Goal: Task Accomplishment & Management: Manage account settings

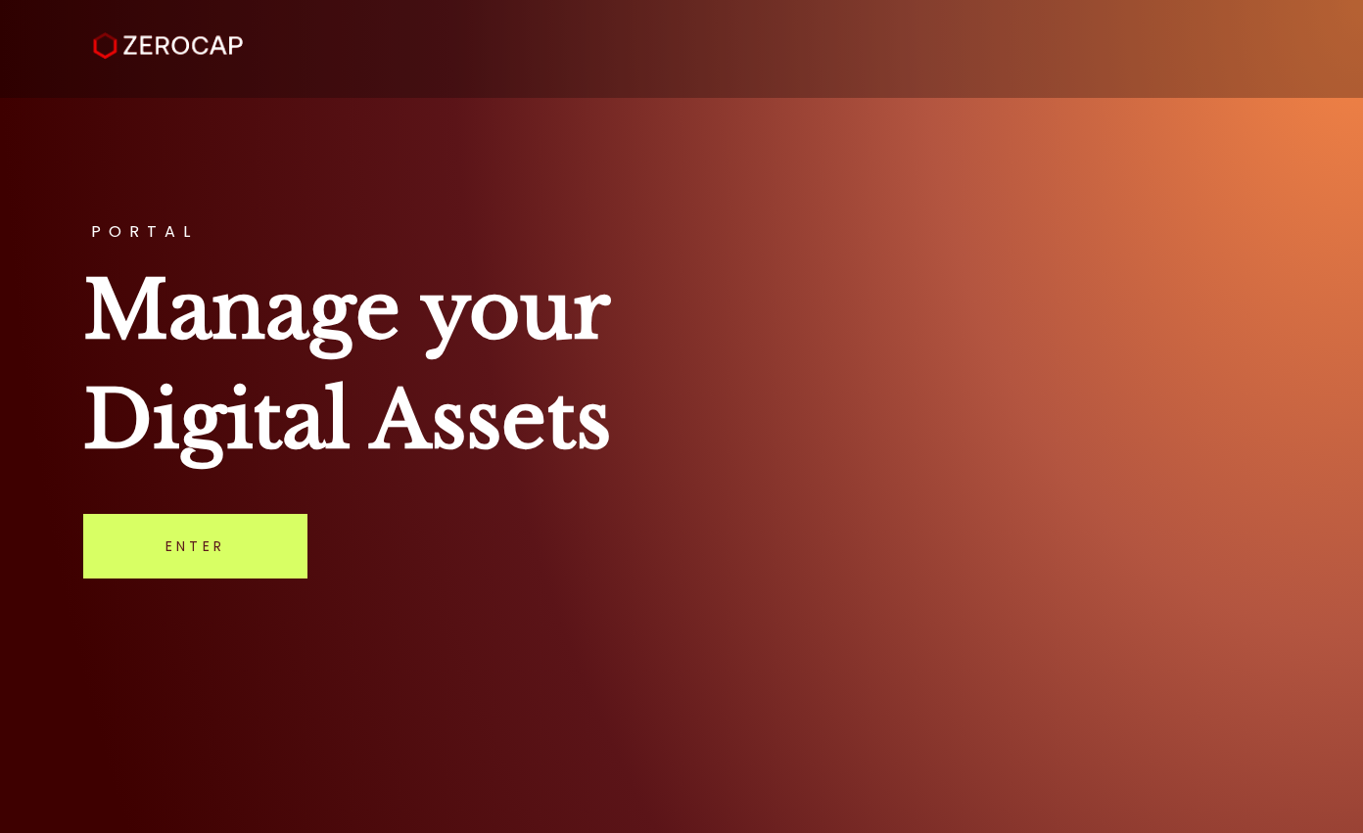
click at [186, 529] on link "Enter" at bounding box center [195, 546] width 224 height 65
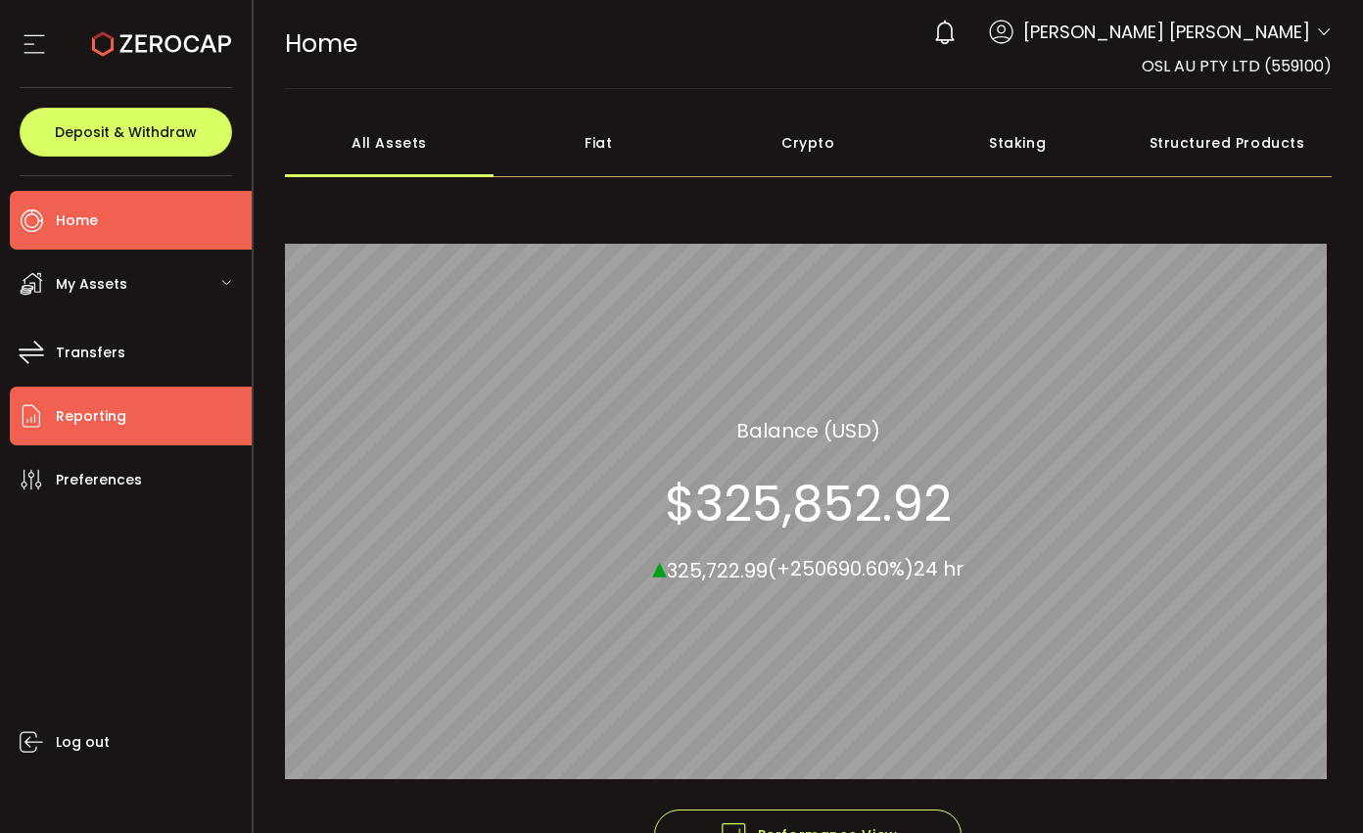
click at [101, 411] on span "Reporting" at bounding box center [91, 417] width 71 height 28
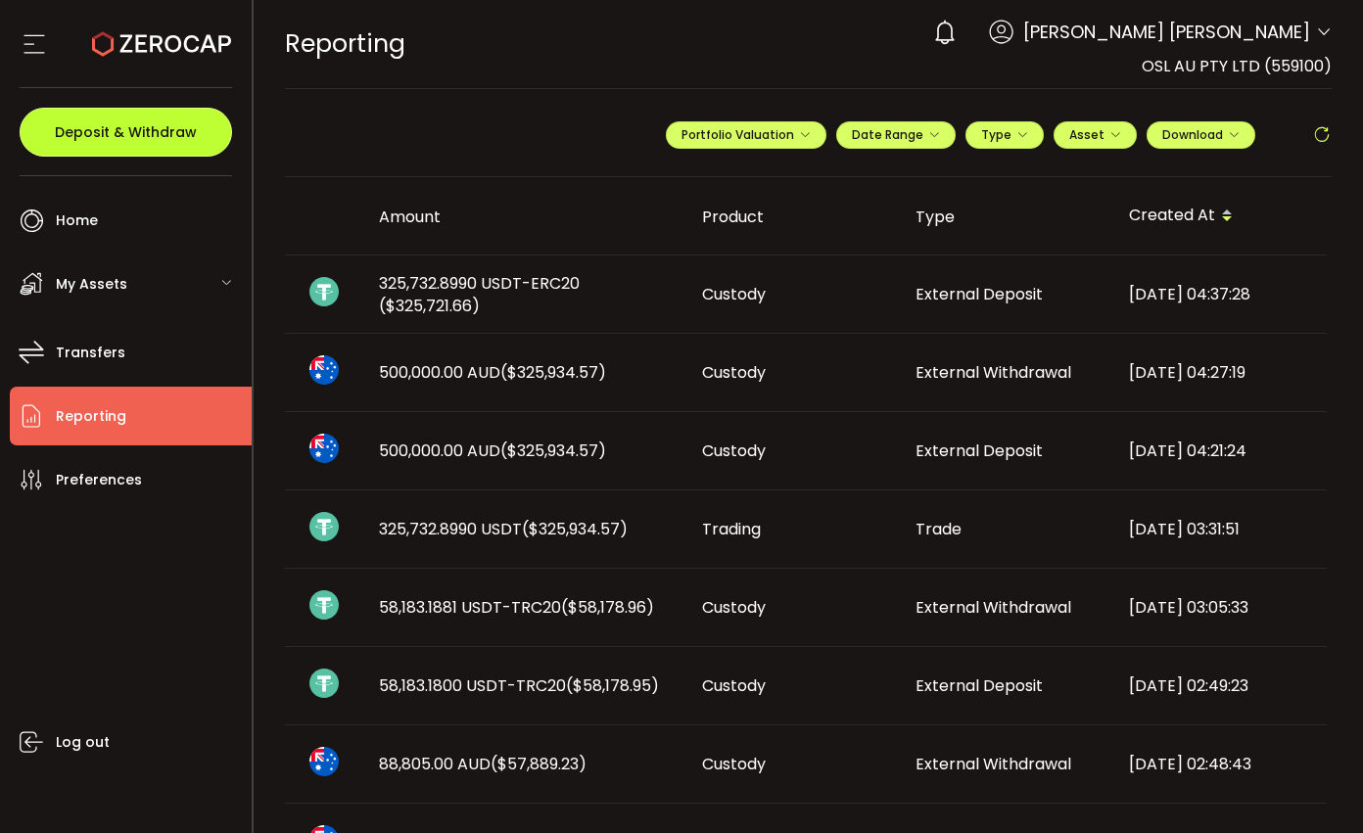
click at [175, 150] on button "Deposit & Withdraw" at bounding box center [126, 132] width 213 height 49
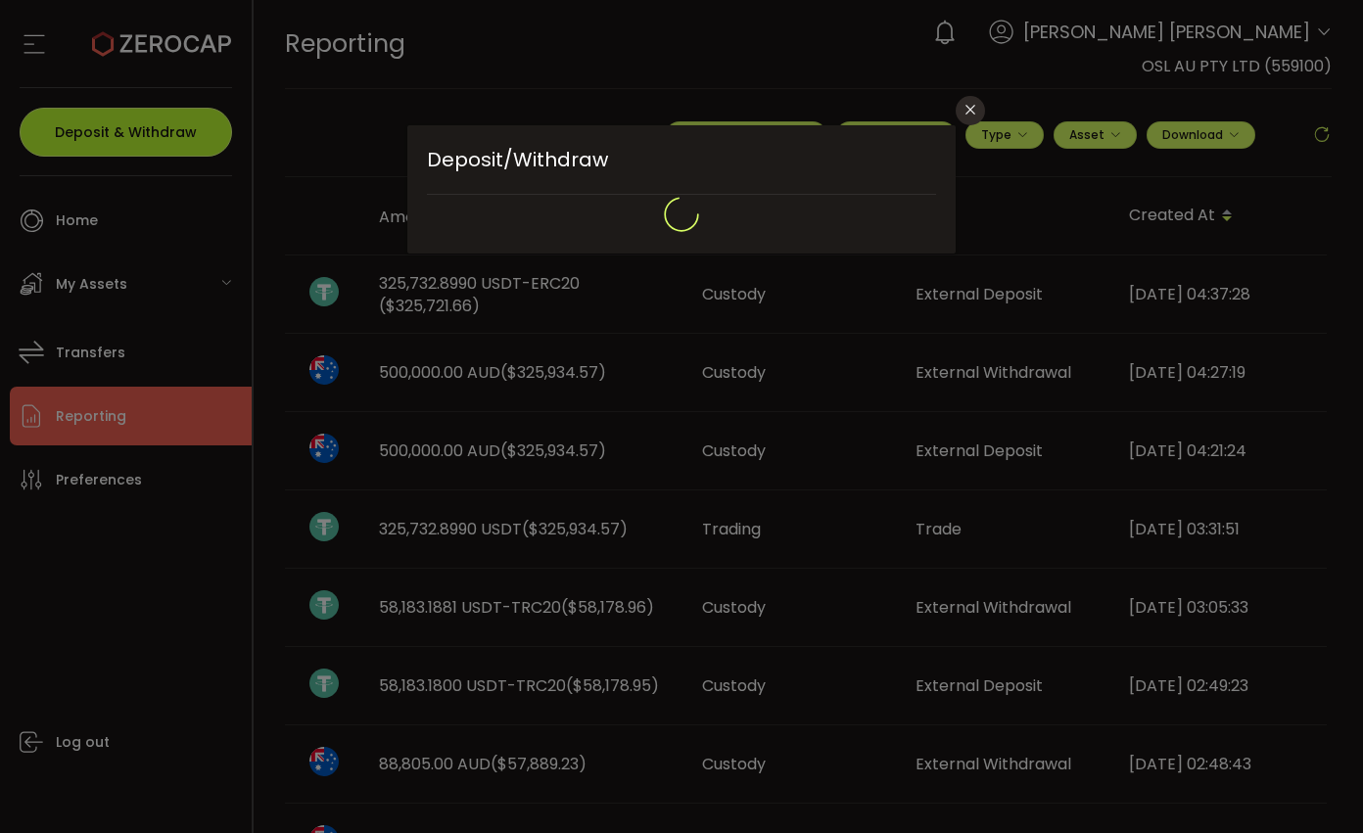
type input "**********"
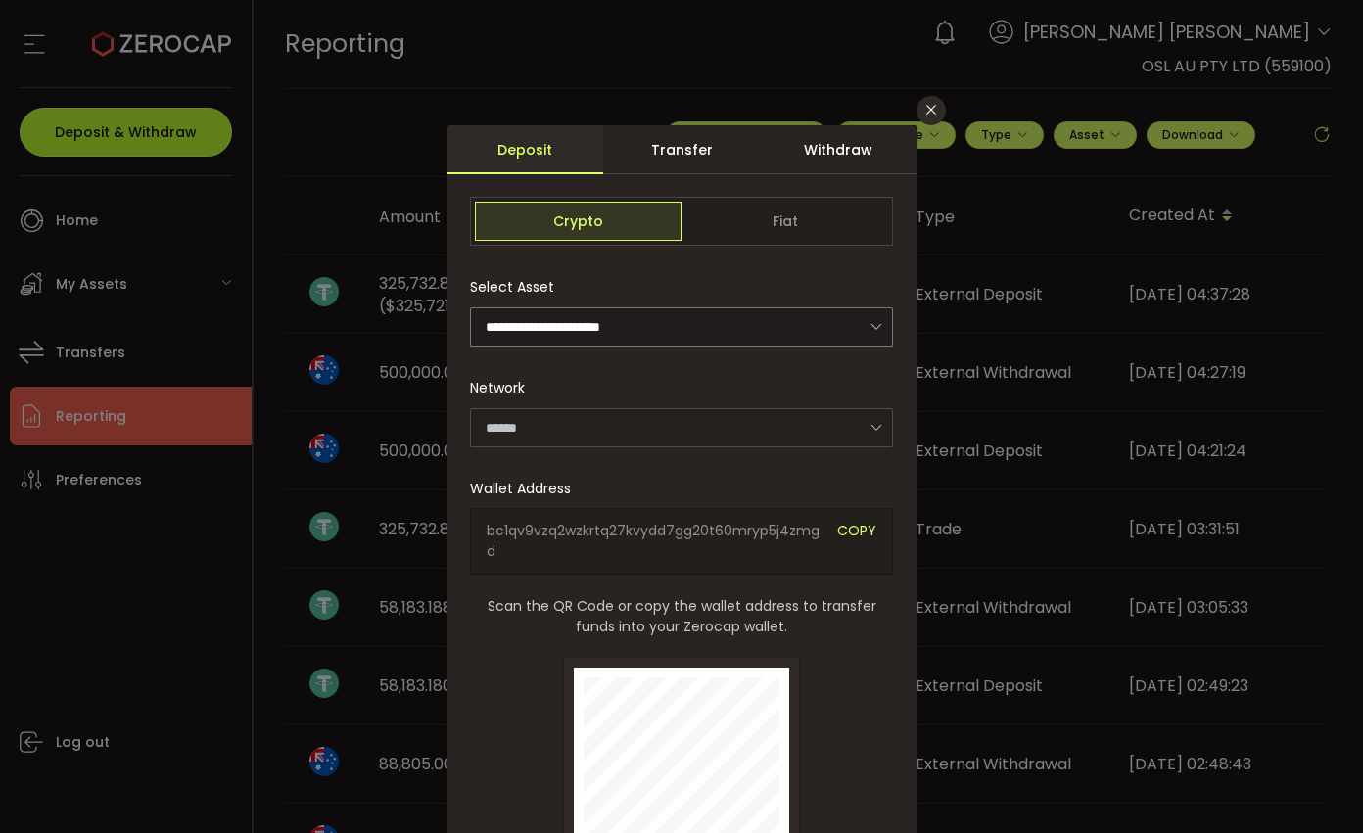
type input "*******"
click at [820, 167] on div "Withdraw" at bounding box center [838, 149] width 157 height 49
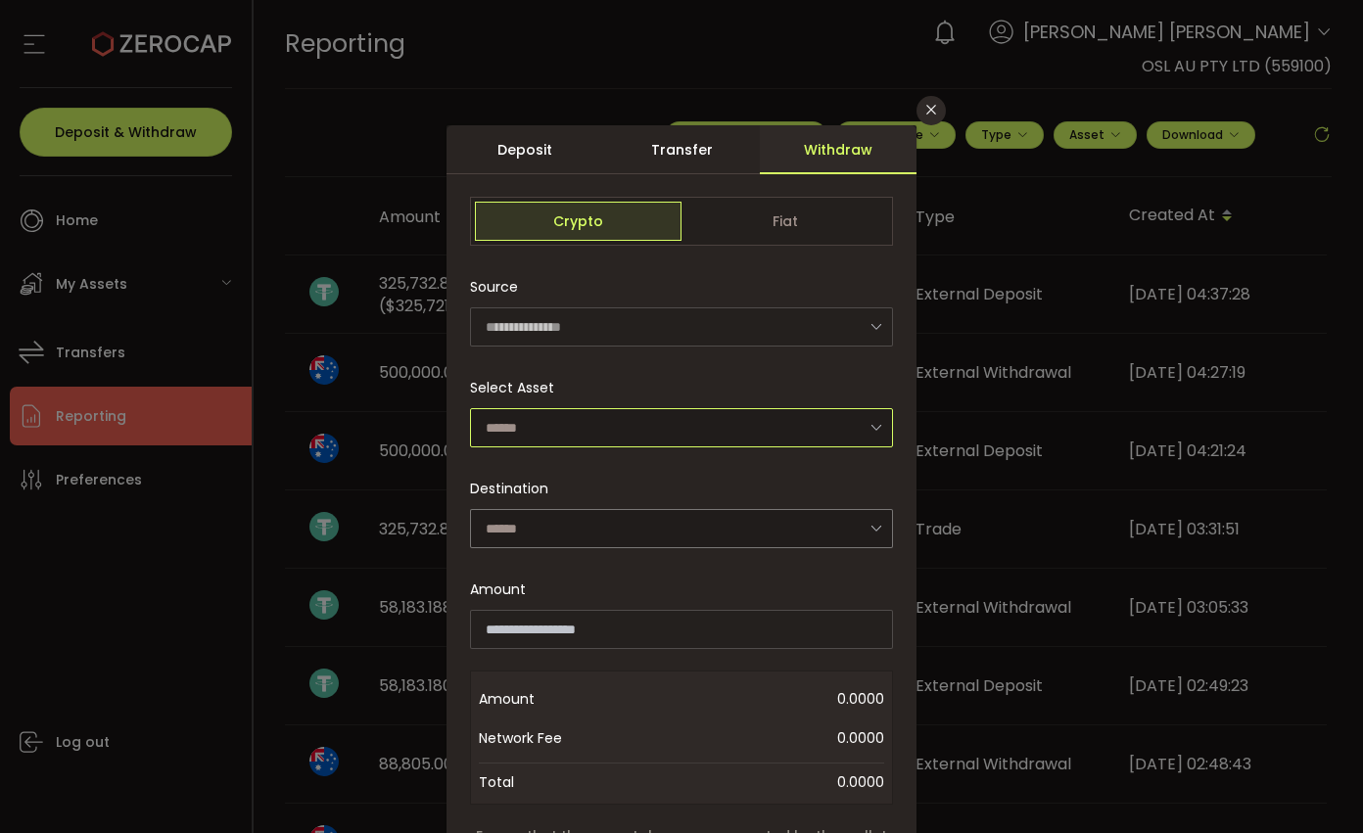
click at [730, 436] on input "dialog" at bounding box center [681, 427] width 423 height 39
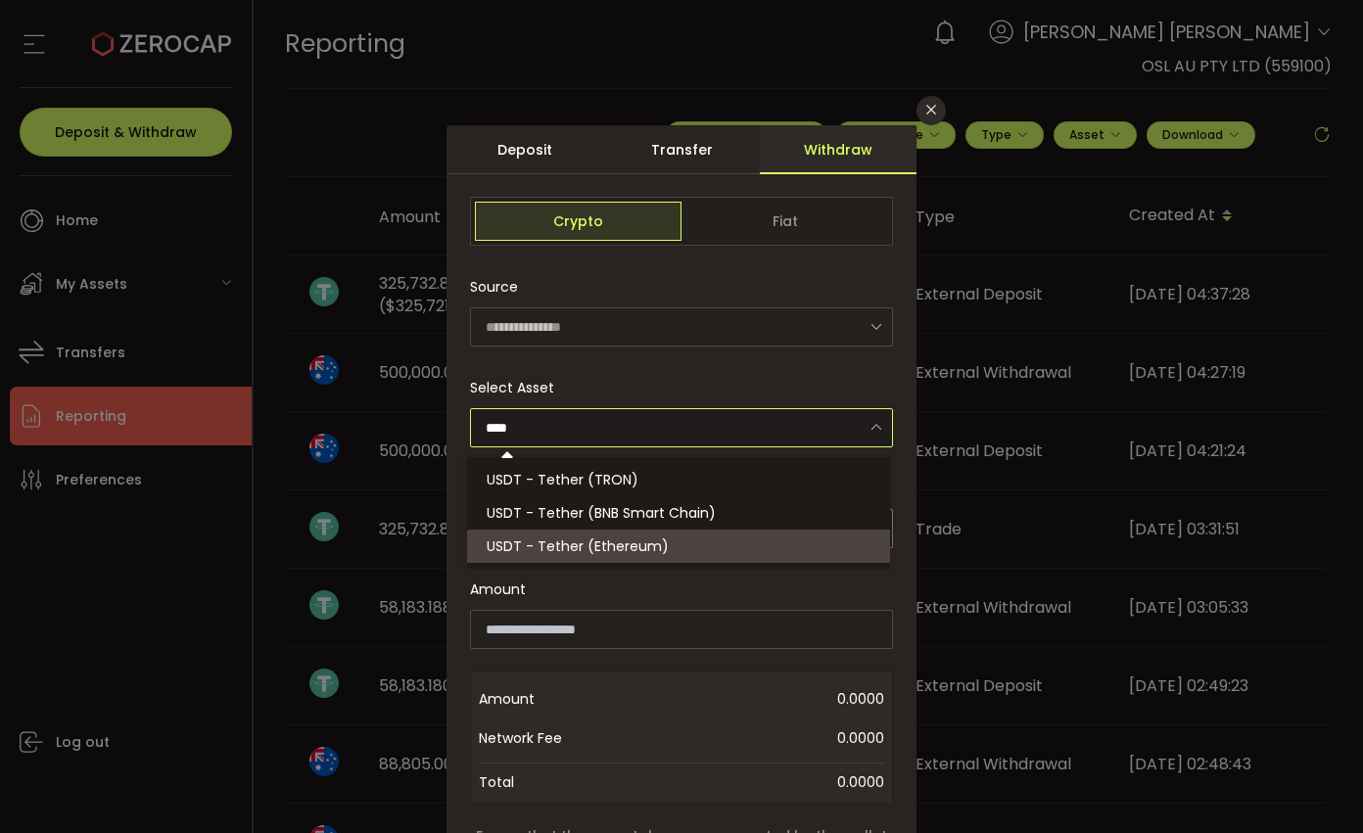
click at [679, 552] on li "USDT - Tether (Ethereum)" at bounding box center [681, 546] width 429 height 33
type input "**********"
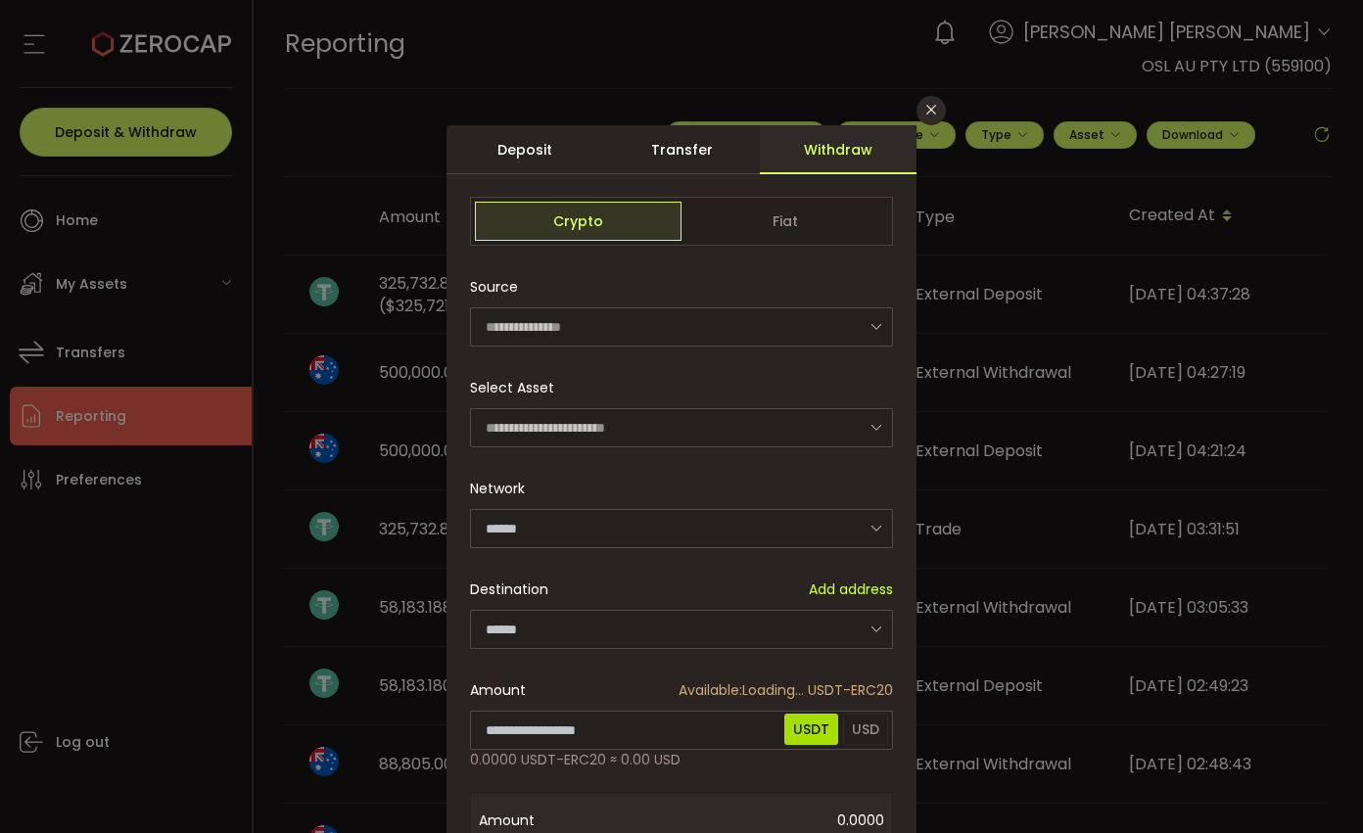
type input "********"
drag, startPoint x: 587, startPoint y: 132, endPoint x: 986, endPoint y: 155, distance: 400.2
click at [986, 155] on div "**********" at bounding box center [681, 416] width 1363 height 833
click at [817, 381] on div "**********" at bounding box center [681, 407] width 423 height 79
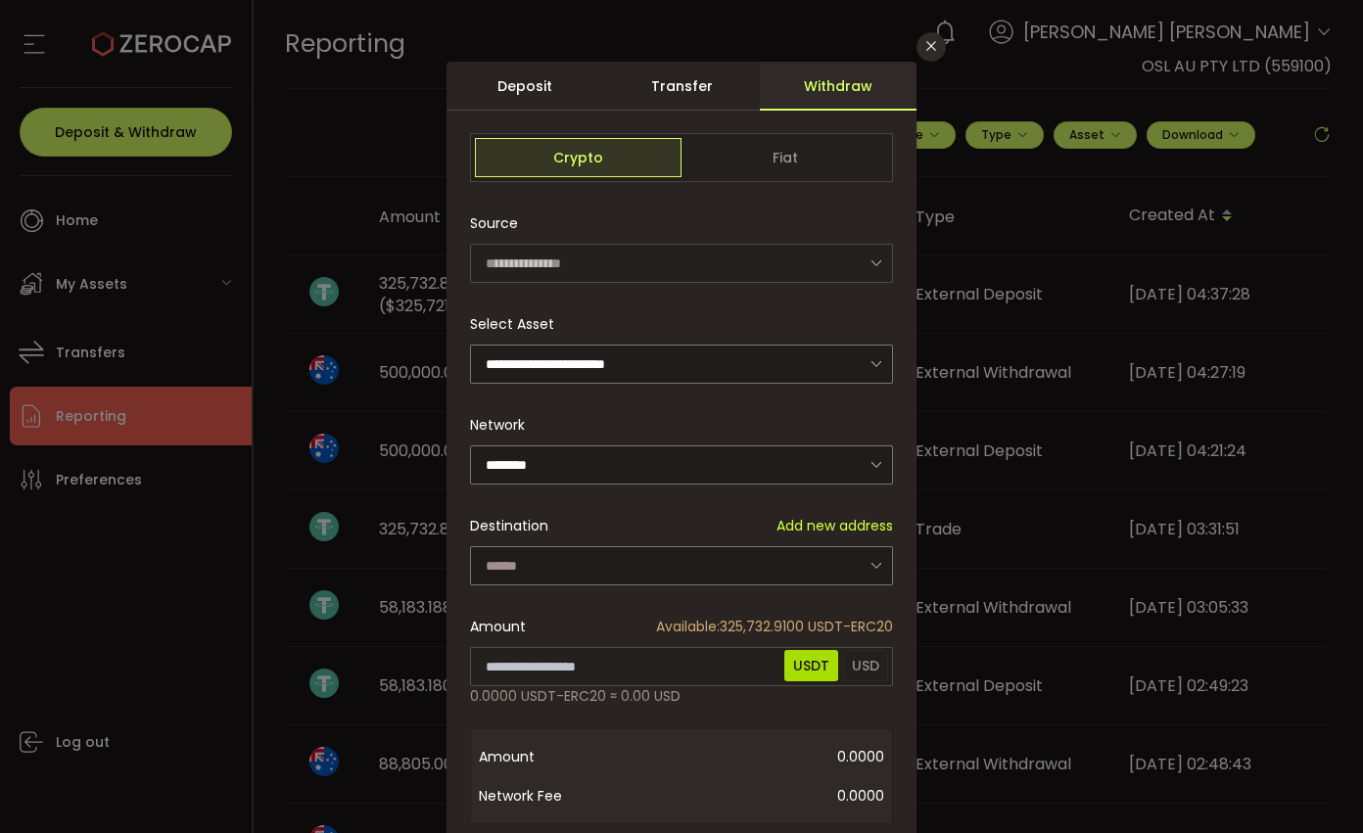
scroll to position [65, 0]
click at [673, 379] on input "dialog" at bounding box center [681, 363] width 423 height 39
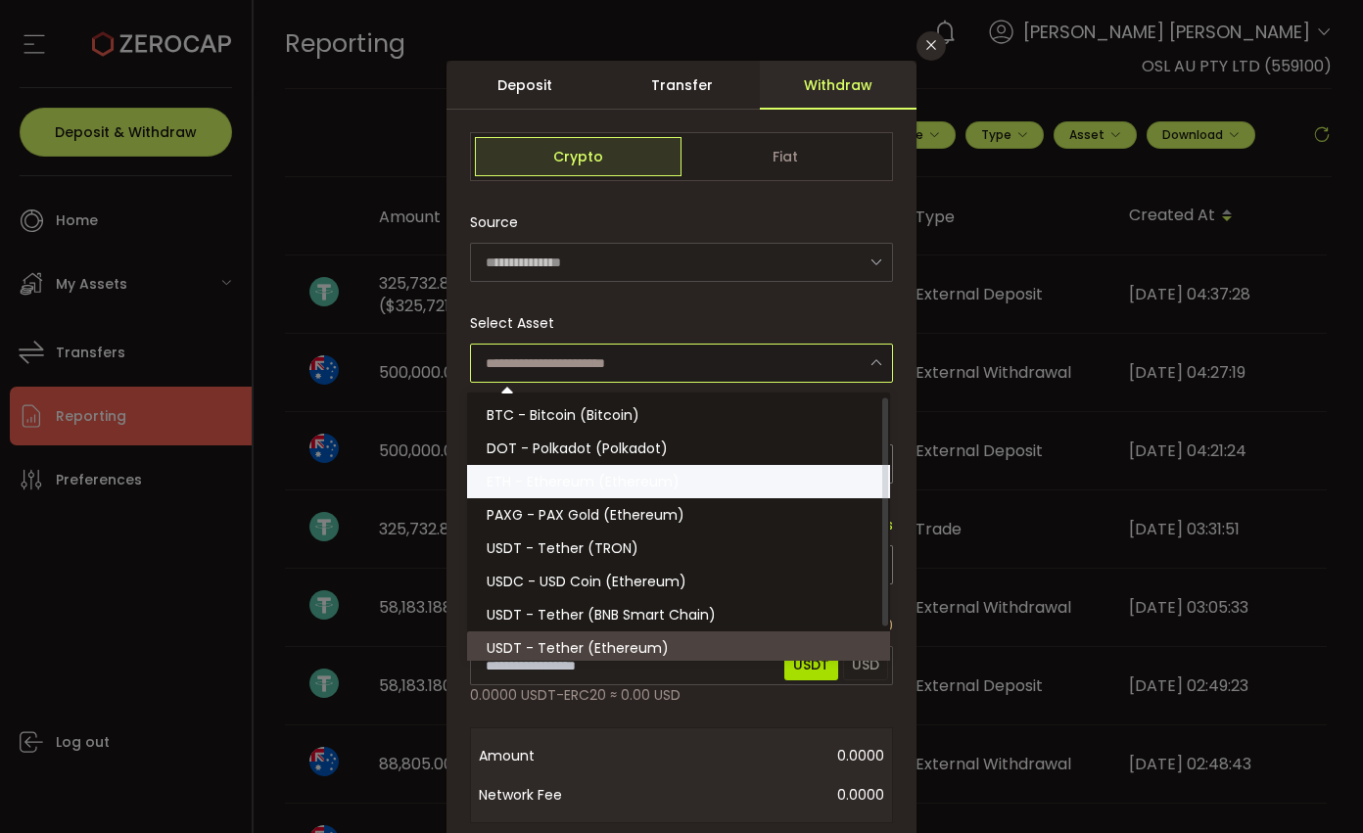
scroll to position [4, 0]
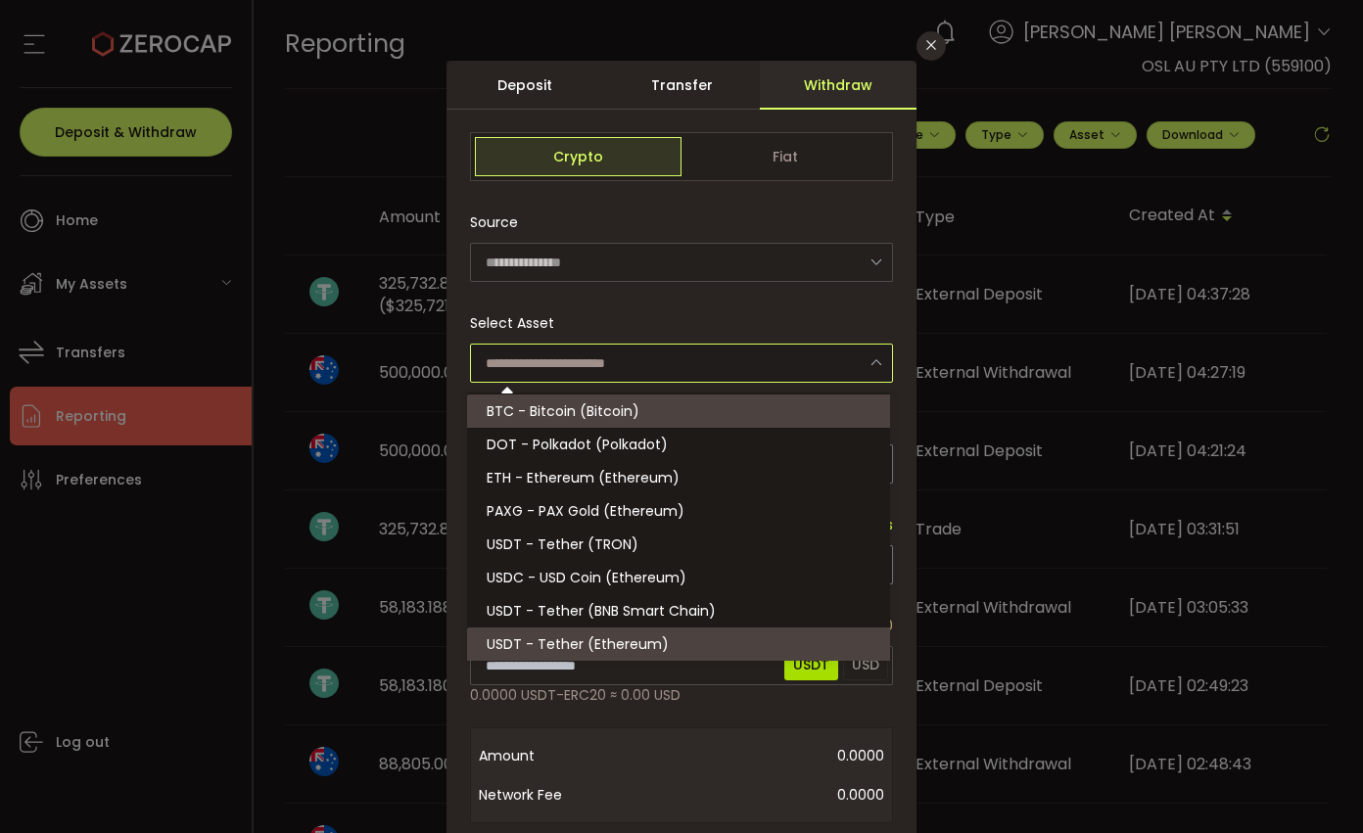
click at [751, 306] on div "Select Asset" at bounding box center [681, 343] width 423 height 79
type input "**********"
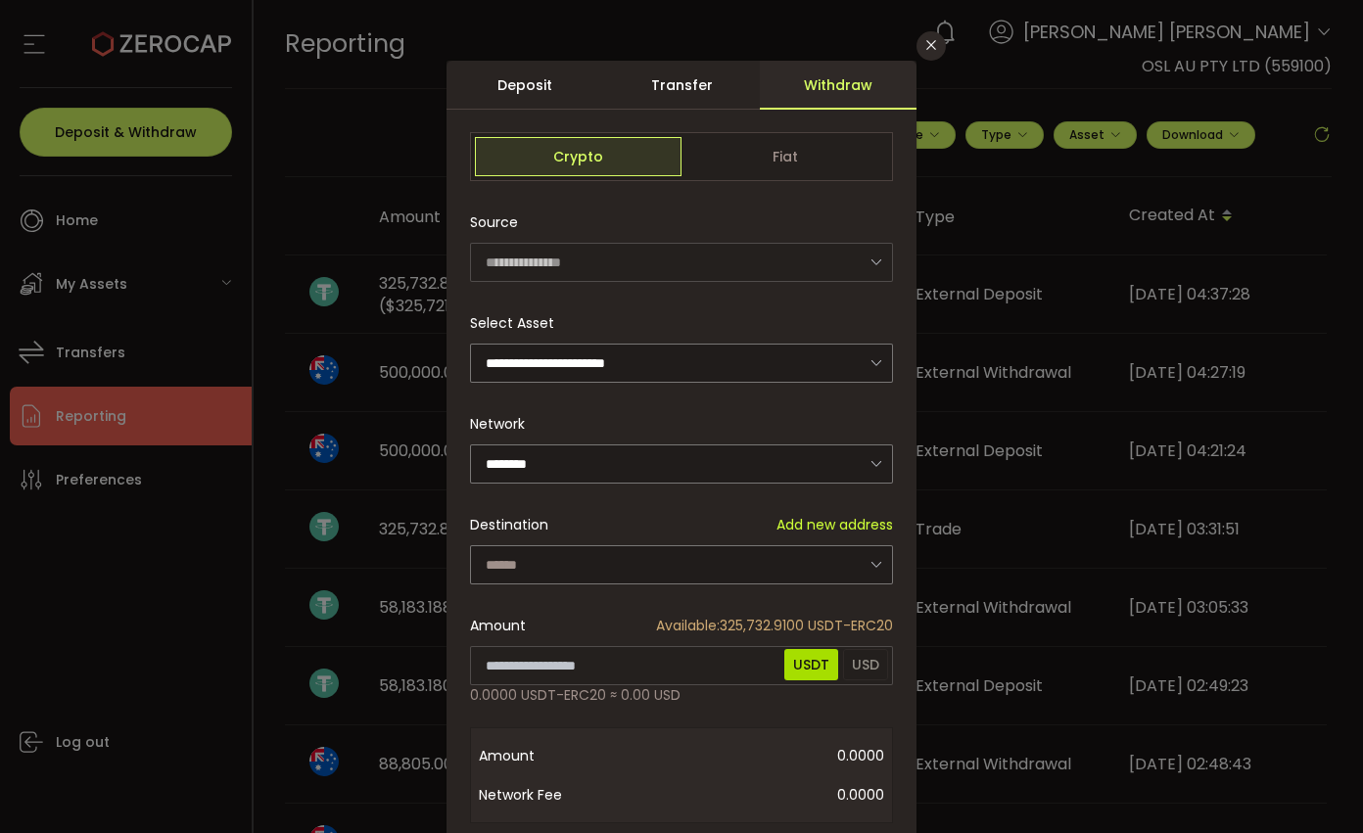
scroll to position [102, 0]
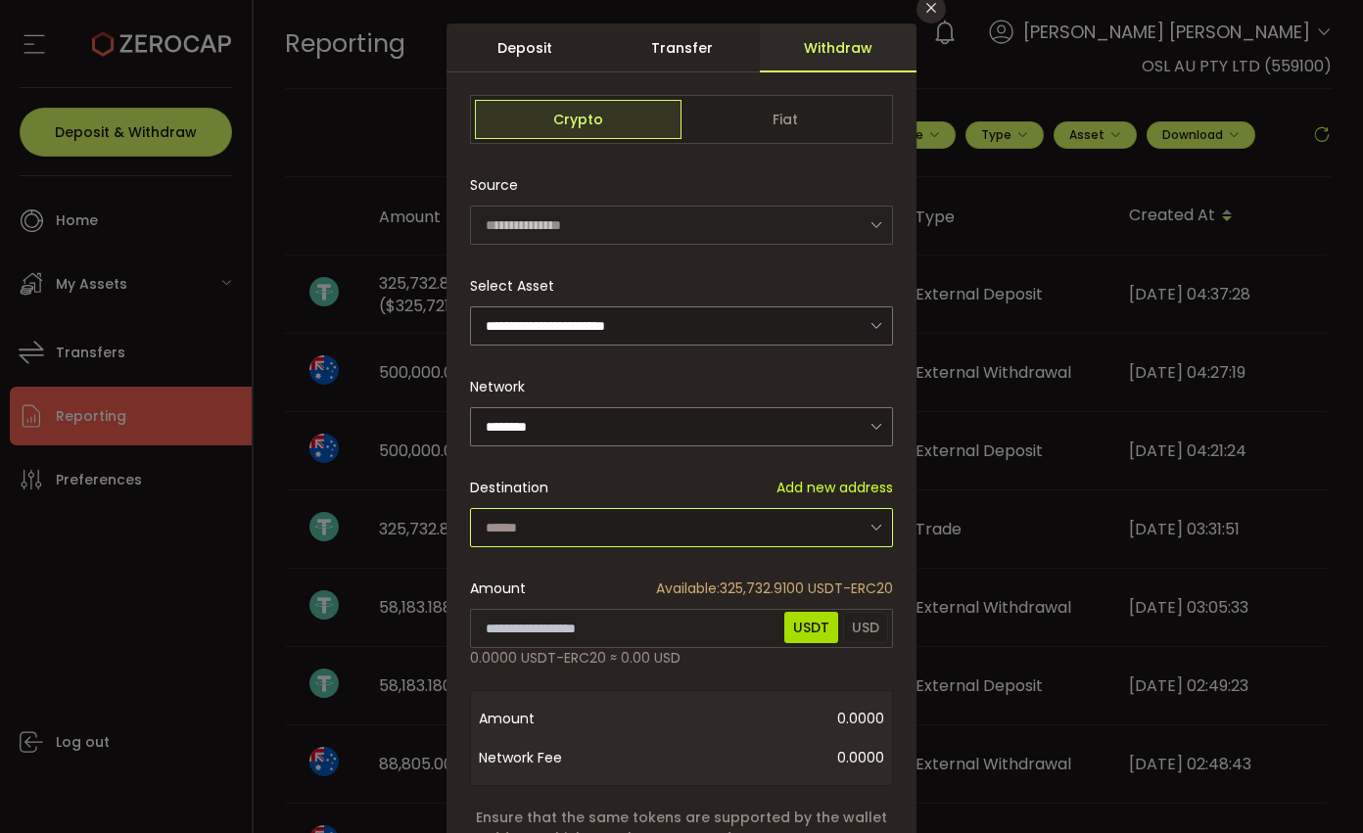
click at [647, 518] on input "dialog" at bounding box center [681, 527] width 423 height 39
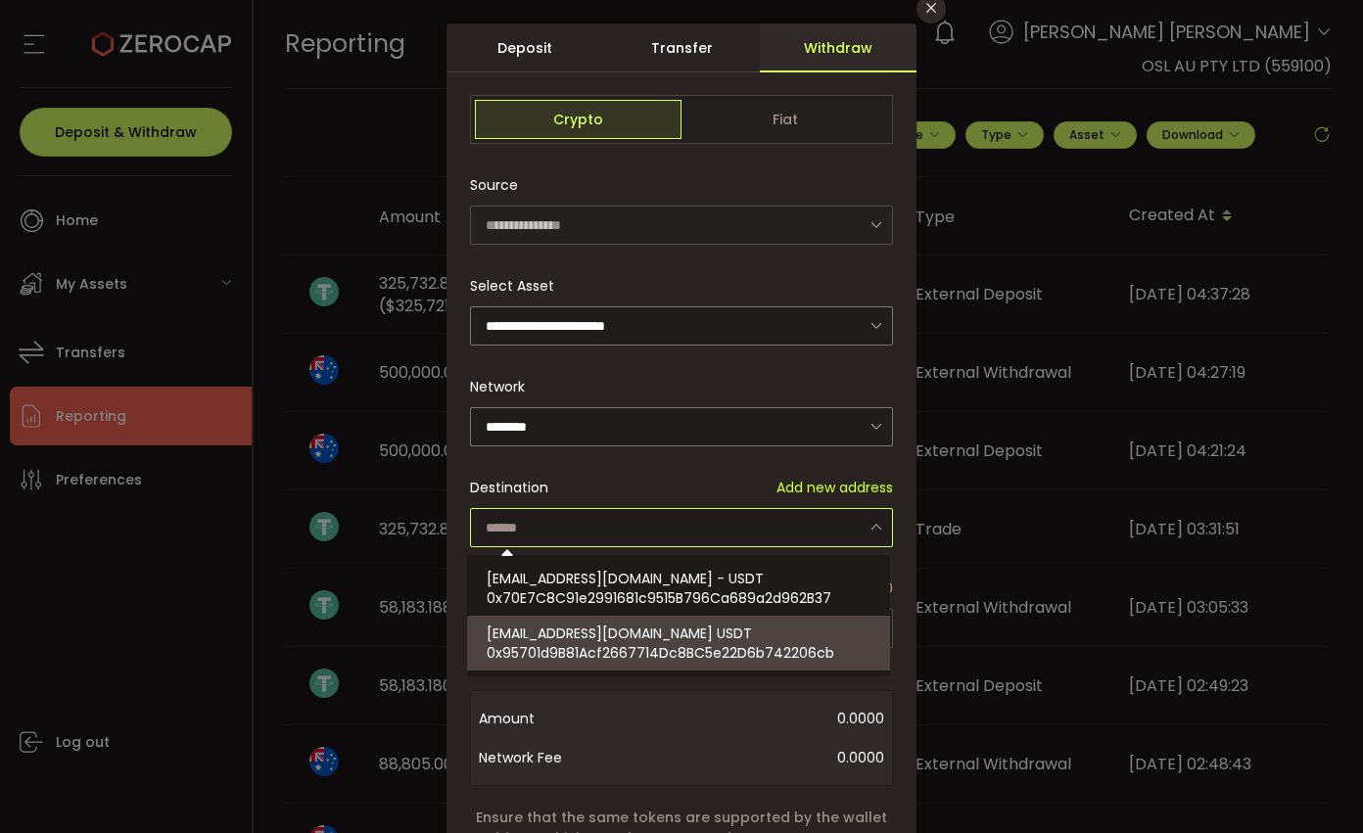
click at [619, 660] on span "0x95701d9B81Acf2667714Dc8BC5e22D6b742206cb" at bounding box center [661, 653] width 348 height 20
type input "**********"
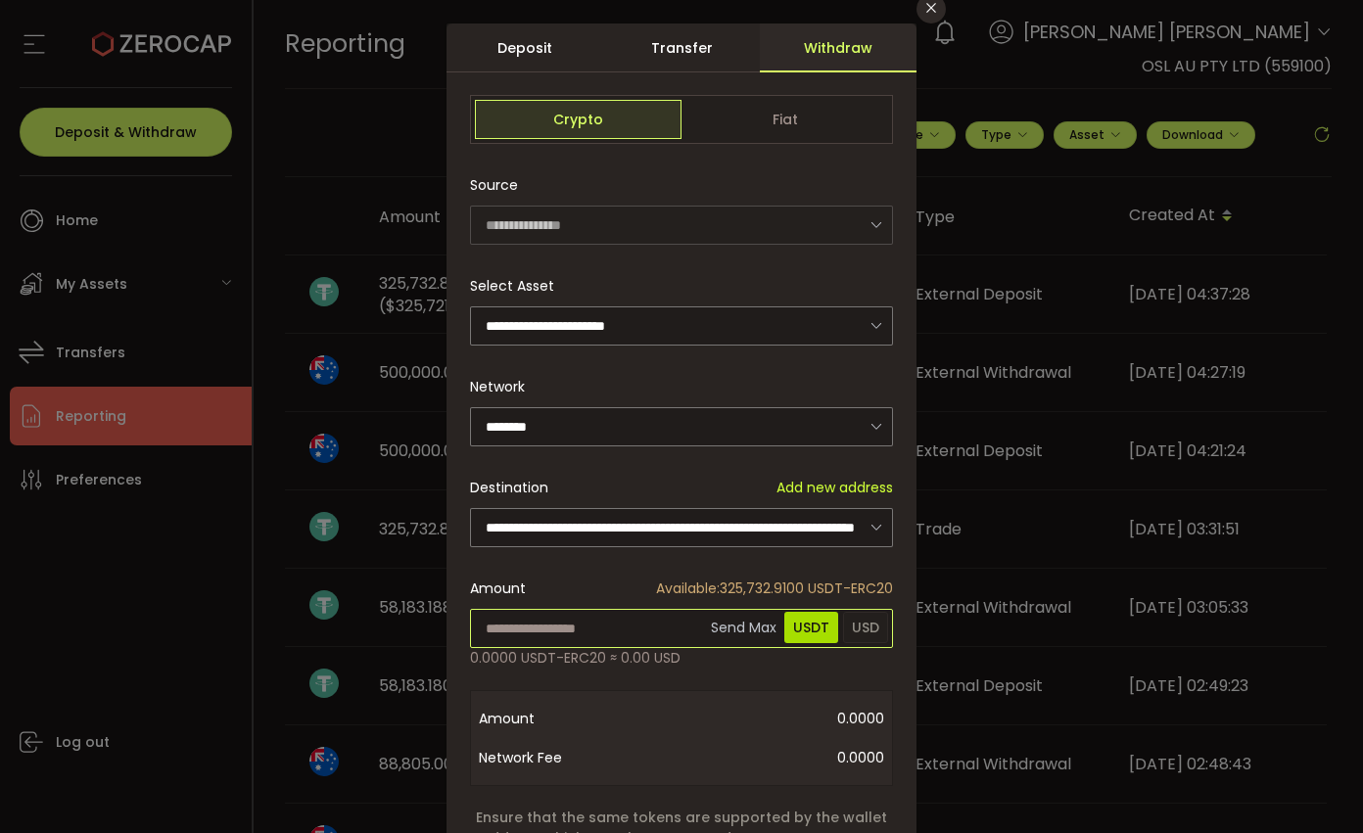
click at [616, 625] on input "dialog" at bounding box center [681, 628] width 423 height 39
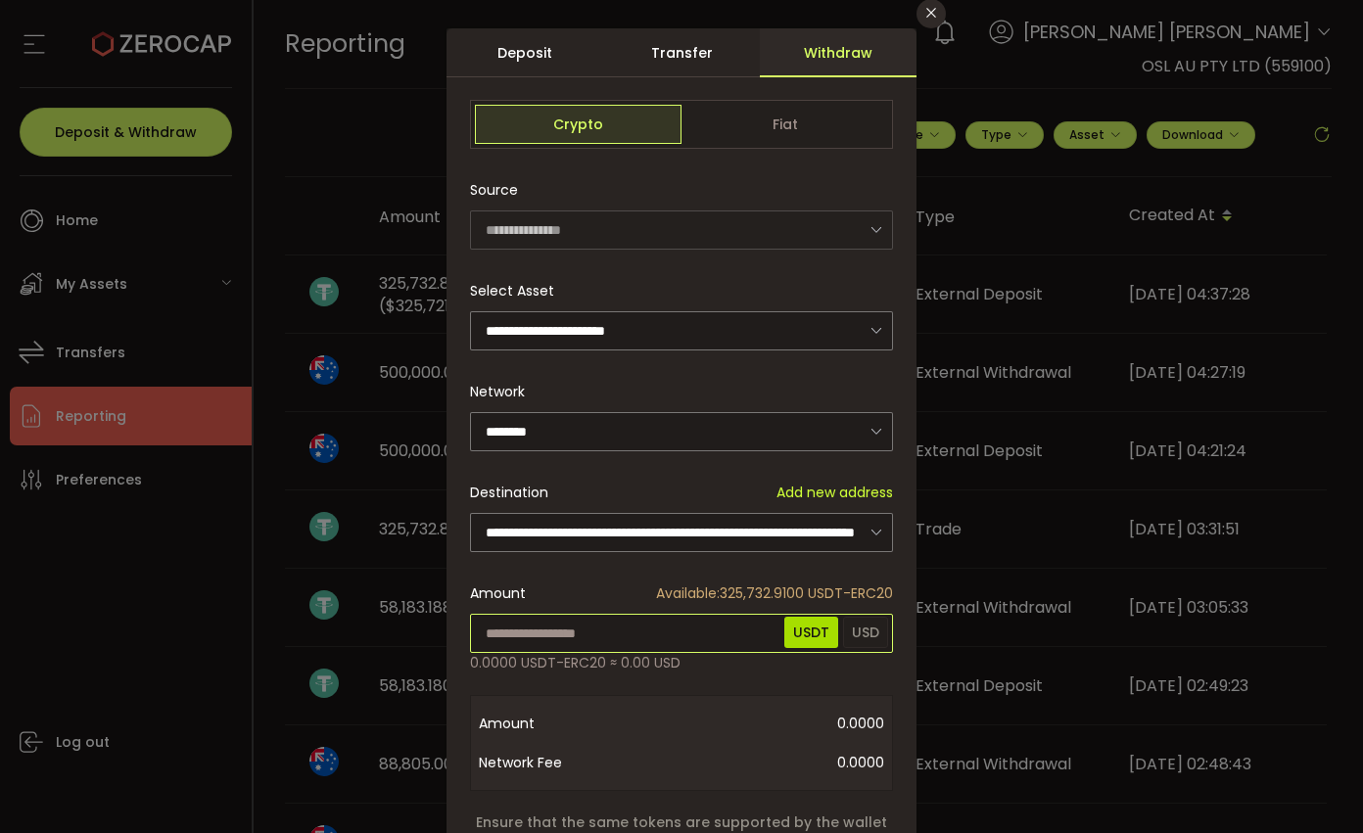
scroll to position [110, 0]
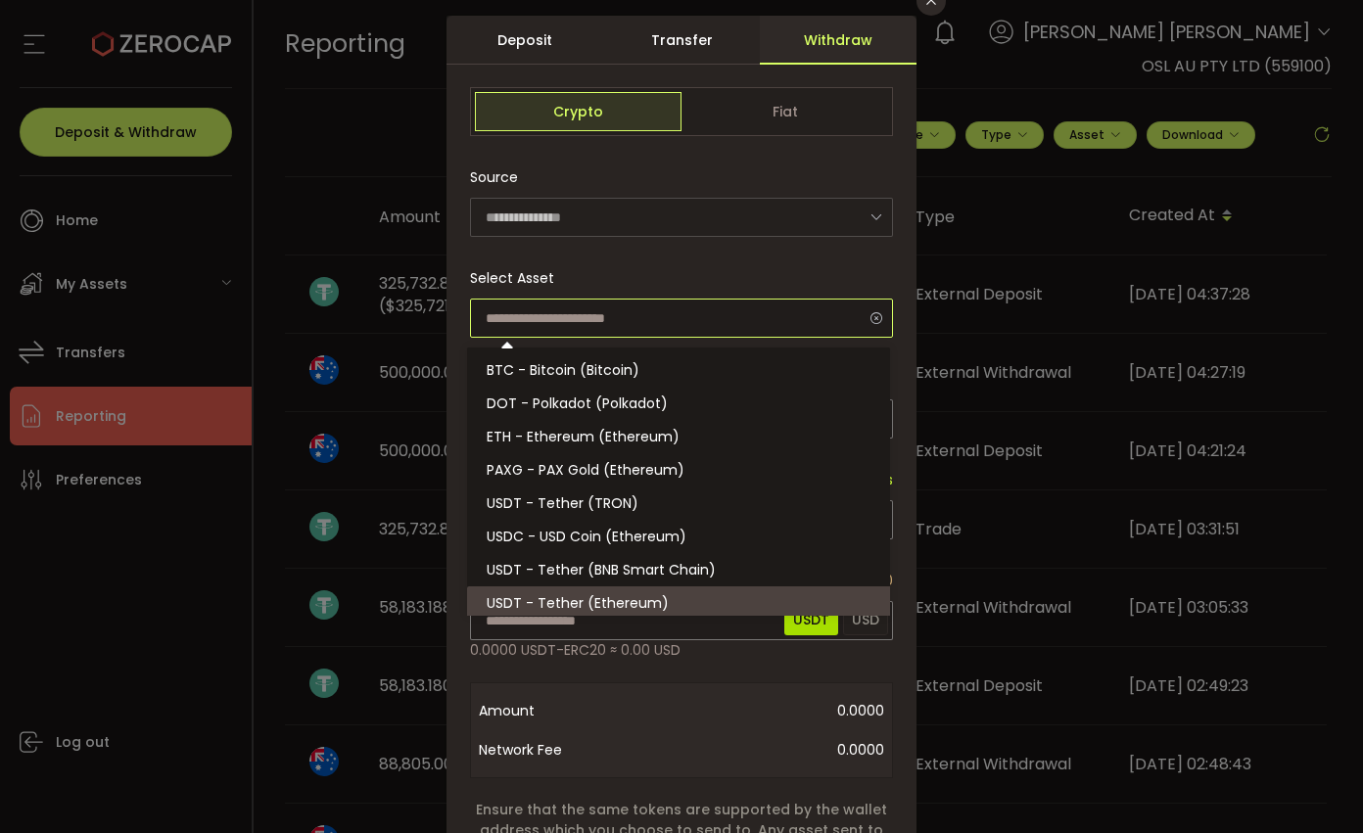
click at [727, 329] on input "dialog" at bounding box center [681, 318] width 423 height 39
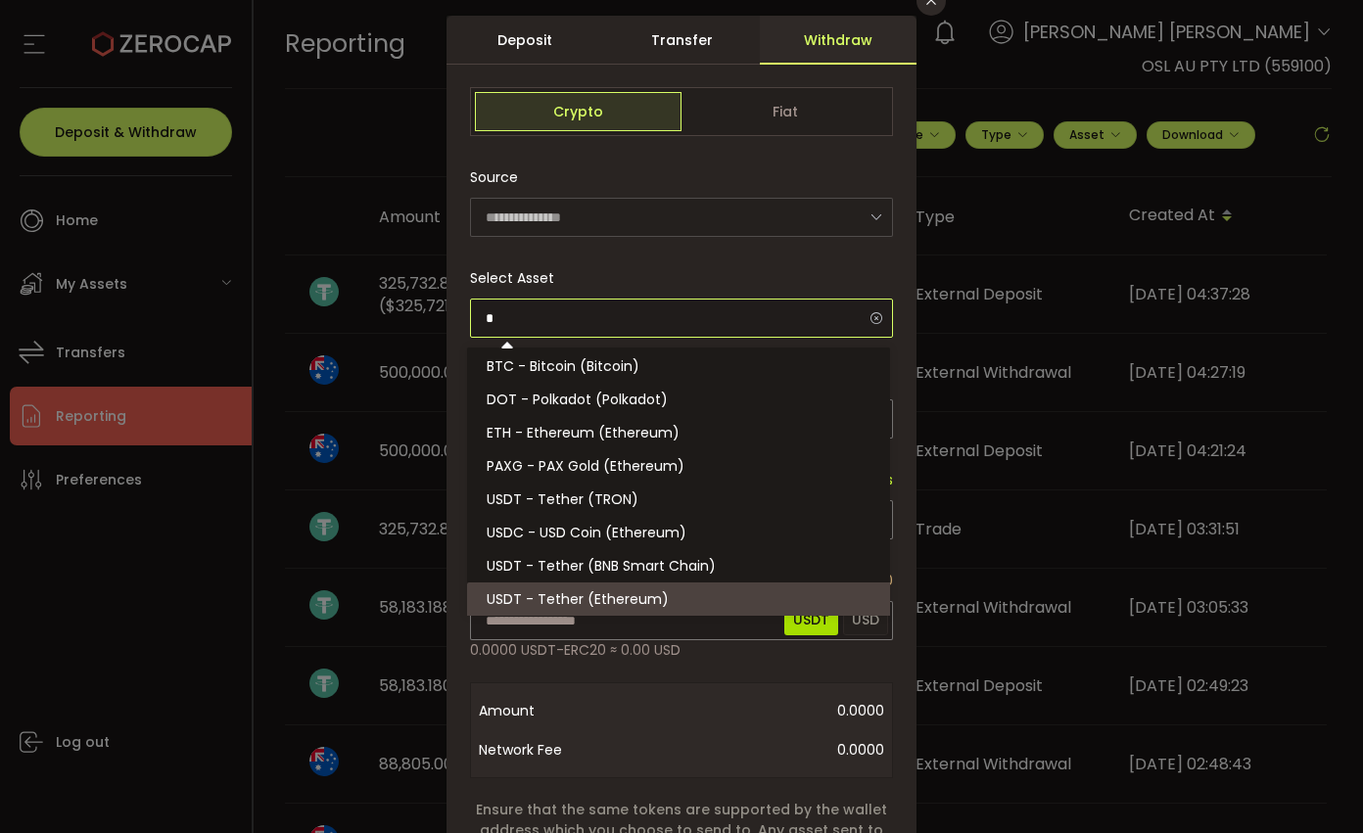
scroll to position [0, 0]
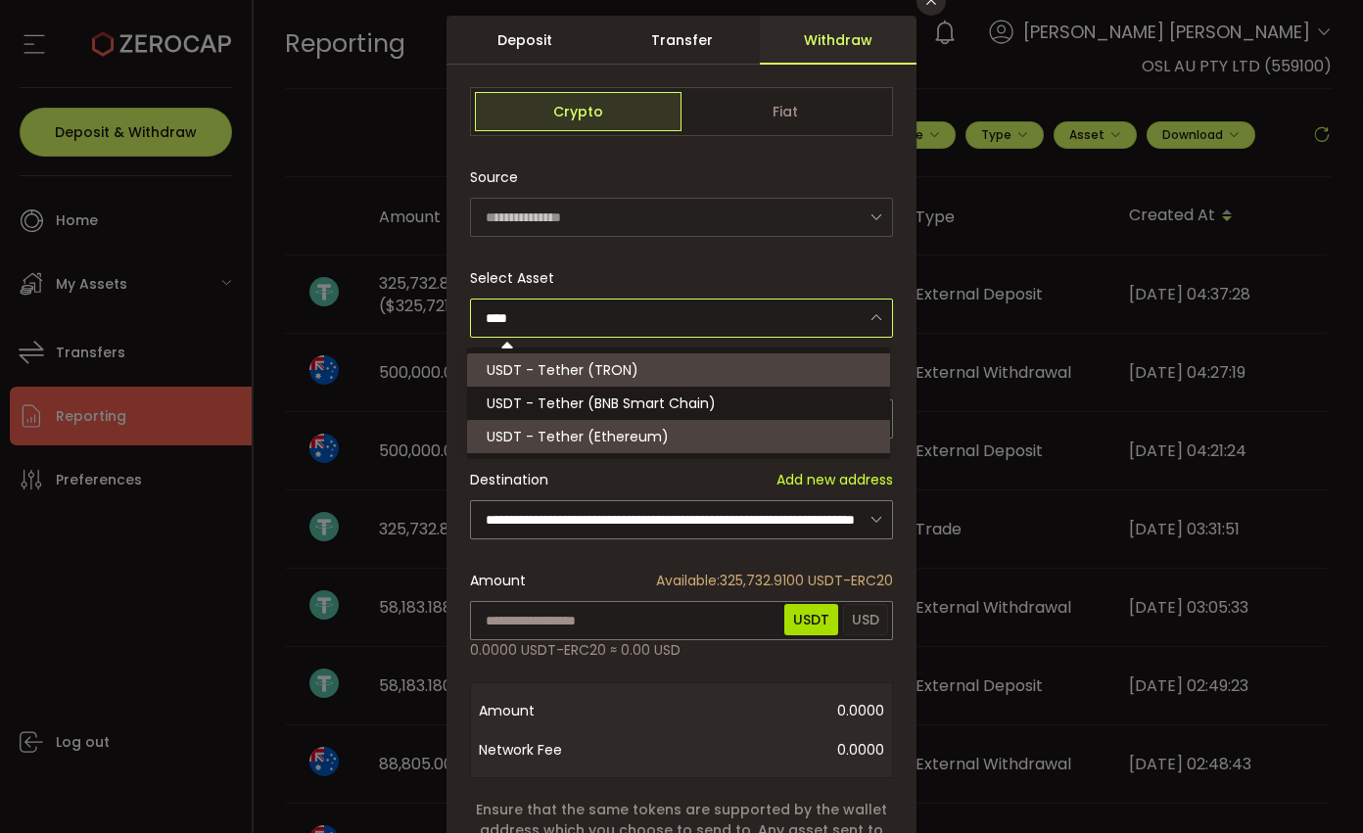
click at [634, 376] on li "USDT - Tether (TRON)" at bounding box center [681, 370] width 429 height 33
type input "**********"
type input "****"
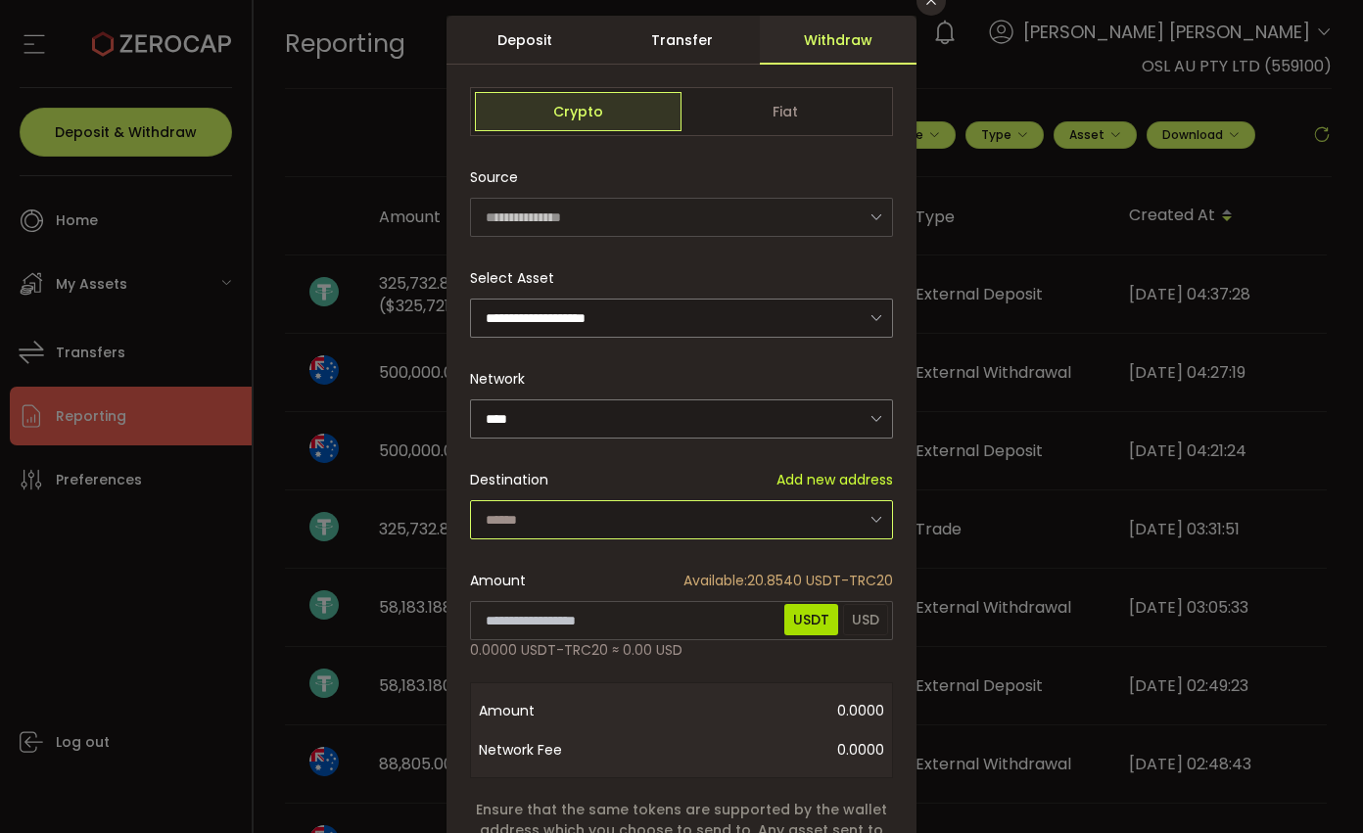
click at [641, 513] on input "dialog" at bounding box center [681, 519] width 423 height 39
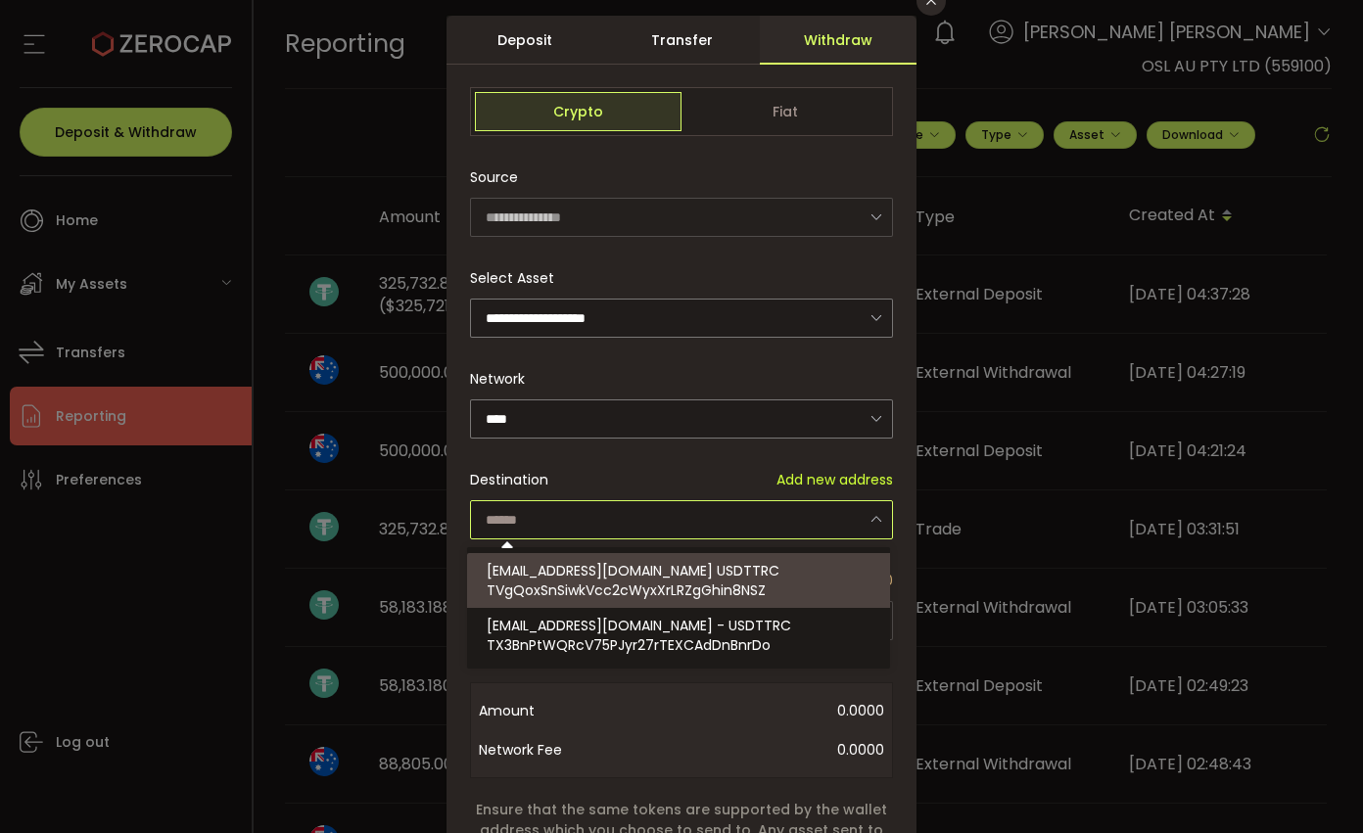
click at [607, 569] on span "ext.global.zerocap@osl.com USDTTRC" at bounding box center [633, 571] width 293 height 20
type input "**********"
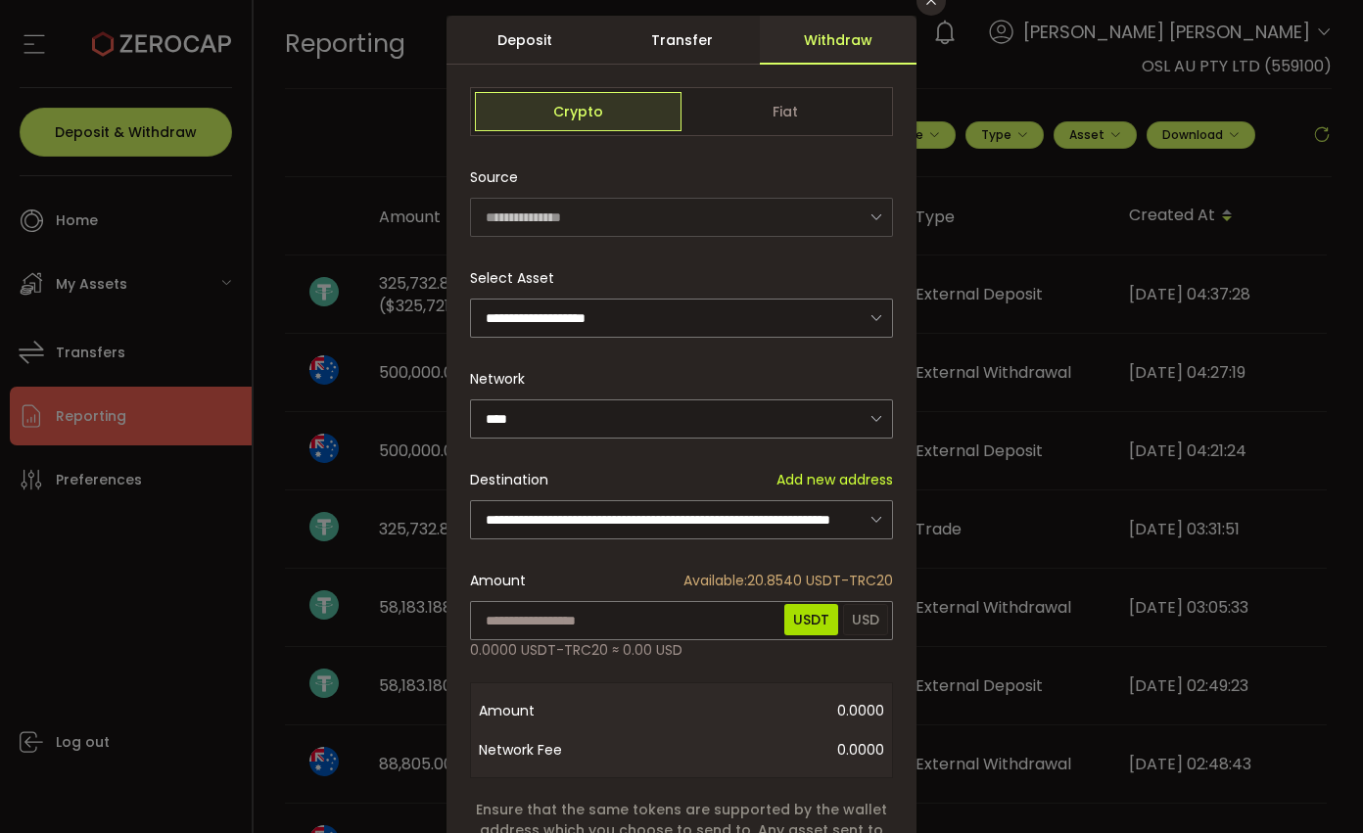
click at [625, 561] on div "Amount Available: 20.8540 USDT-TRC20 0.0000 USDT-TRC20 ≈ 0.00 USD New Net Equit…" at bounding box center [681, 611] width 423 height 100
click at [633, 321] on input "dialog" at bounding box center [681, 318] width 423 height 39
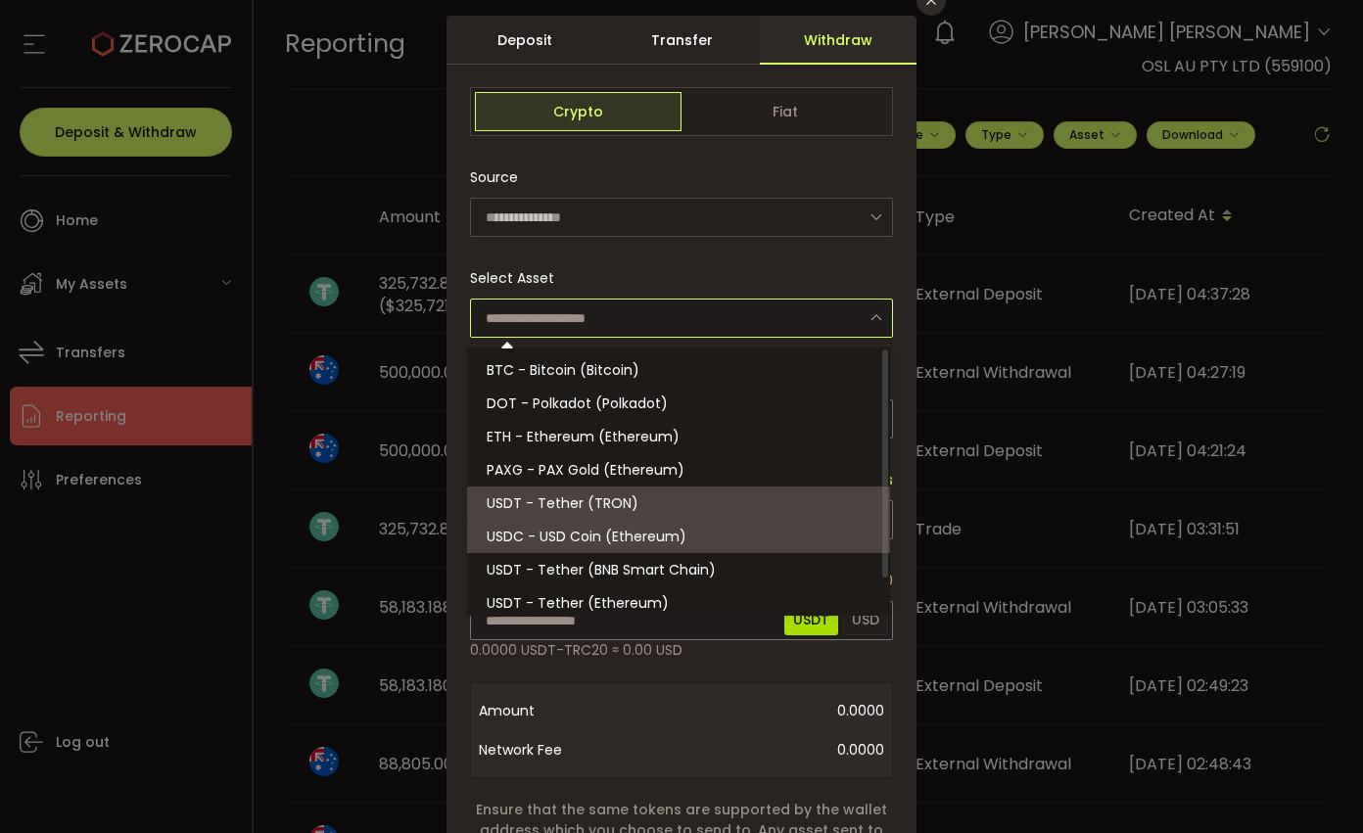
click at [650, 547] on li "USDC - USD Coin (Ethereum)" at bounding box center [681, 536] width 429 height 33
type input "**********"
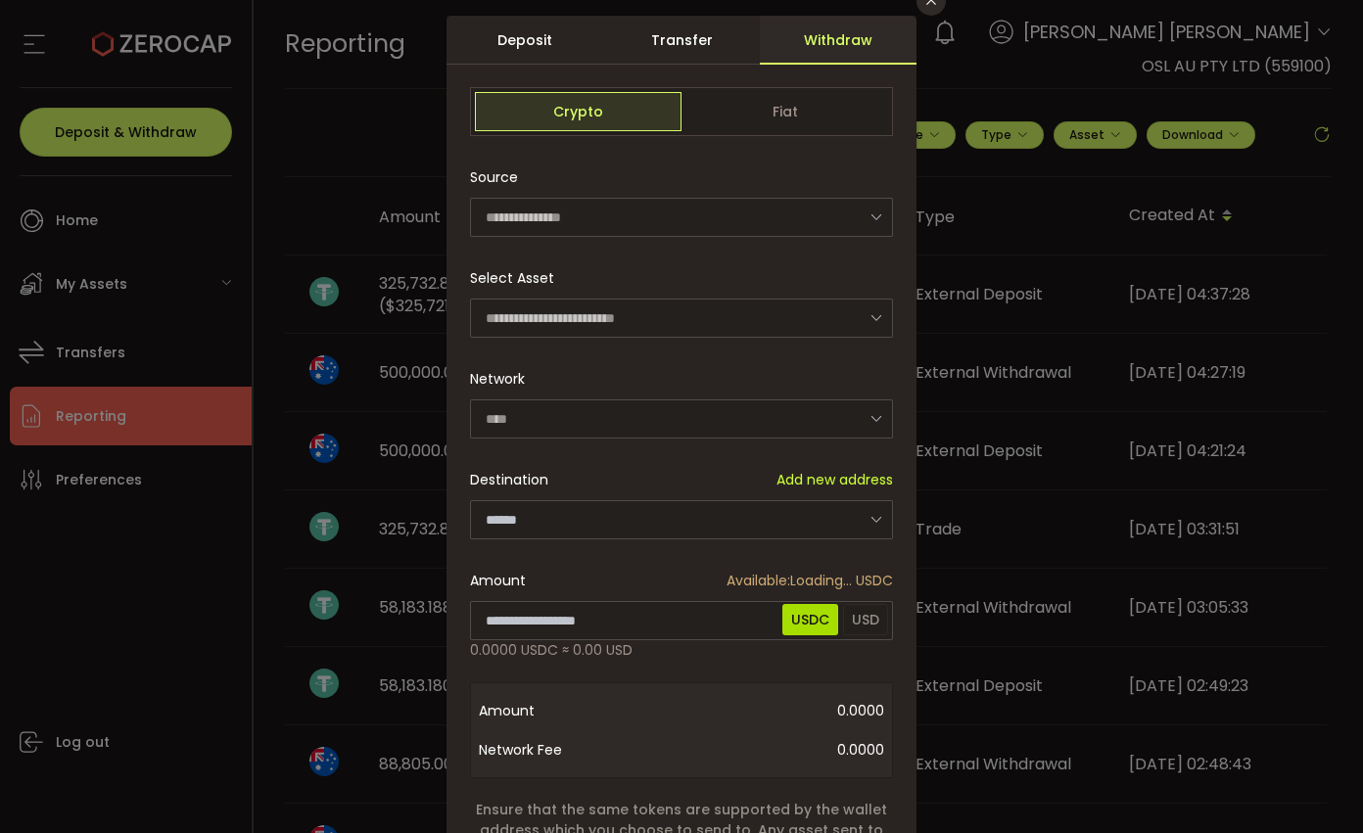
type input "********"
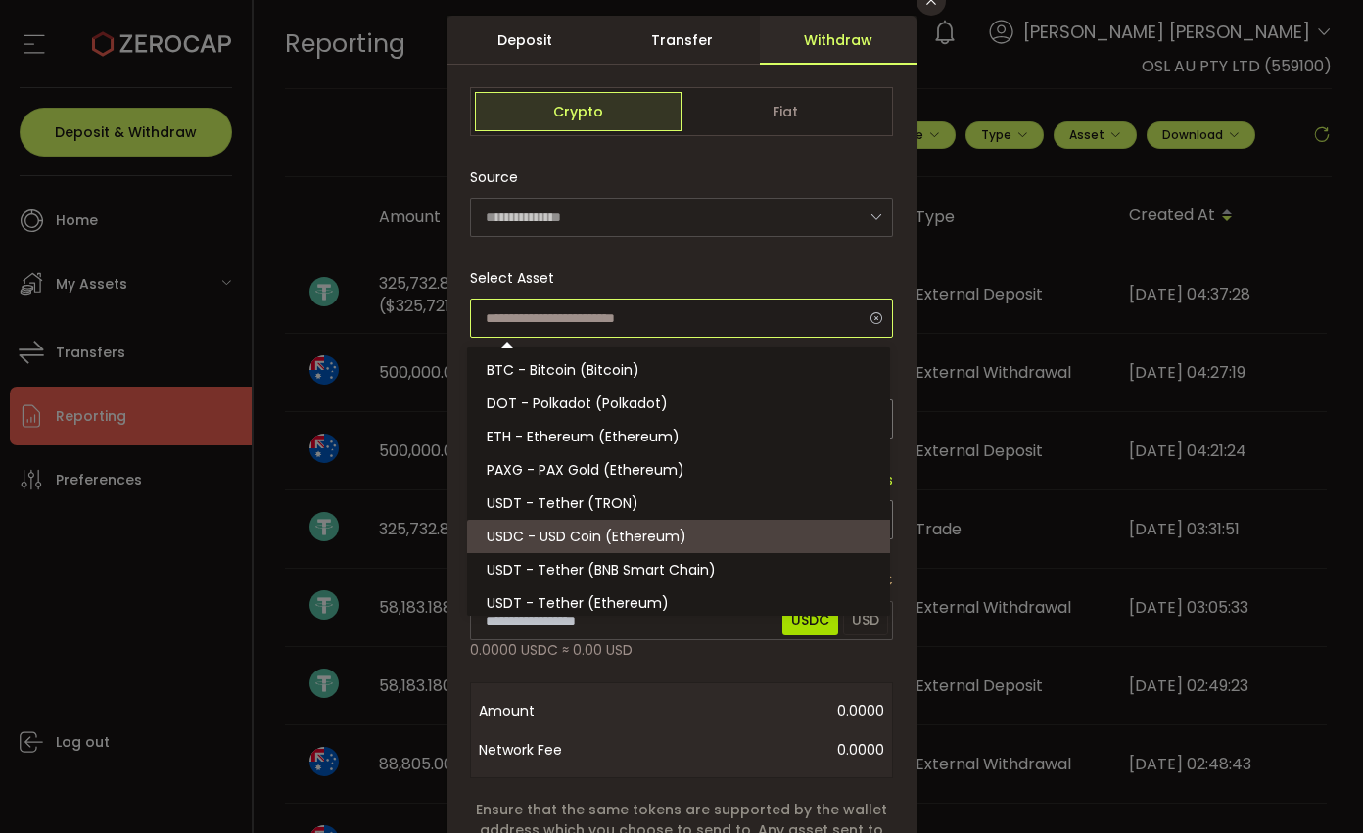
click at [663, 325] on input "dialog" at bounding box center [681, 318] width 423 height 39
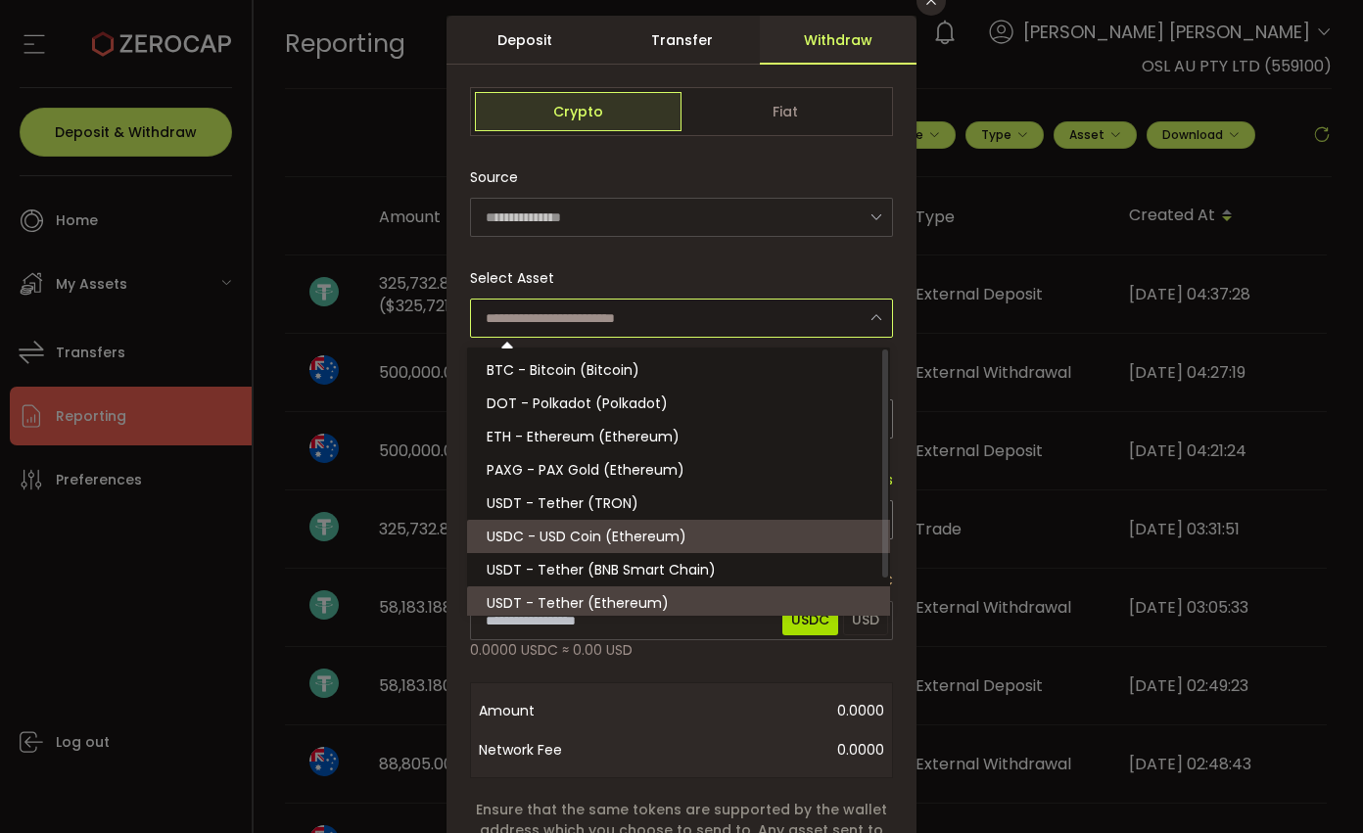
click at [662, 599] on li "USDT - Tether (Ethereum)" at bounding box center [681, 603] width 429 height 33
type input "**********"
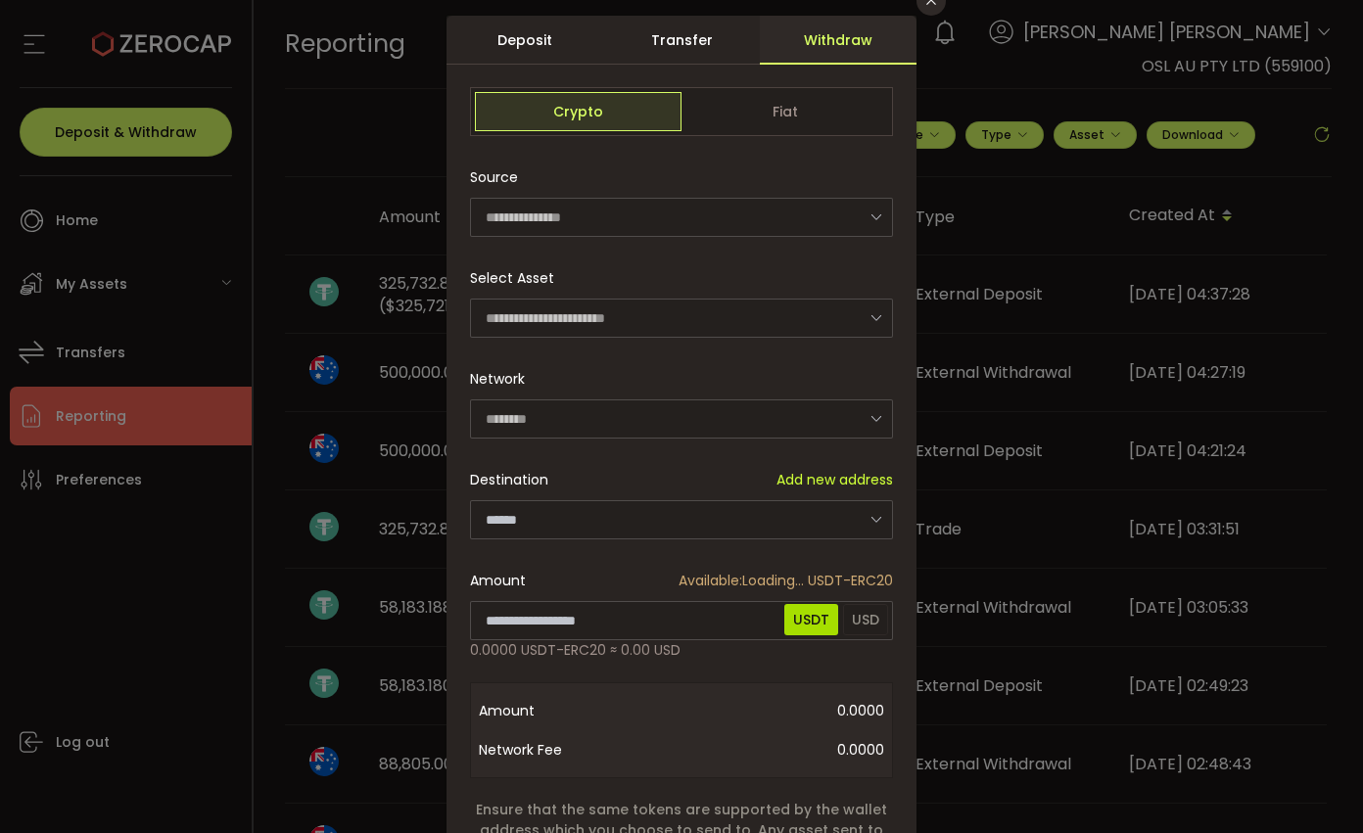
scroll to position [4, 0]
type input "********"
drag, startPoint x: 723, startPoint y: 579, endPoint x: 797, endPoint y: 577, distance: 74.5
click at [797, 577] on span "Available: 325,732.9100 USDT-ERC20" at bounding box center [774, 581] width 237 height 21
drag, startPoint x: 802, startPoint y: 577, endPoint x: 719, endPoint y: 576, distance: 83.3
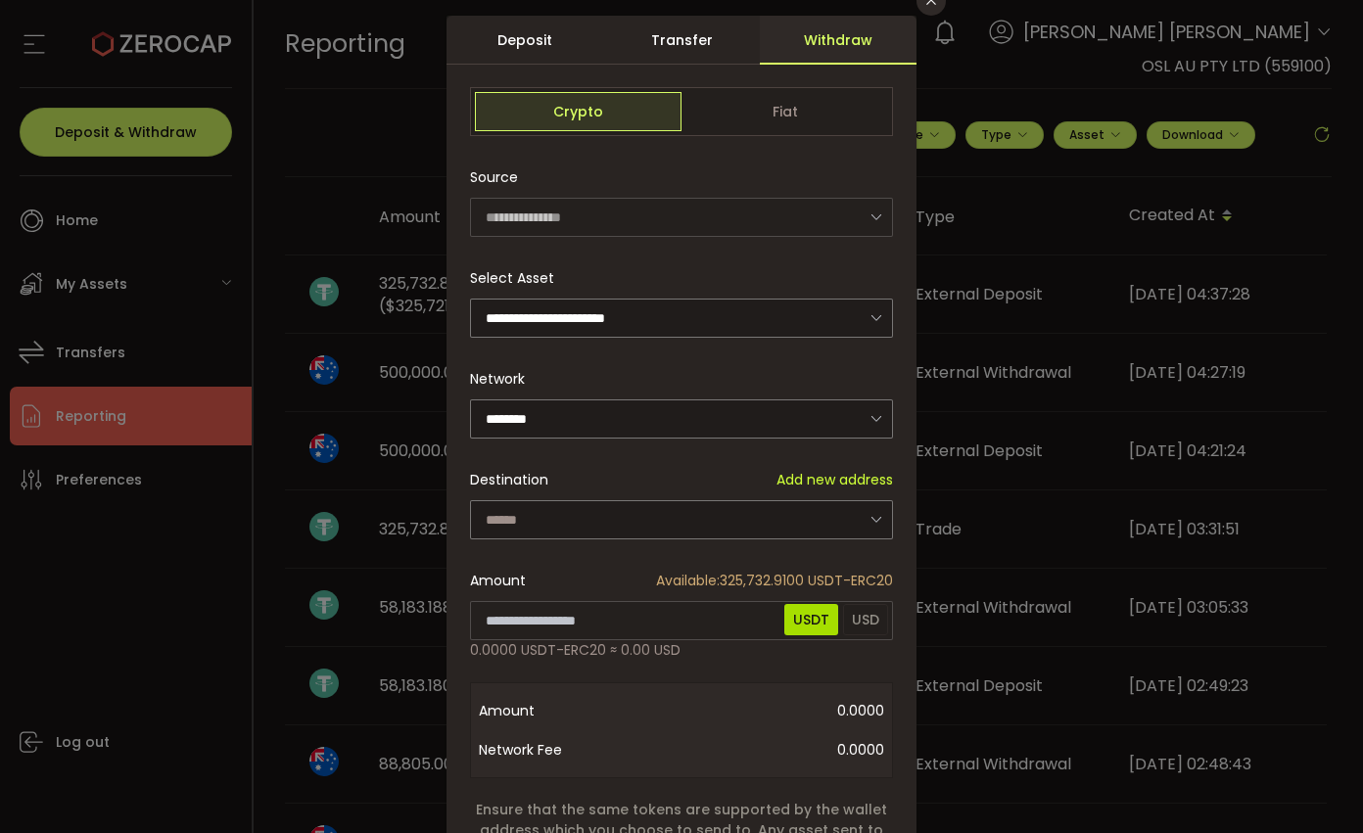
click at [719, 576] on span "Available: 325,732.9100 USDT-ERC20" at bounding box center [774, 581] width 237 height 21
click at [588, 571] on div "Amount Available: 325,732.9100 USDT-ERC20" at bounding box center [681, 581] width 423 height 21
click at [847, 513] on input "dialog" at bounding box center [681, 519] width 423 height 39
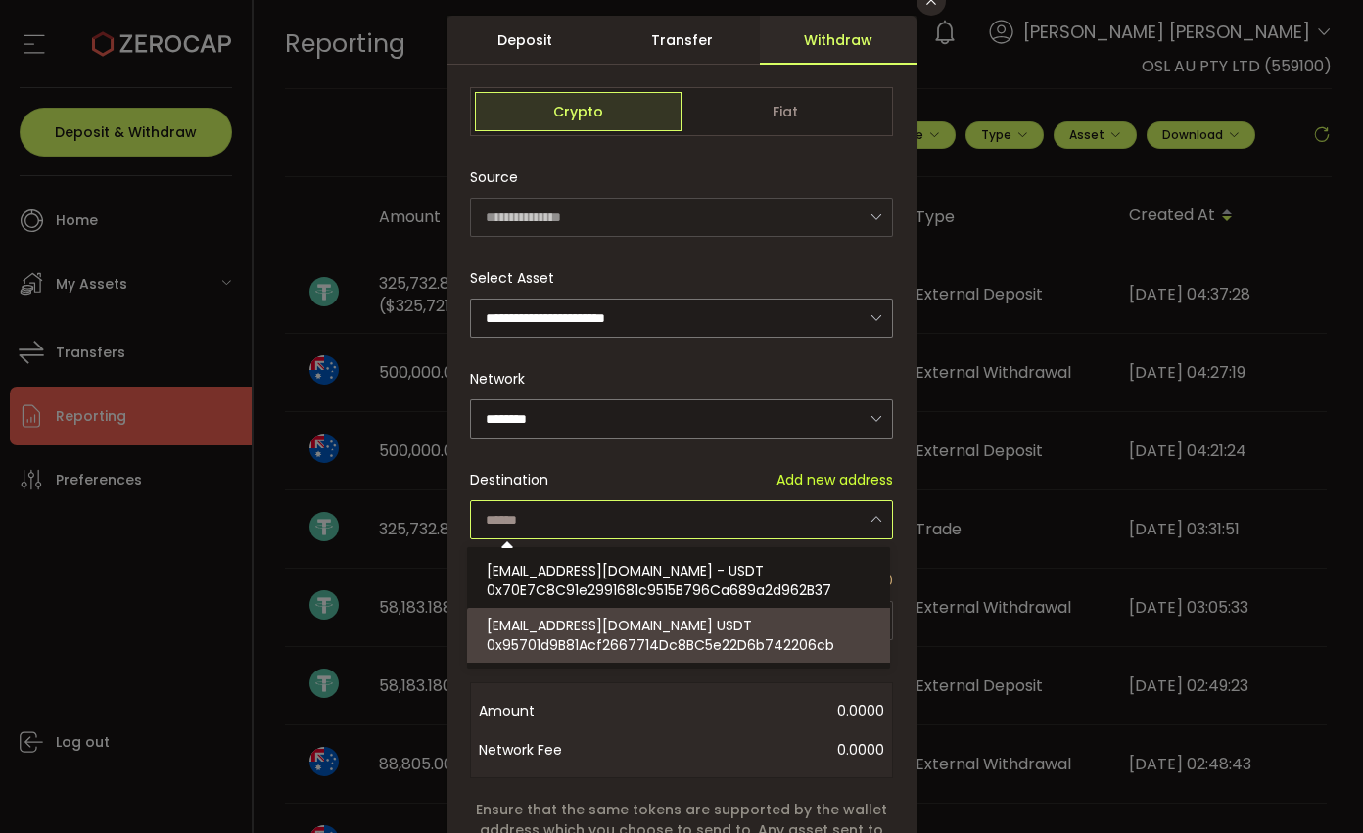
click at [746, 642] on span "0x95701d9B81Acf2667714Dc8BC5e22D6b742206cb" at bounding box center [661, 646] width 348 height 20
type input "**********"
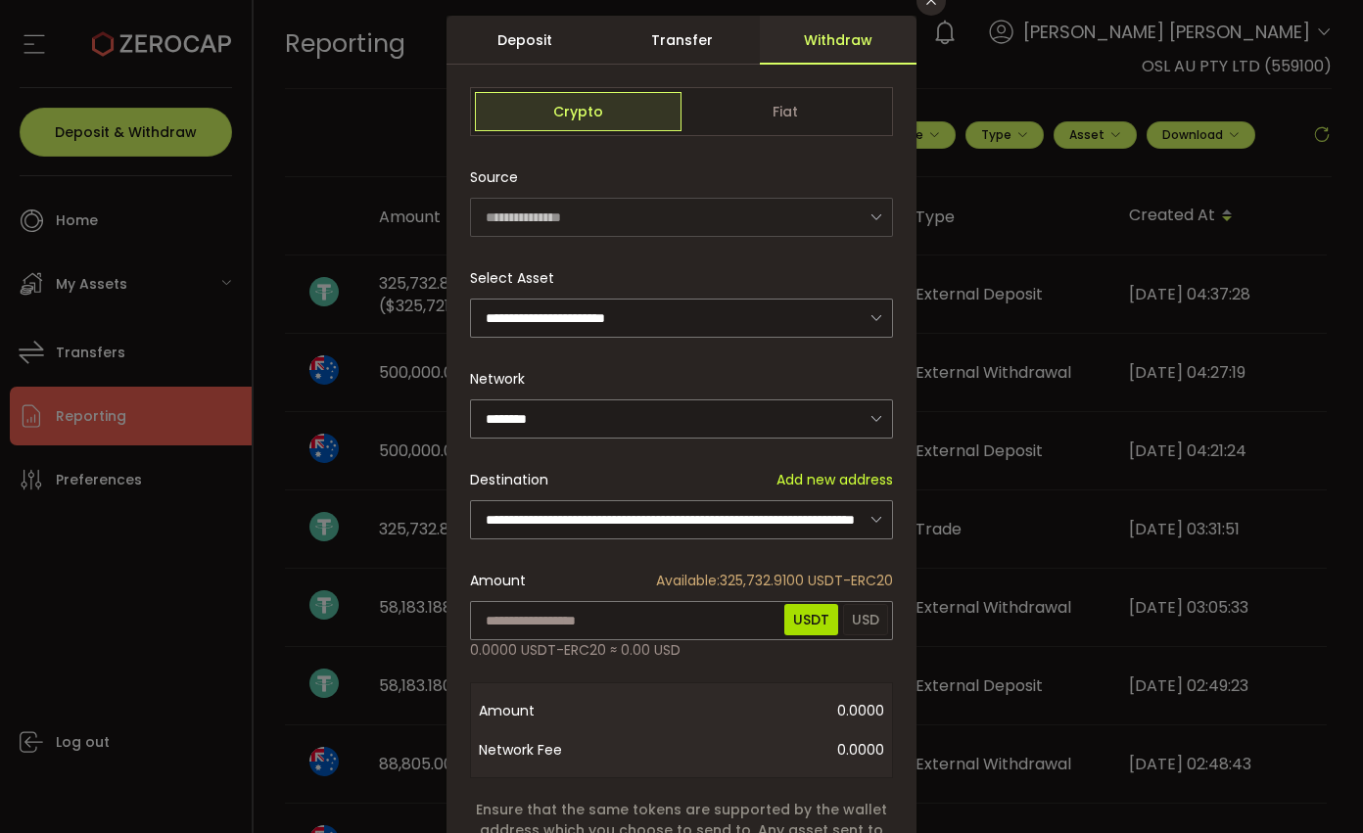
drag, startPoint x: 593, startPoint y: 67, endPoint x: 859, endPoint y: 119, distance: 270.6
click at [836, 97] on div "**********" at bounding box center [682, 527] width 470 height 1023
click at [735, 78] on div "**********" at bounding box center [682, 558] width 470 height 961
click at [594, 612] on input "dialog" at bounding box center [681, 620] width 423 height 39
paste input "**********"
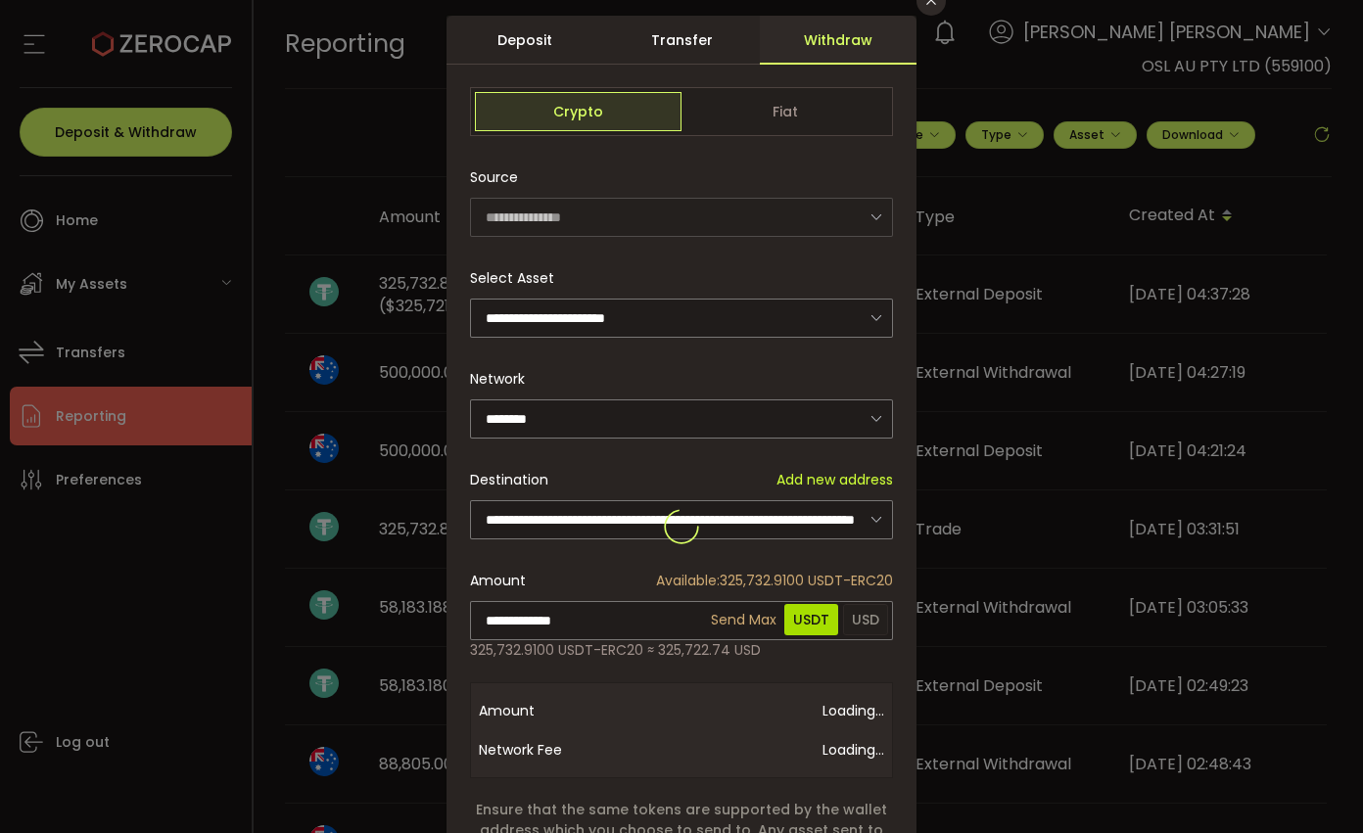
click at [761, 635] on div "**********" at bounding box center [682, 527] width 470 height 1023
click at [660, 612] on input "**********" at bounding box center [681, 620] width 423 height 39
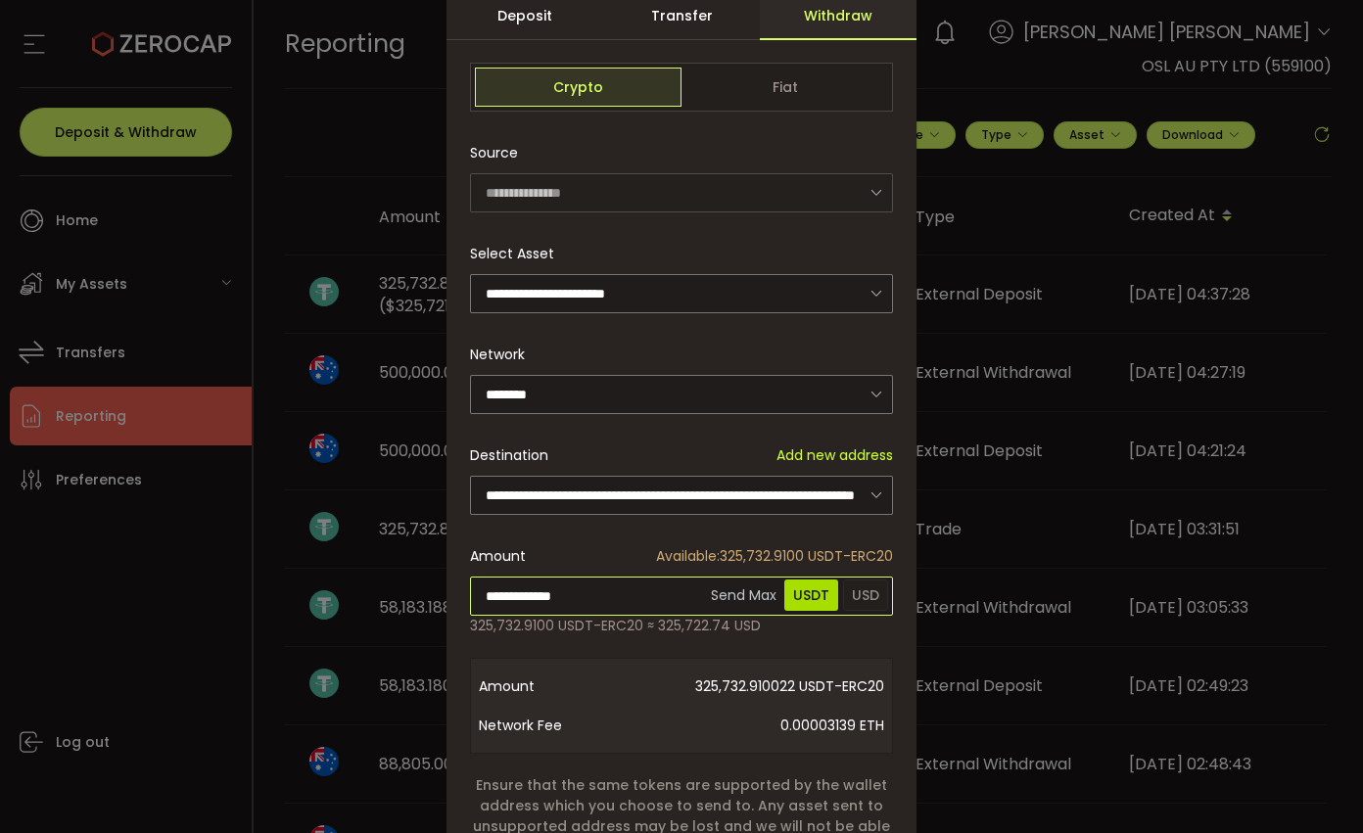
scroll to position [136, 0]
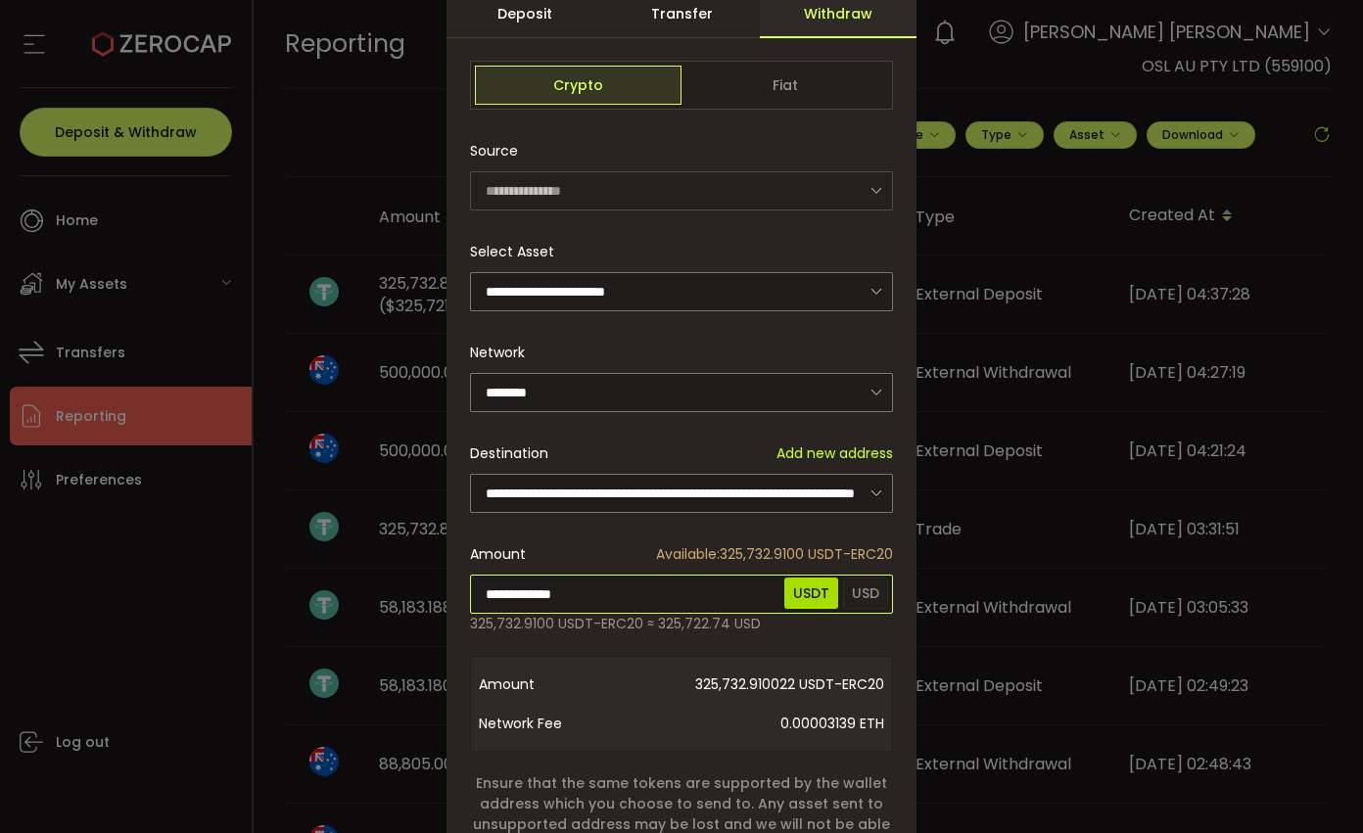
drag, startPoint x: 649, startPoint y: 598, endPoint x: 214, endPoint y: 578, distance: 435.3
click at [214, 578] on div "**********" at bounding box center [681, 416] width 1363 height 833
paste input "dialog"
type input "**********"
click at [588, 645] on div "**********" at bounding box center [682, 500] width 470 height 1023
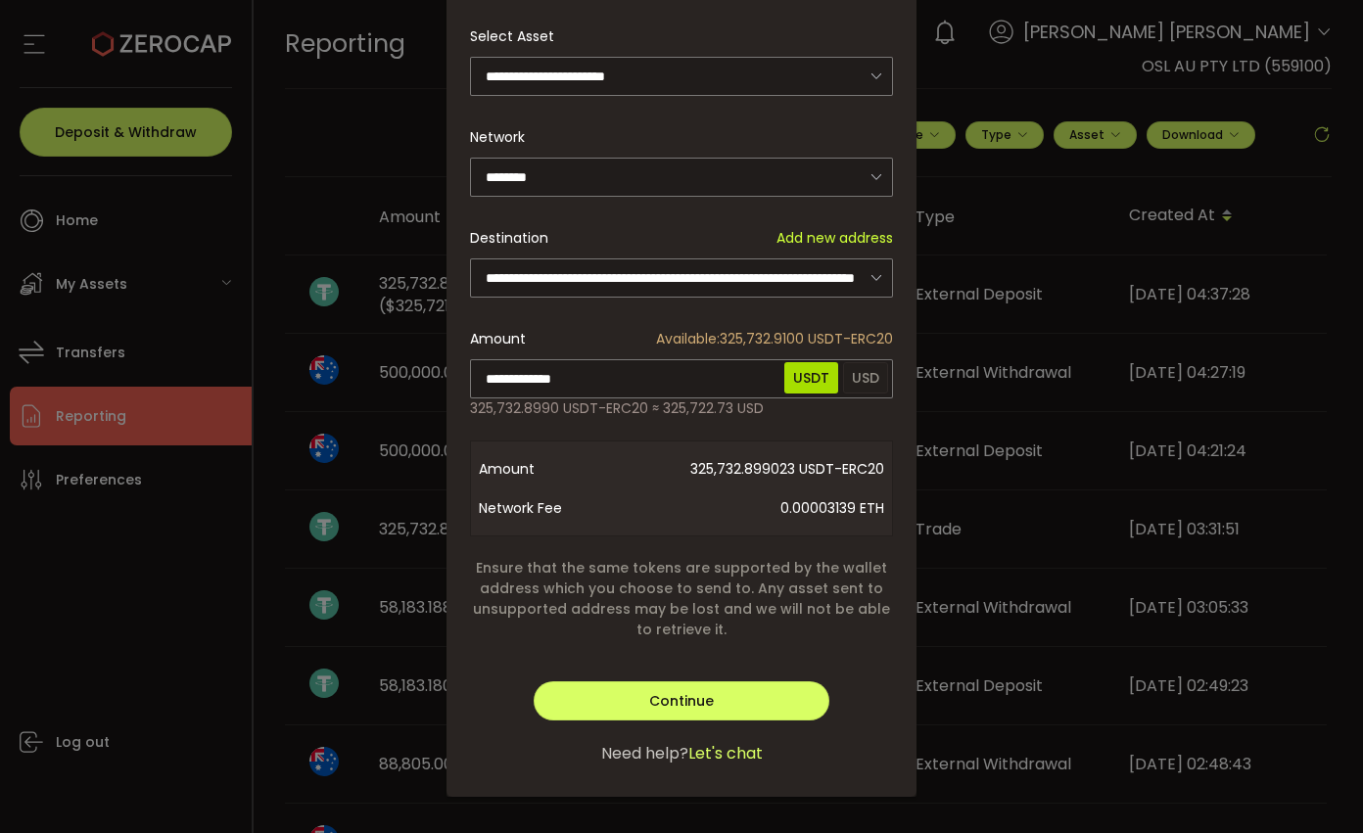
scroll to position [359, 0]
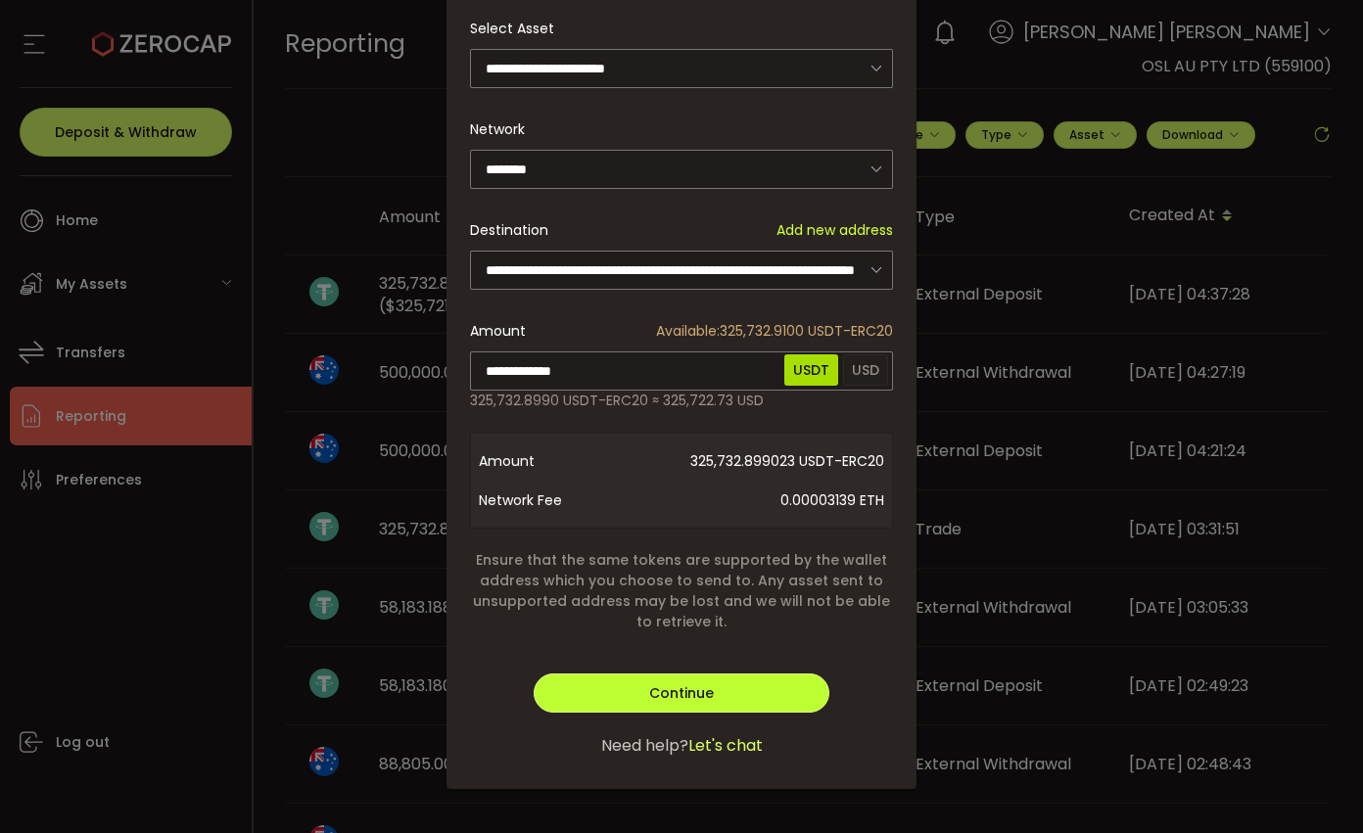
click at [771, 694] on button "Continue" at bounding box center [682, 693] width 296 height 39
click at [761, 696] on button "Verify" at bounding box center [682, 693] width 296 height 39
click at [749, 690] on button "Verify" at bounding box center [682, 693] width 296 height 39
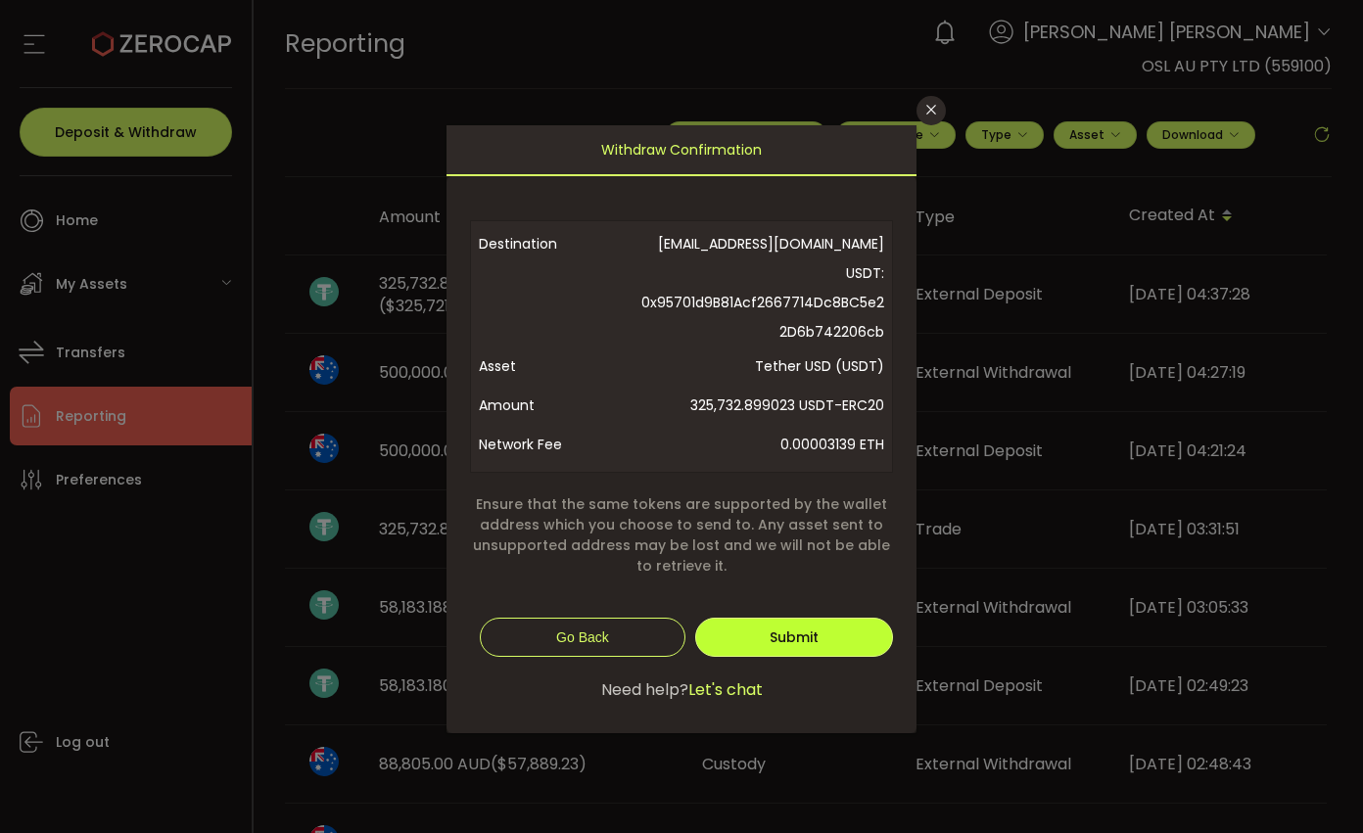
click at [769, 622] on button "Submit" at bounding box center [794, 637] width 198 height 39
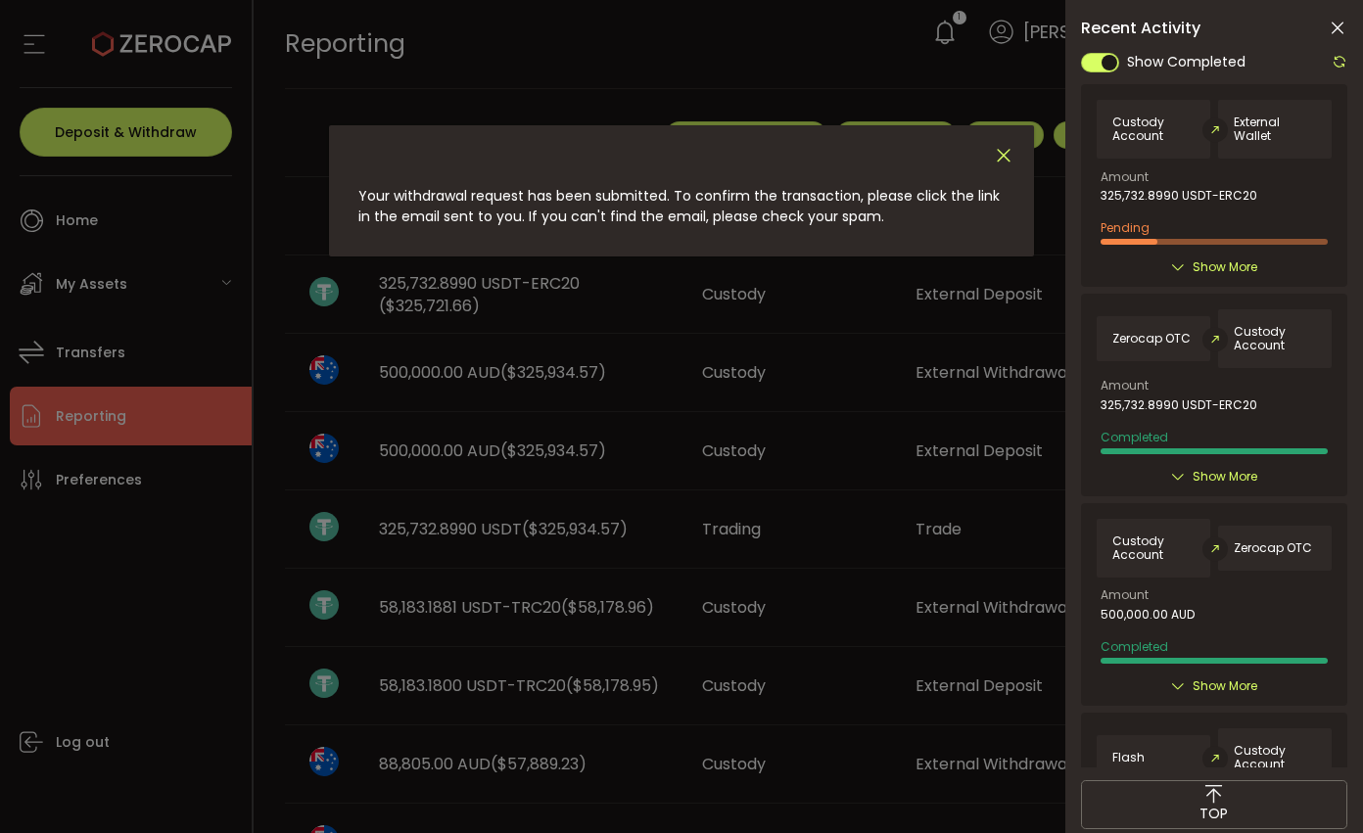
click at [1011, 152] on icon "Close" at bounding box center [1004, 156] width 22 height 22
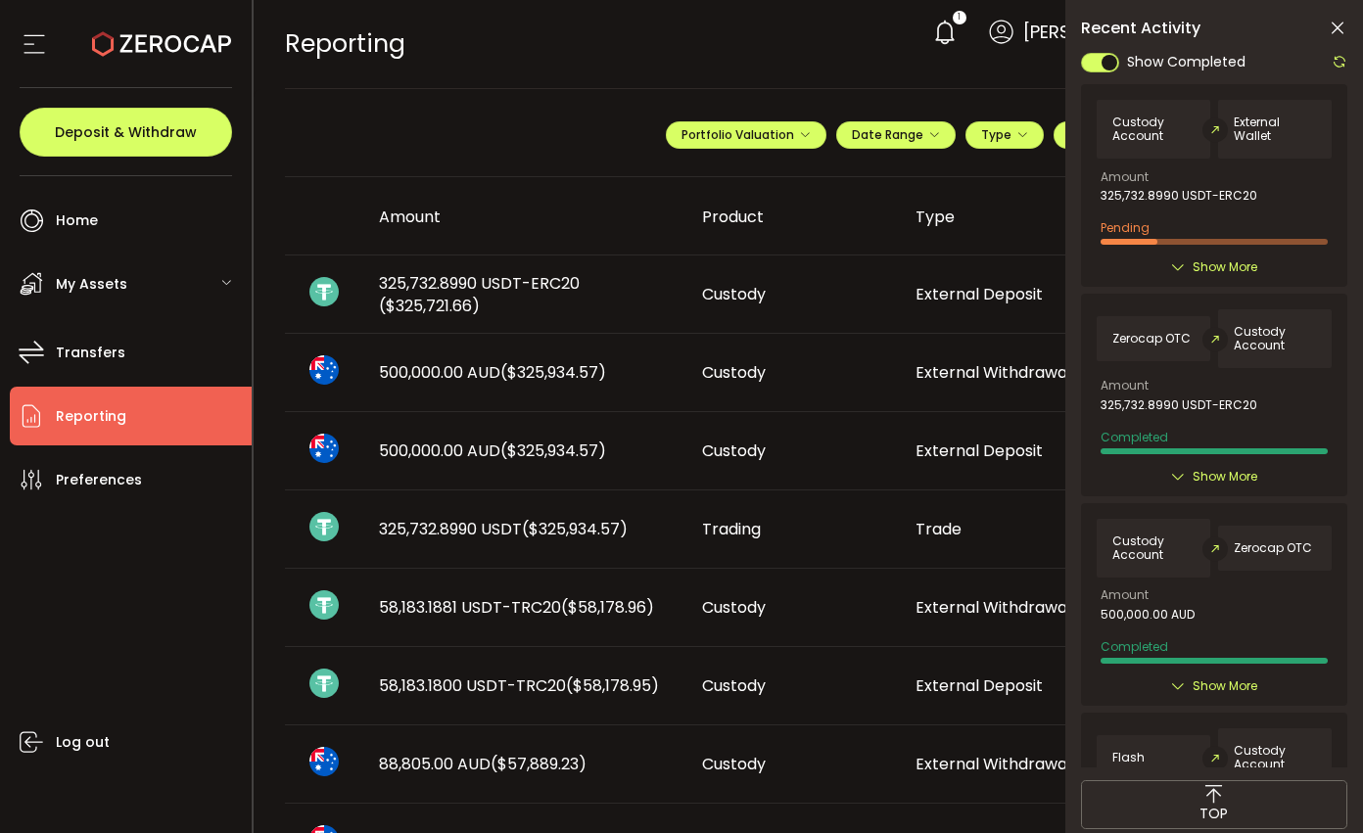
click at [1333, 64] on icon at bounding box center [1340, 62] width 16 height 16
click at [1334, 64] on icon at bounding box center [1340, 62] width 16 height 16
click at [1336, 62] on icon at bounding box center [1340, 62] width 16 height 16
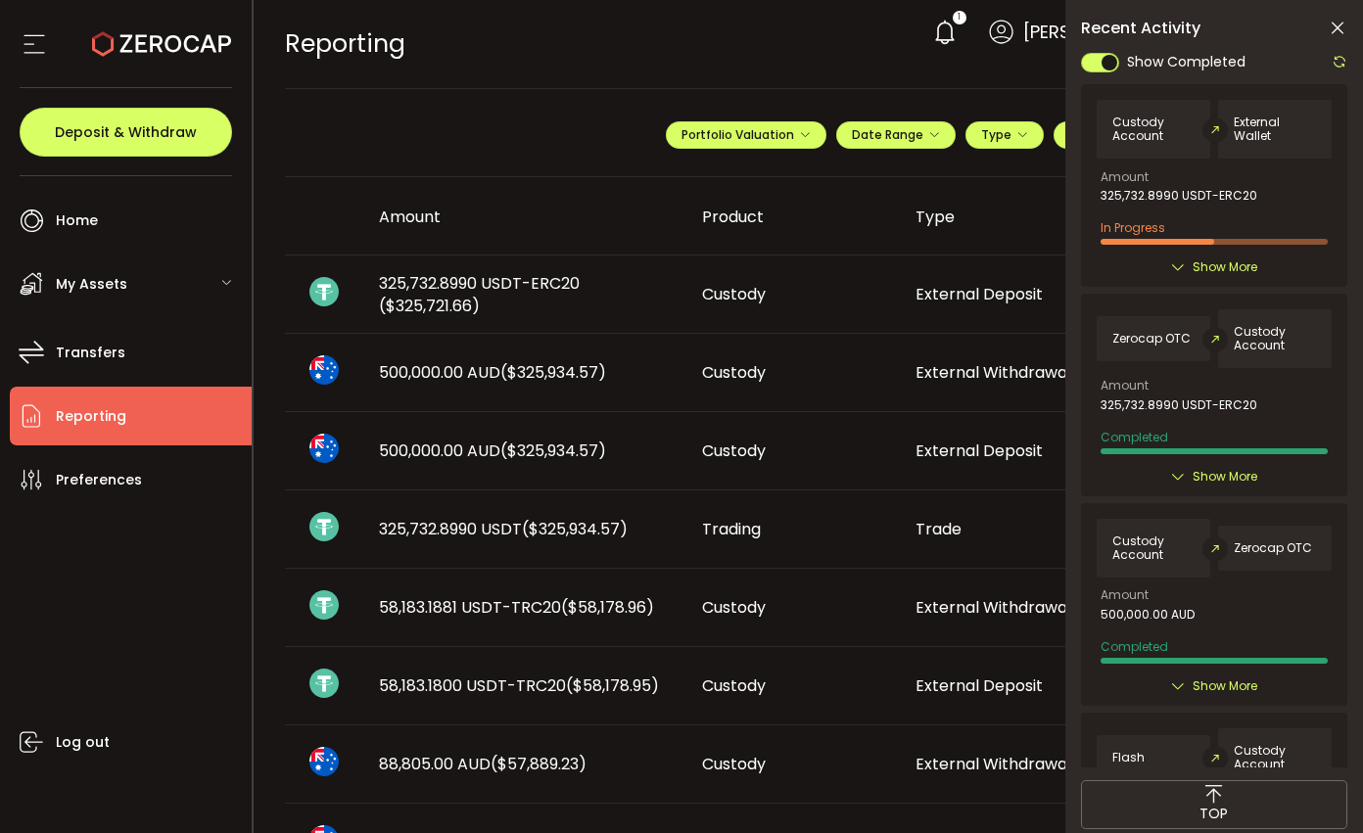
click at [1339, 68] on icon at bounding box center [1340, 62] width 16 height 16
click at [1340, 66] on div at bounding box center [1214, 408] width 266 height 717
click at [1340, 66] on icon at bounding box center [1340, 62] width 16 height 16
click at [1340, 66] on div "Show Completed Custody Account External Wallet Amount 325,732.8990 USDT-ERC20 I…" at bounding box center [1214, 408] width 266 height 717
click at [1340, 66] on icon at bounding box center [1340, 62] width 16 height 16
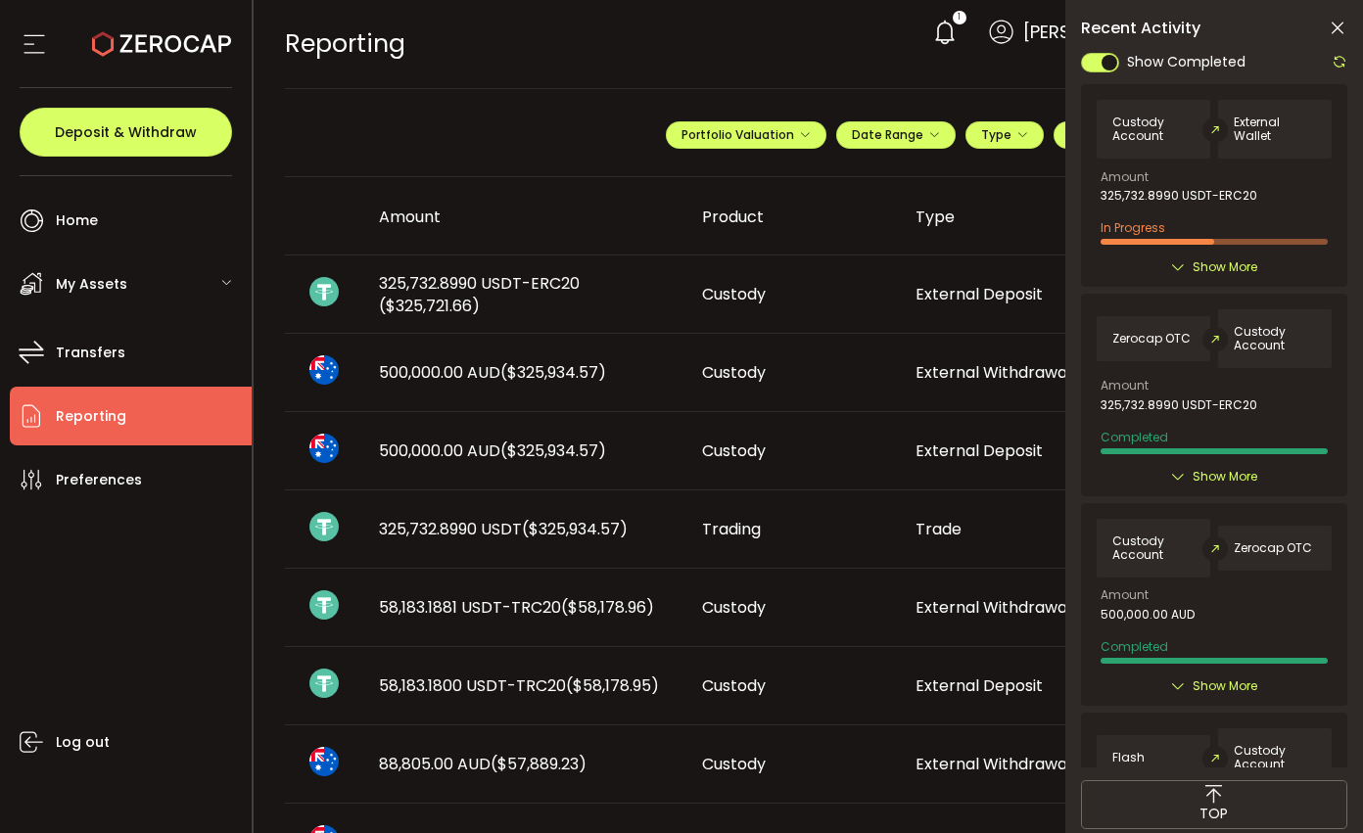
click at [1331, 66] on div at bounding box center [1334, 62] width 25 height 24
click at [1335, 67] on icon at bounding box center [1340, 62] width 16 height 16
click at [1335, 67] on div at bounding box center [1214, 408] width 266 height 717
click at [1341, 68] on icon at bounding box center [1340, 62] width 16 height 16
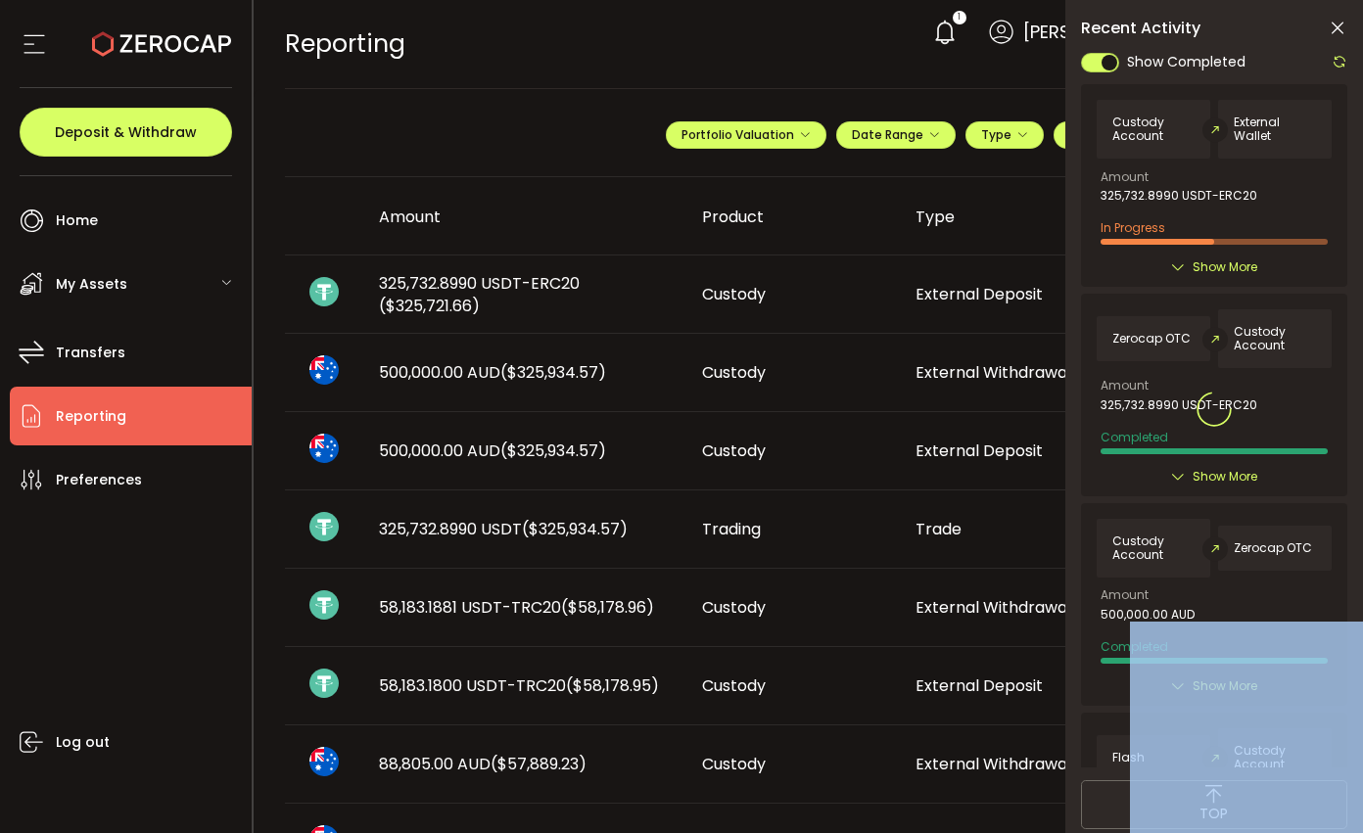
click at [1341, 68] on div at bounding box center [1214, 408] width 266 height 717
click at [1341, 66] on div at bounding box center [1214, 408] width 266 height 717
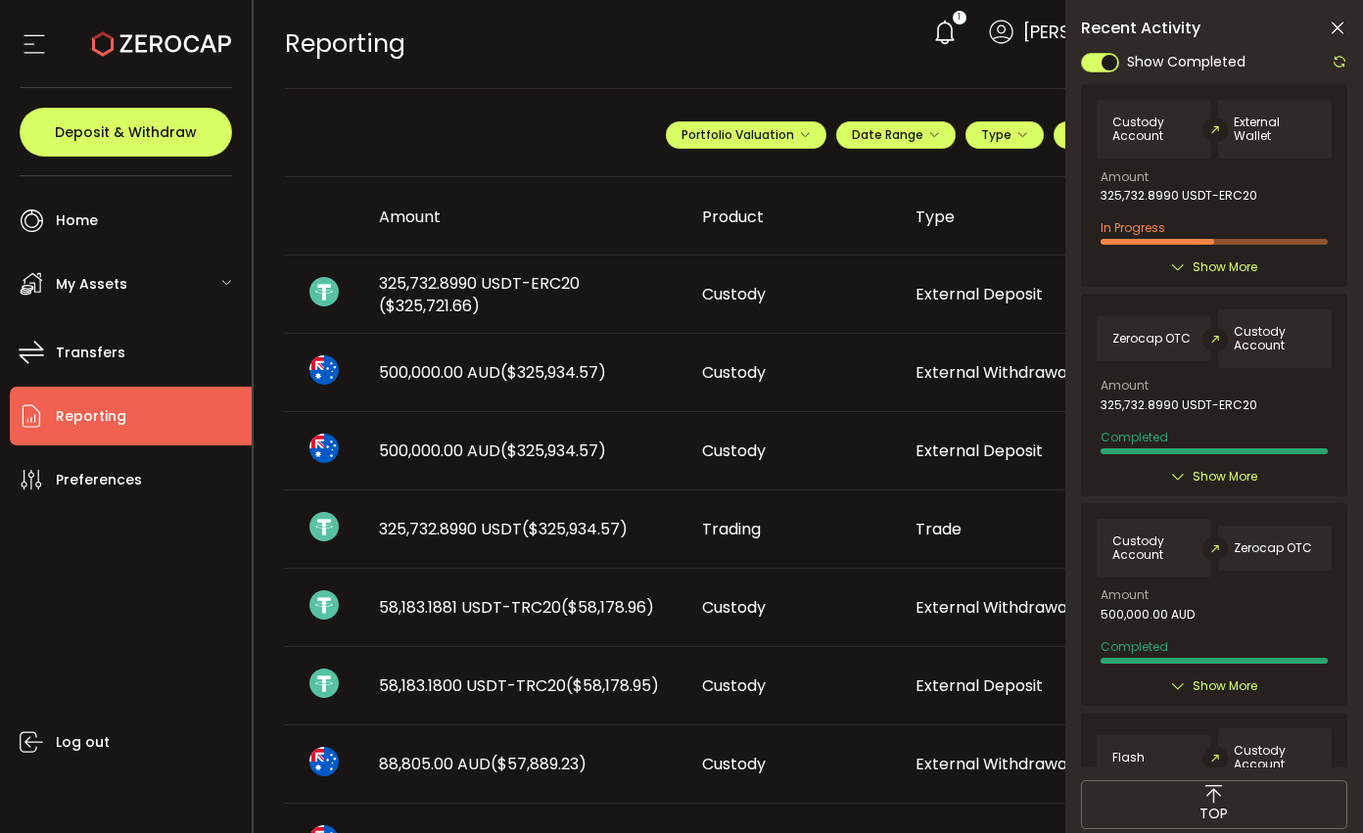
click at [1341, 66] on icon at bounding box center [1340, 62] width 16 height 16
click at [1336, 69] on icon at bounding box center [1340, 62] width 16 height 16
click at [1335, 74] on div "Show Completed Custody Account External Wallet Amount 325,732.8990 USDT-ERC20 I…" at bounding box center [1214, 408] width 266 height 717
click at [1339, 57] on icon at bounding box center [1340, 62] width 16 height 16
click at [1337, 66] on icon at bounding box center [1340, 62] width 16 height 16
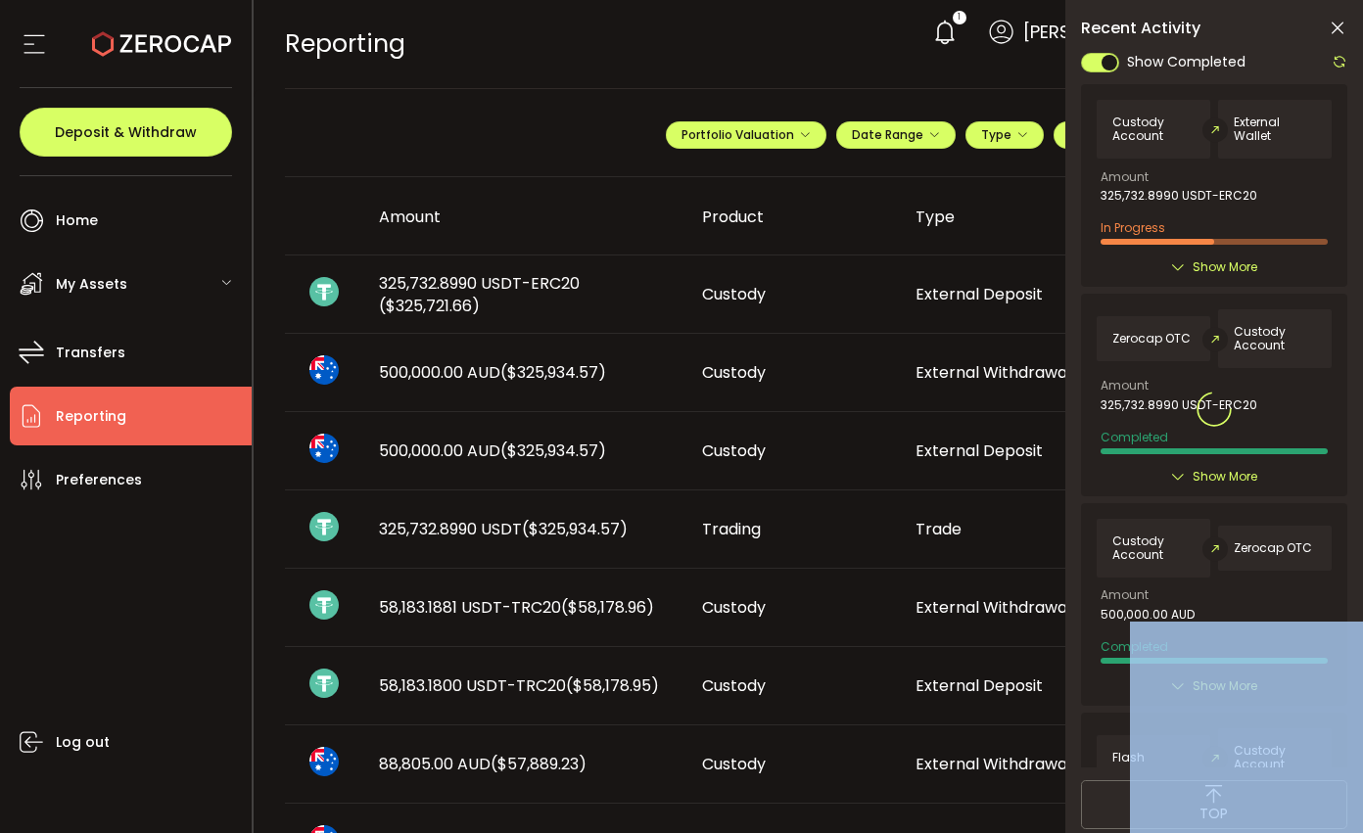
click at [1337, 66] on div at bounding box center [1214, 408] width 266 height 717
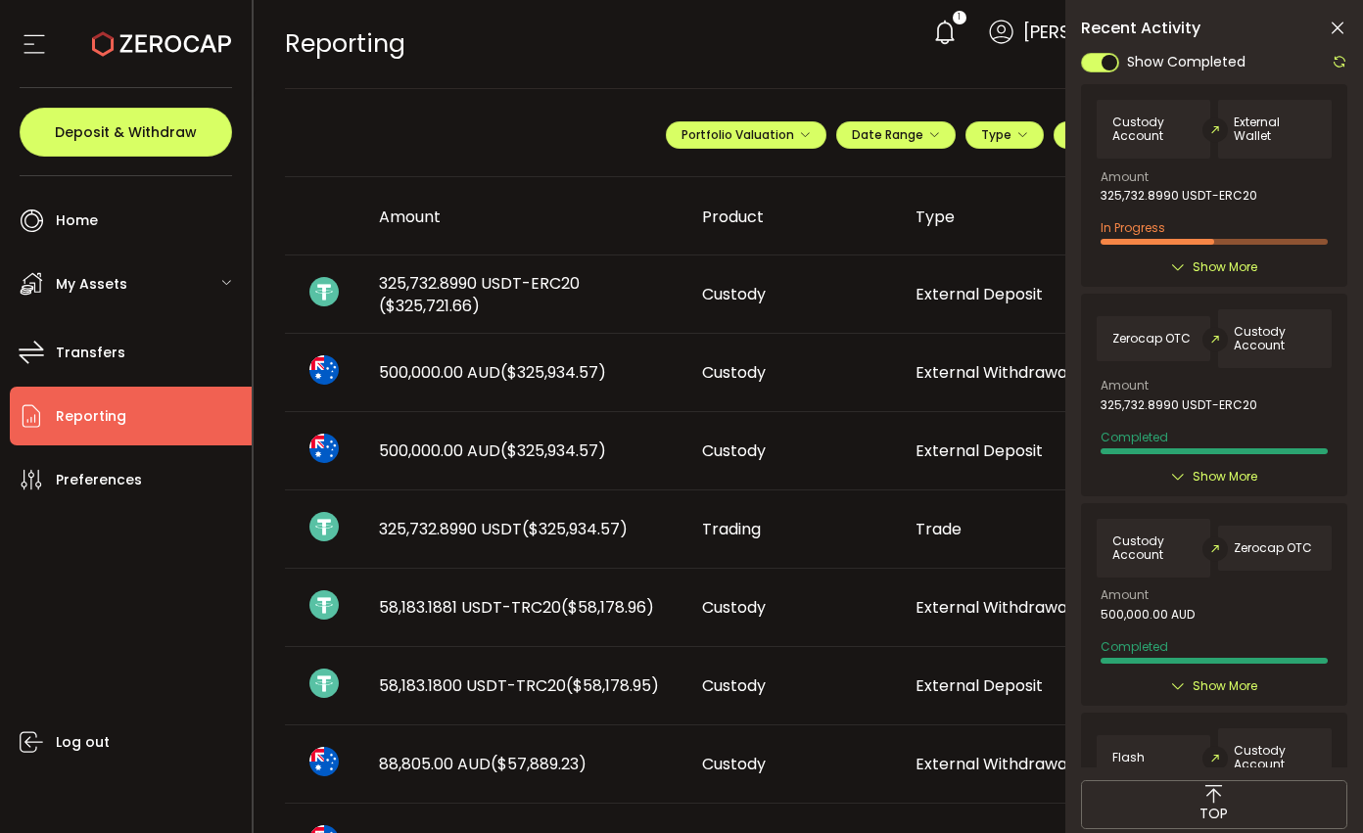
click at [1337, 64] on icon at bounding box center [1340, 62] width 16 height 16
click at [1338, 58] on icon at bounding box center [1340, 62] width 16 height 16
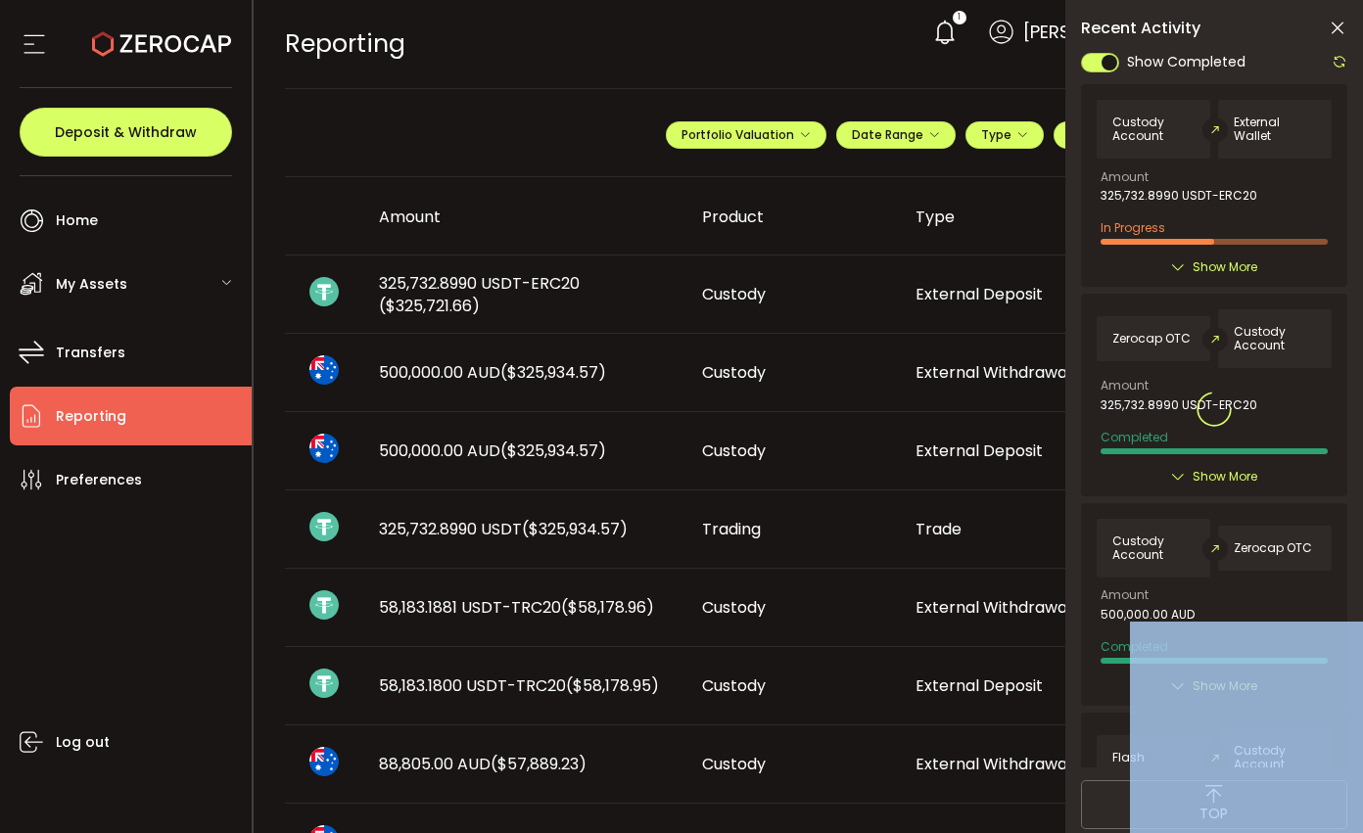
click at [1338, 58] on div at bounding box center [1214, 408] width 266 height 717
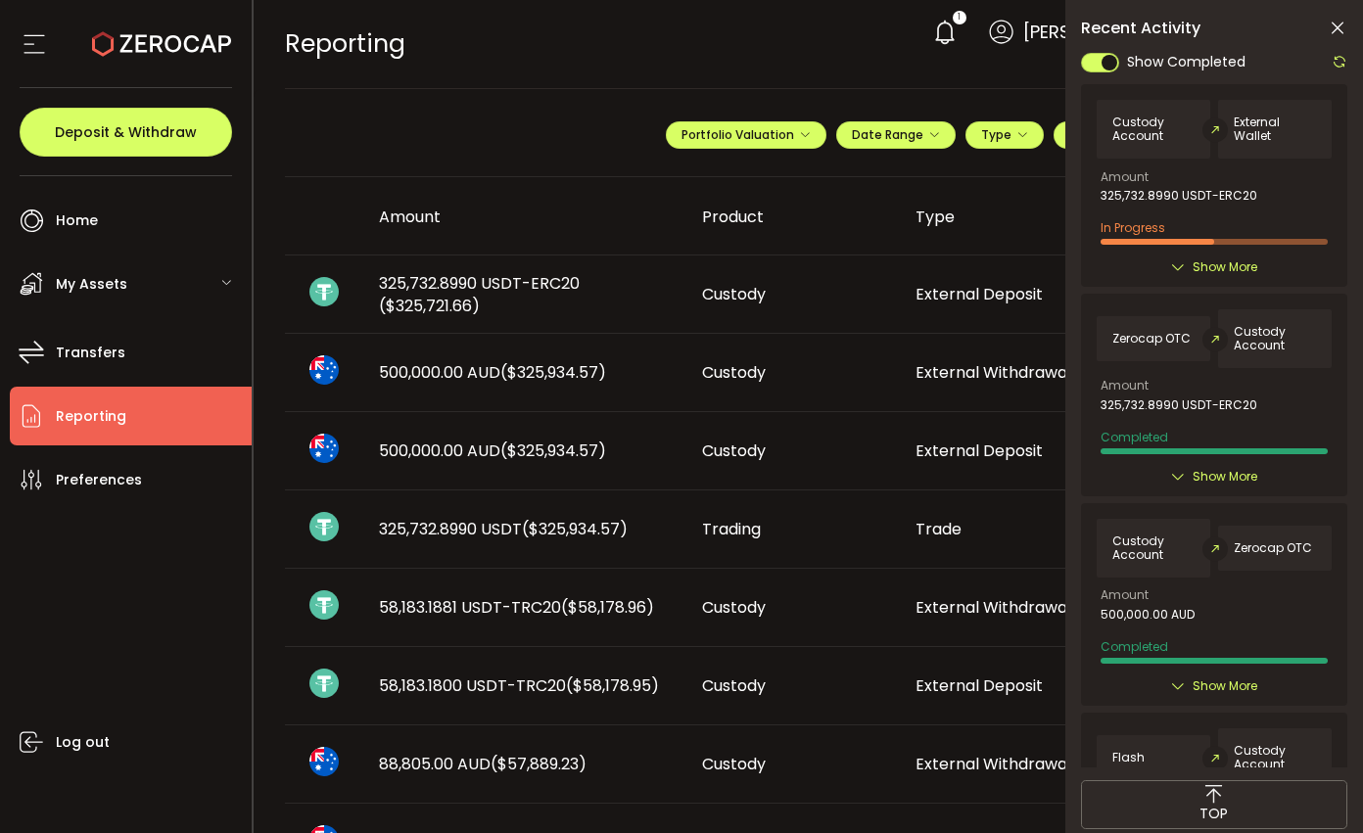
drag, startPoint x: 1336, startPoint y: 64, endPoint x: 1352, endPoint y: 103, distance: 42.6
click at [1336, 64] on icon at bounding box center [1340, 62] width 16 height 16
click at [1344, 63] on icon at bounding box center [1340, 62] width 16 height 16
click at [1342, 56] on icon at bounding box center [1340, 62] width 16 height 16
click at [1342, 56] on div at bounding box center [1214, 408] width 266 height 717
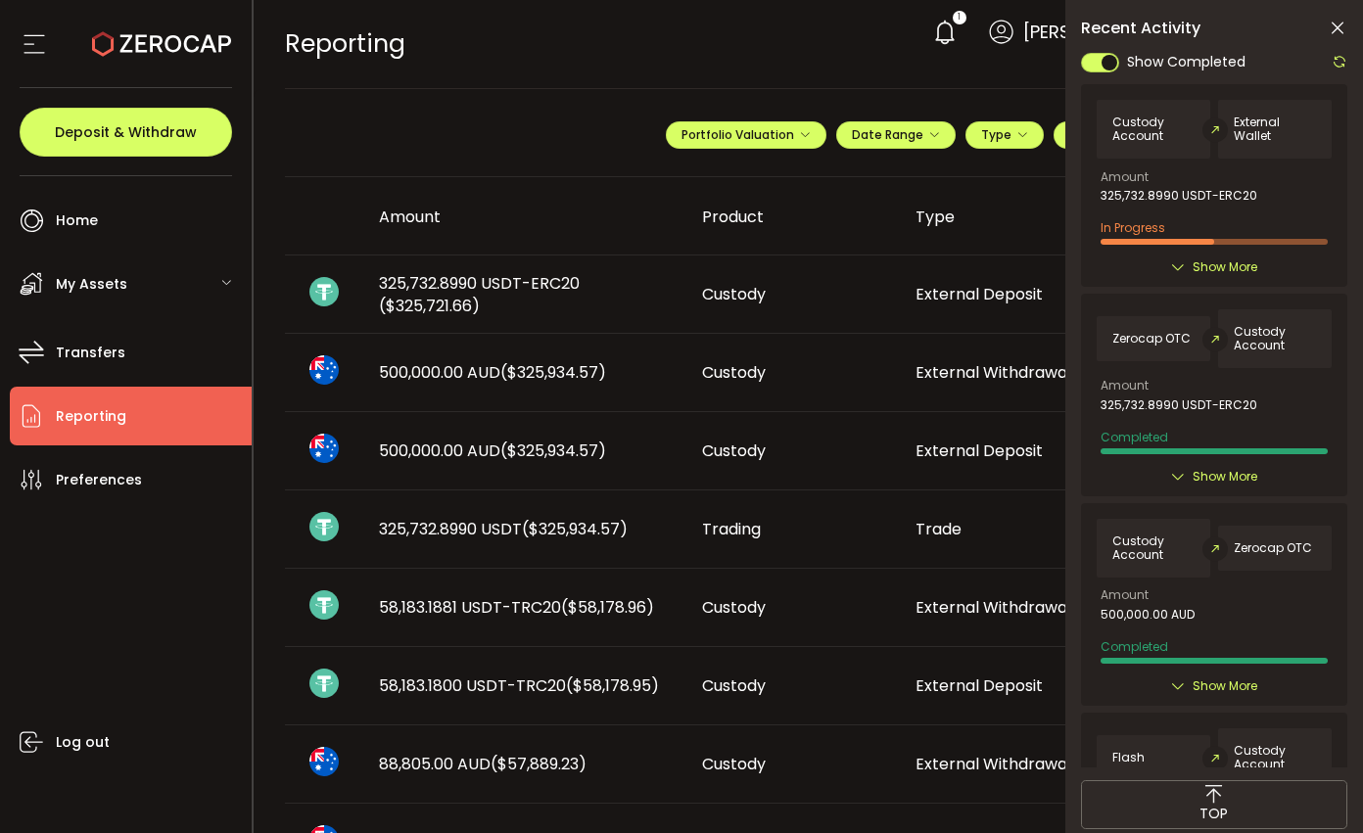
click at [1341, 64] on div at bounding box center [1214, 408] width 266 height 717
click at [1341, 64] on div "Show Completed Custody Account External Wallet Amount 325,732.8990 USDT-ERC20 I…" at bounding box center [1214, 408] width 266 height 717
click at [1340, 63] on icon at bounding box center [1340, 62] width 16 height 16
click at [1340, 63] on div at bounding box center [1214, 408] width 266 height 717
click at [1345, 19] on icon at bounding box center [1338, 29] width 20 height 20
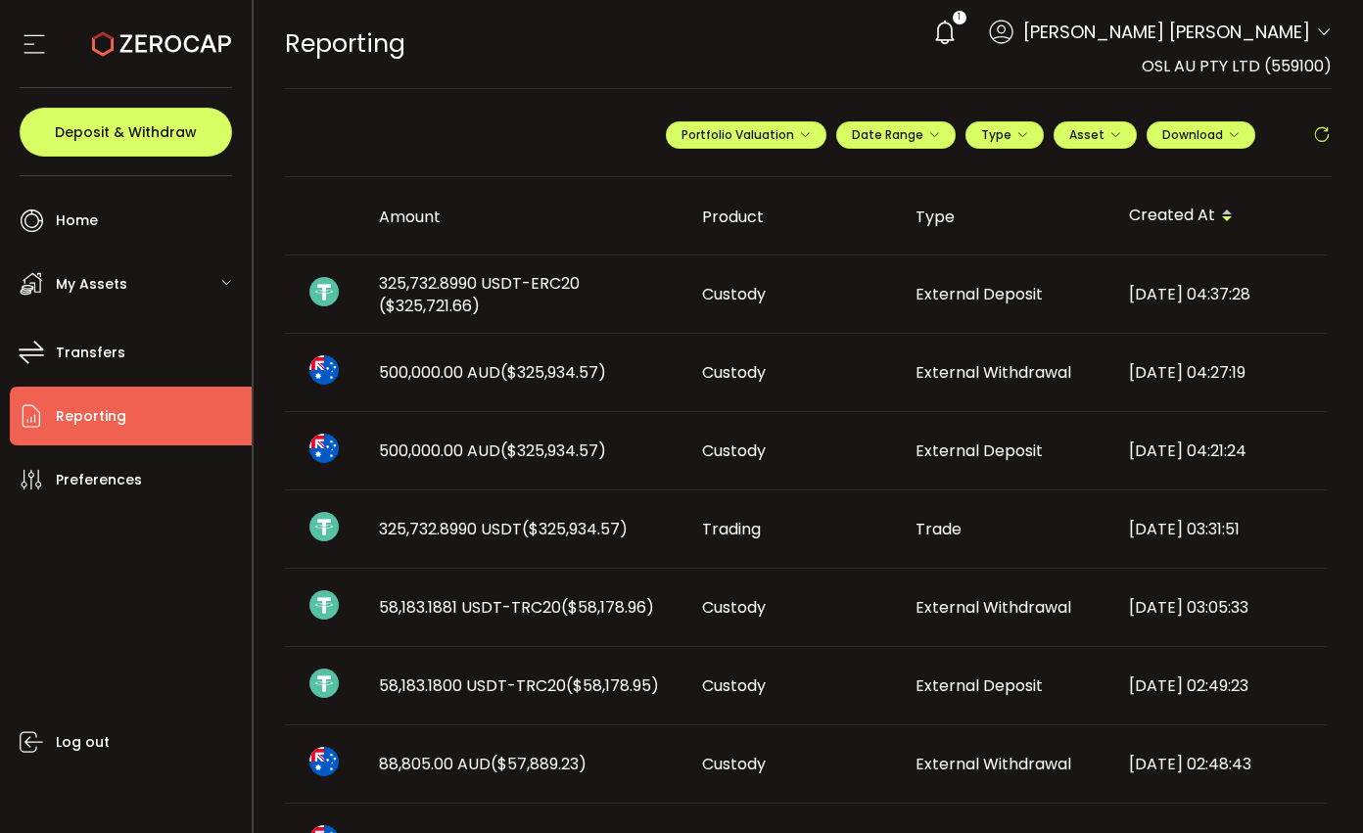
click at [1319, 140] on icon at bounding box center [1322, 135] width 20 height 20
click at [116, 139] on span "Deposit & Withdraw" at bounding box center [126, 132] width 142 height 14
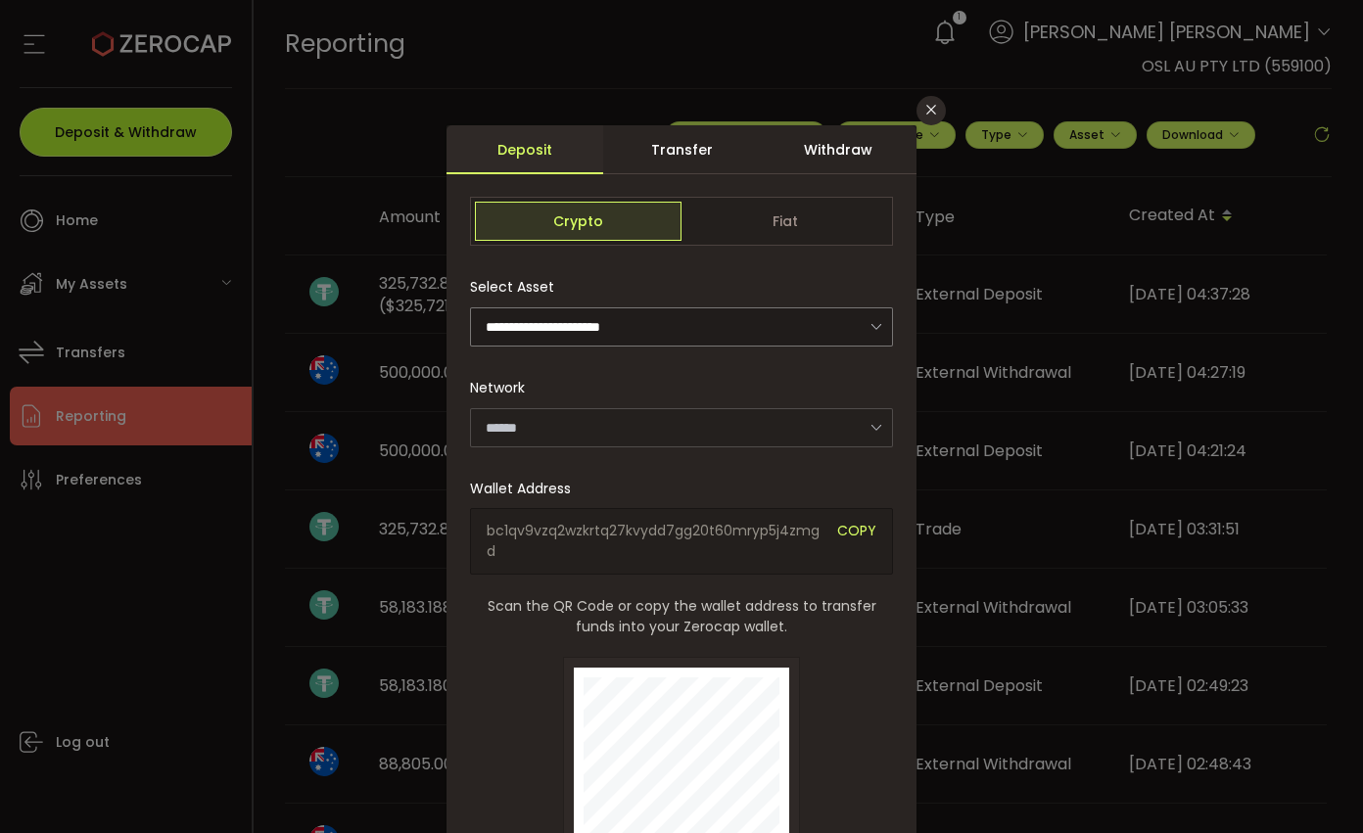
type input "*******"
click at [831, 154] on div "Withdraw" at bounding box center [838, 149] width 157 height 49
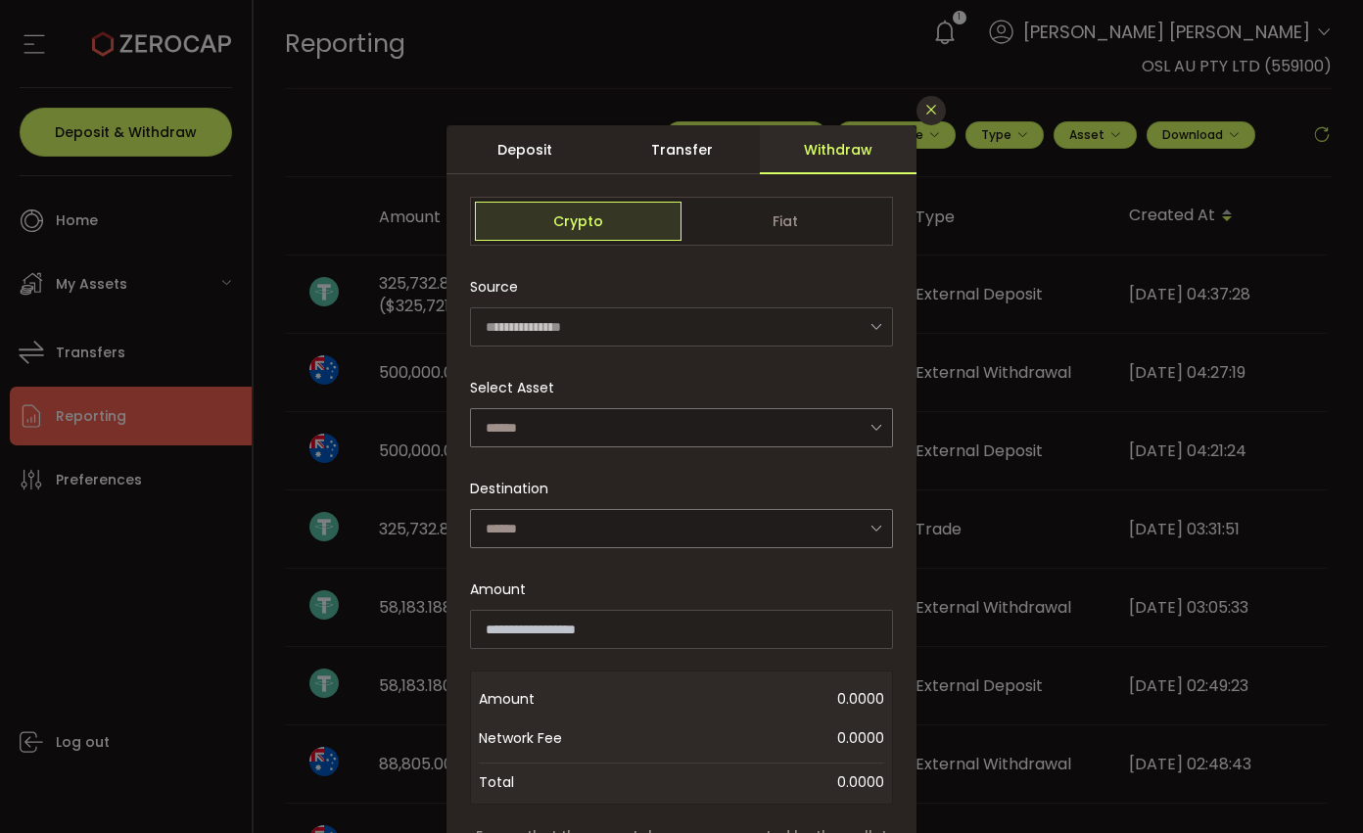
click at [925, 113] on icon "Close" at bounding box center [932, 110] width 16 height 16
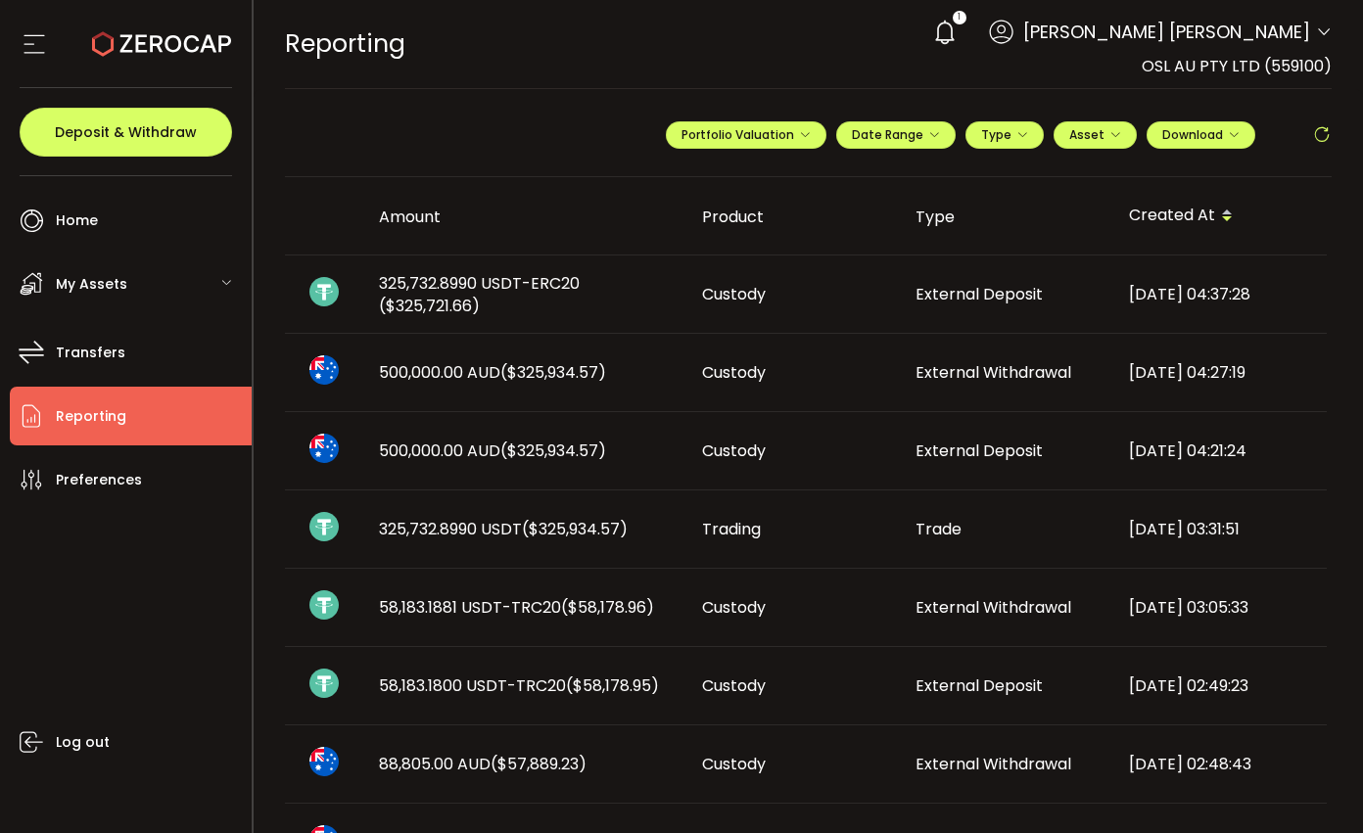
click at [892, 403] on td "Custody" at bounding box center [794, 373] width 214 height 78
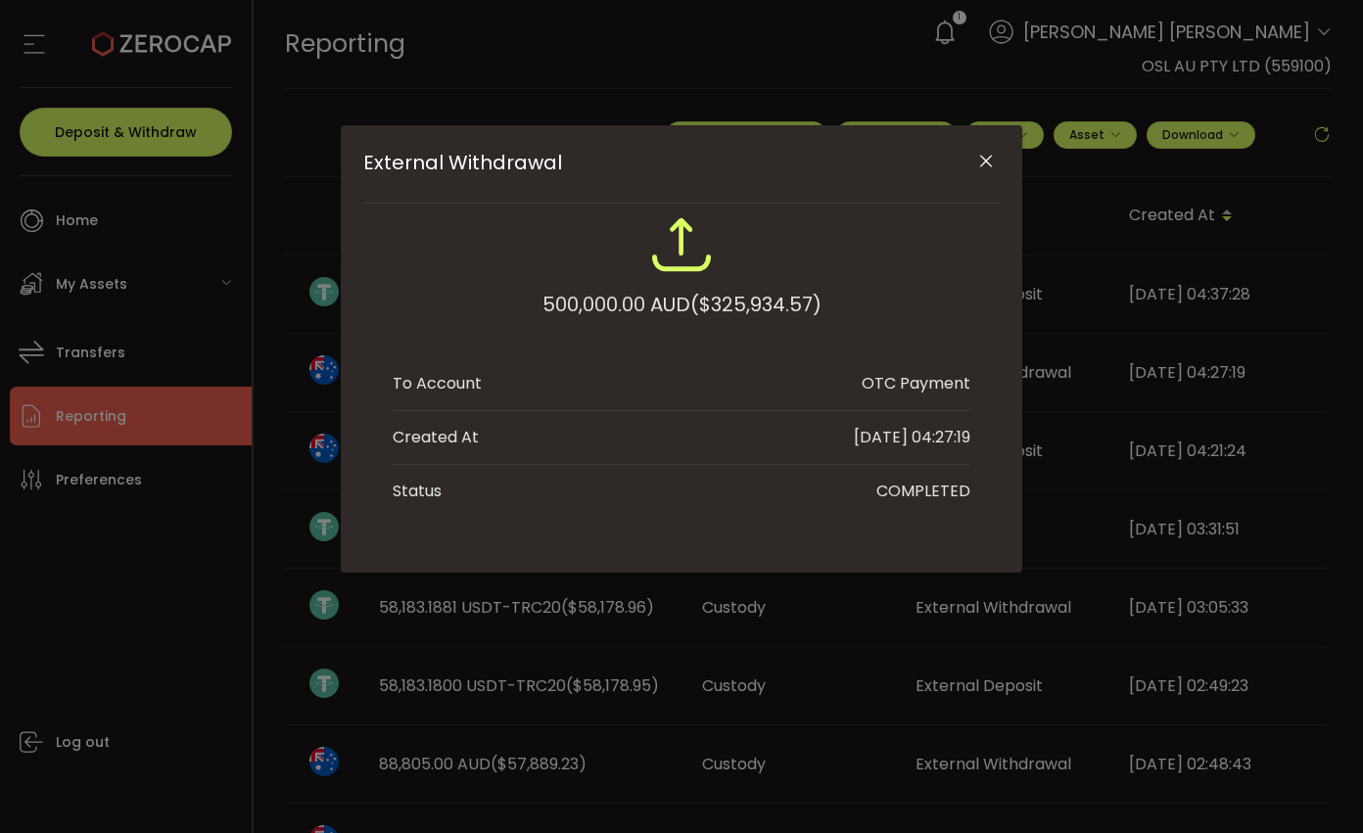
click at [976, 161] on icon "Close" at bounding box center [986, 162] width 20 height 20
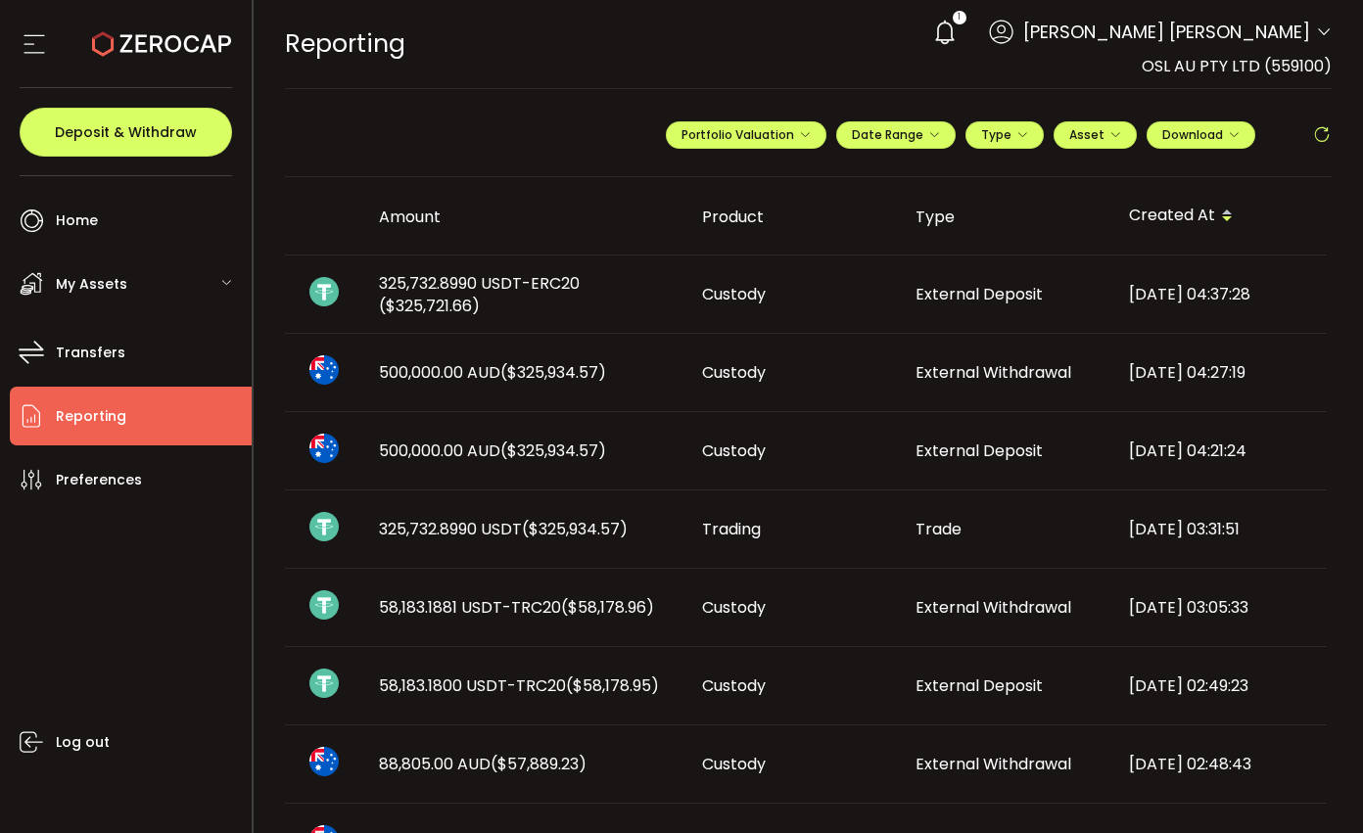
click at [1320, 136] on icon at bounding box center [1322, 135] width 20 height 20
click at [1324, 130] on icon at bounding box center [1322, 135] width 20 height 20
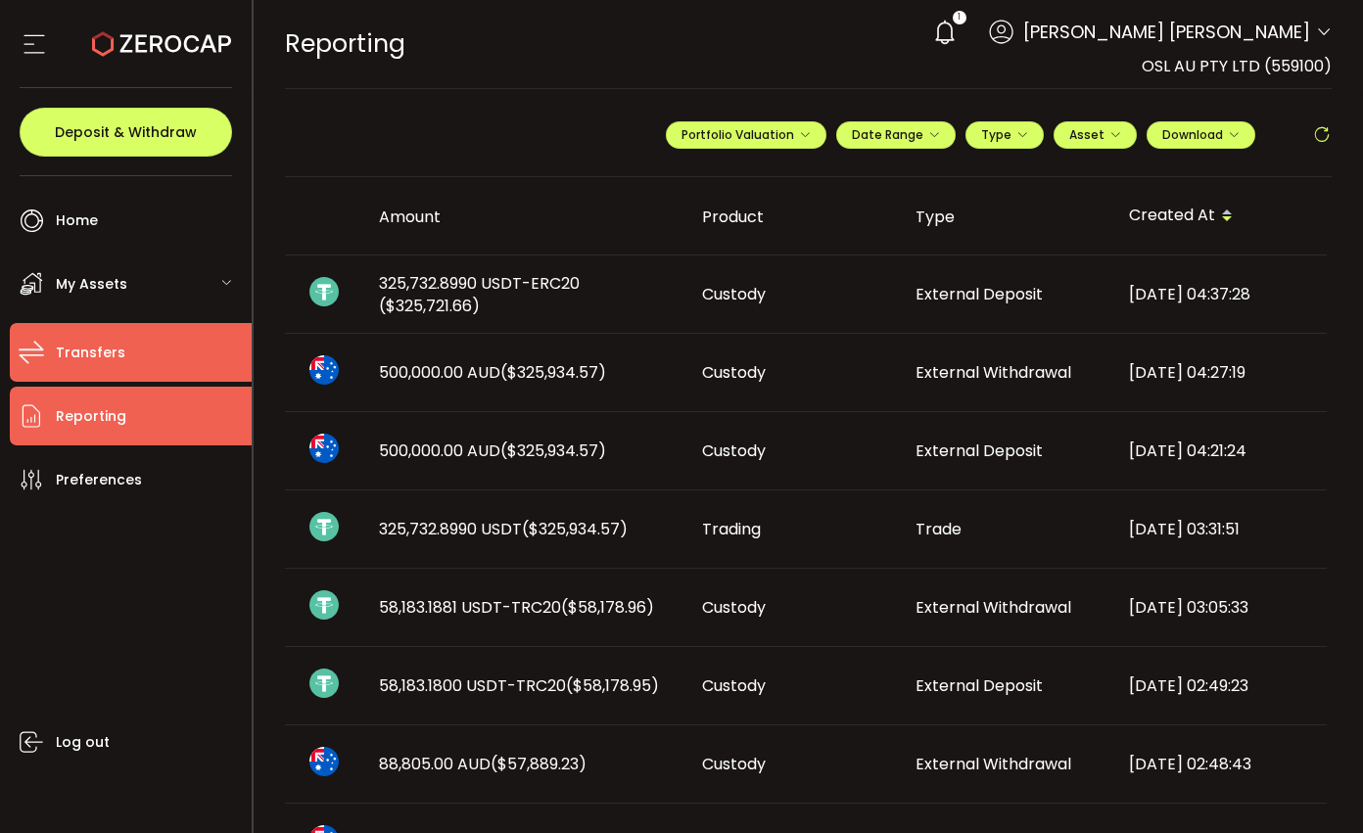
click at [146, 342] on li "Transfers" at bounding box center [131, 352] width 242 height 59
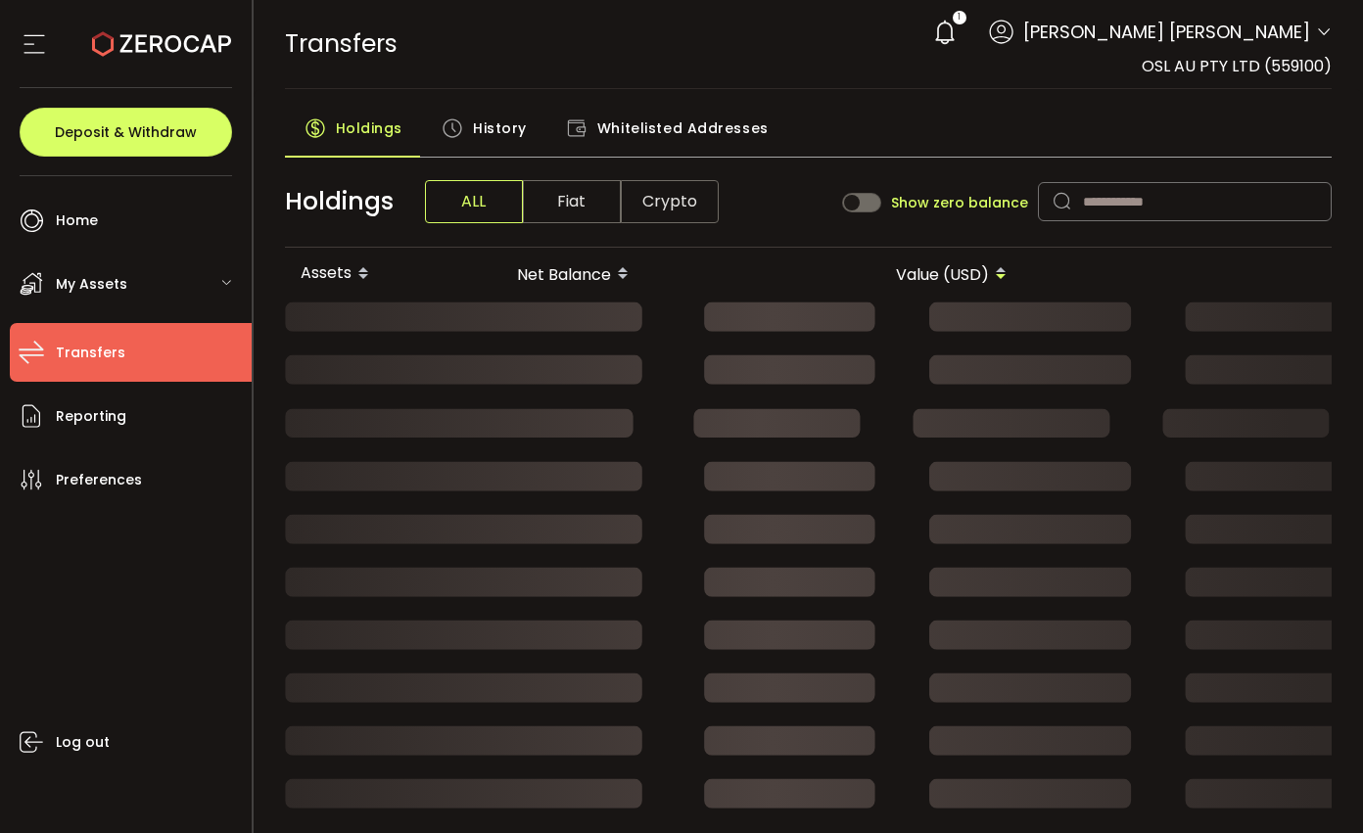
click at [87, 345] on span "Transfers" at bounding box center [91, 353] width 70 height 28
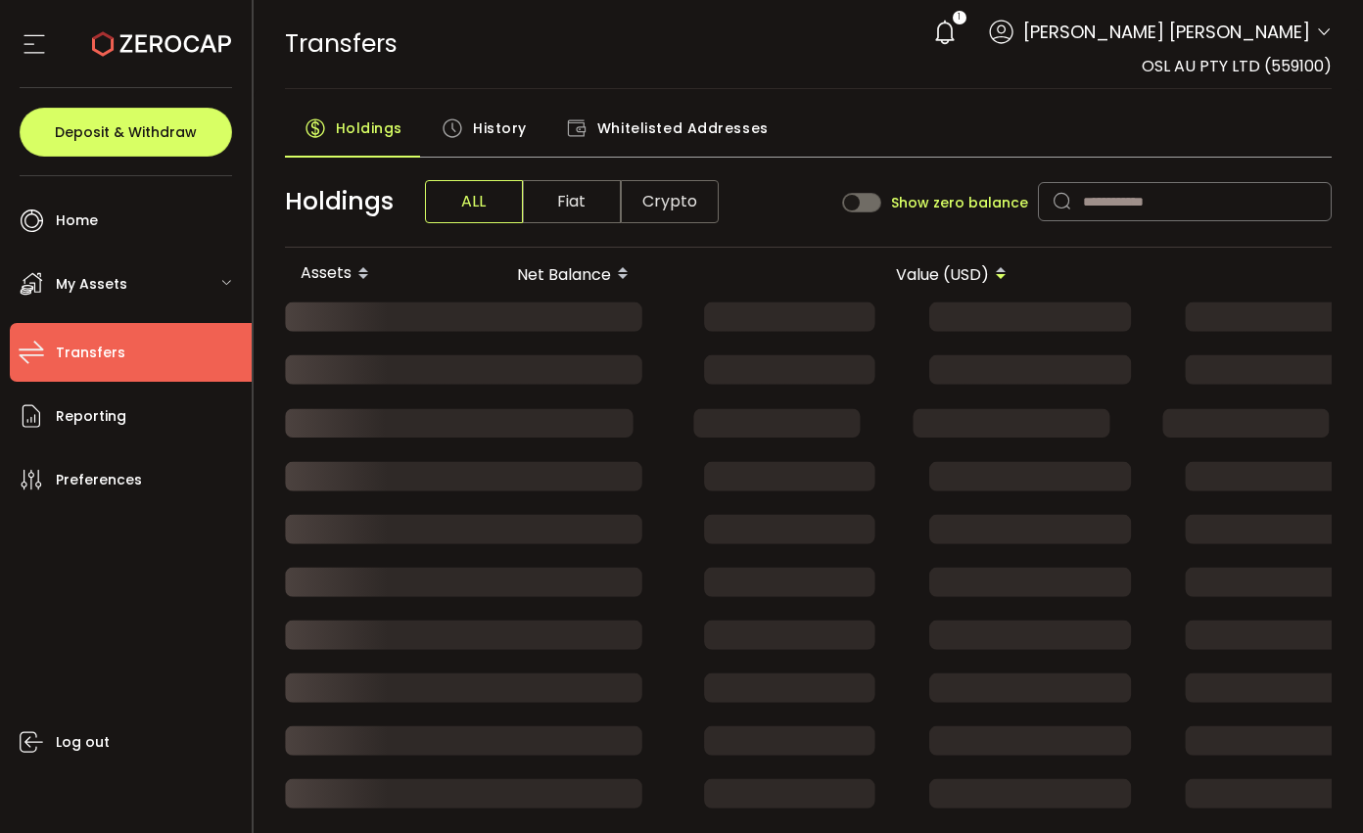
click at [530, 125] on div "History" at bounding box center [484, 133] width 124 height 49
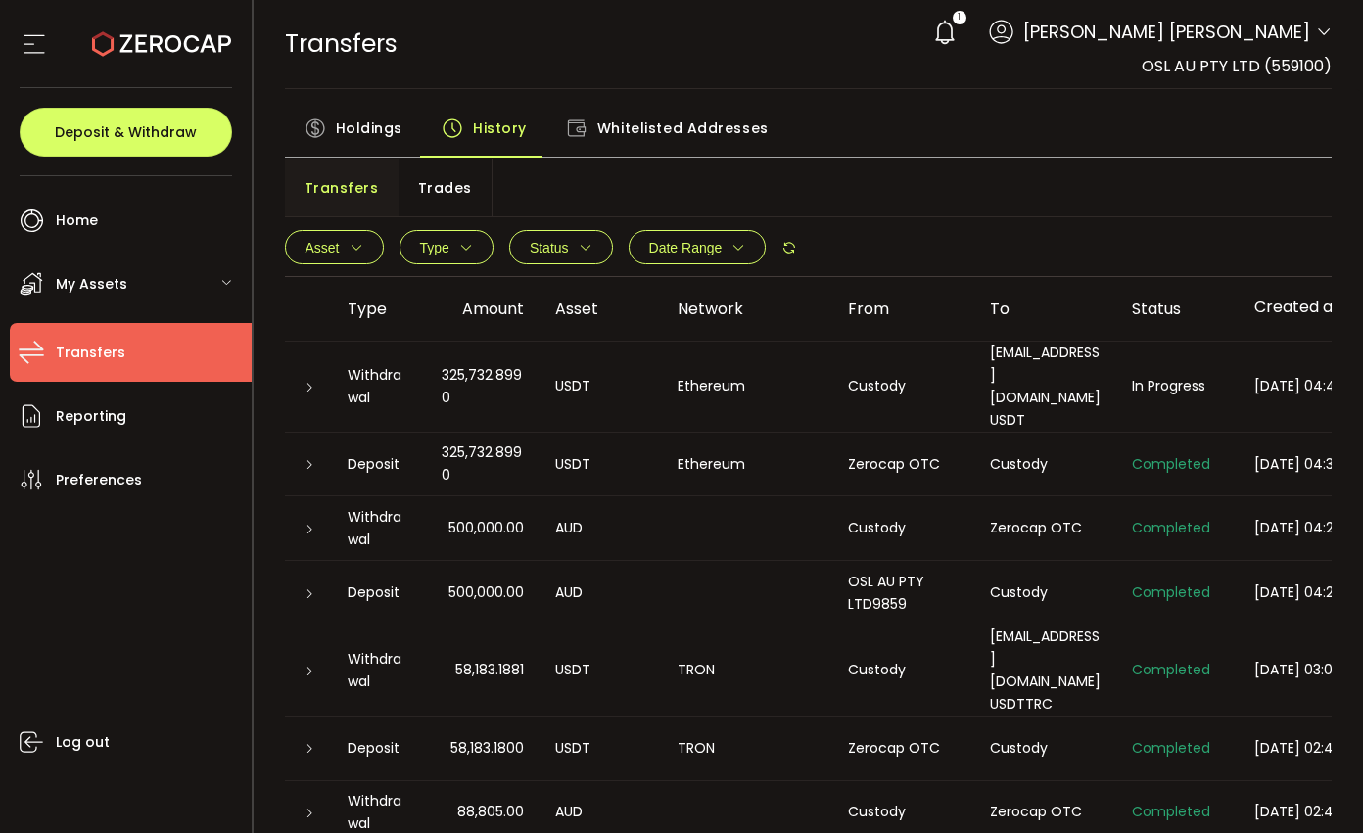
click at [514, 124] on span "History" at bounding box center [500, 128] width 54 height 39
click at [1220, 385] on div "In Progress" at bounding box center [1177, 386] width 122 height 23
click at [1142, 355] on td "In Progress" at bounding box center [1177, 387] width 122 height 91
click at [796, 252] on icon at bounding box center [790, 248] width 16 height 16
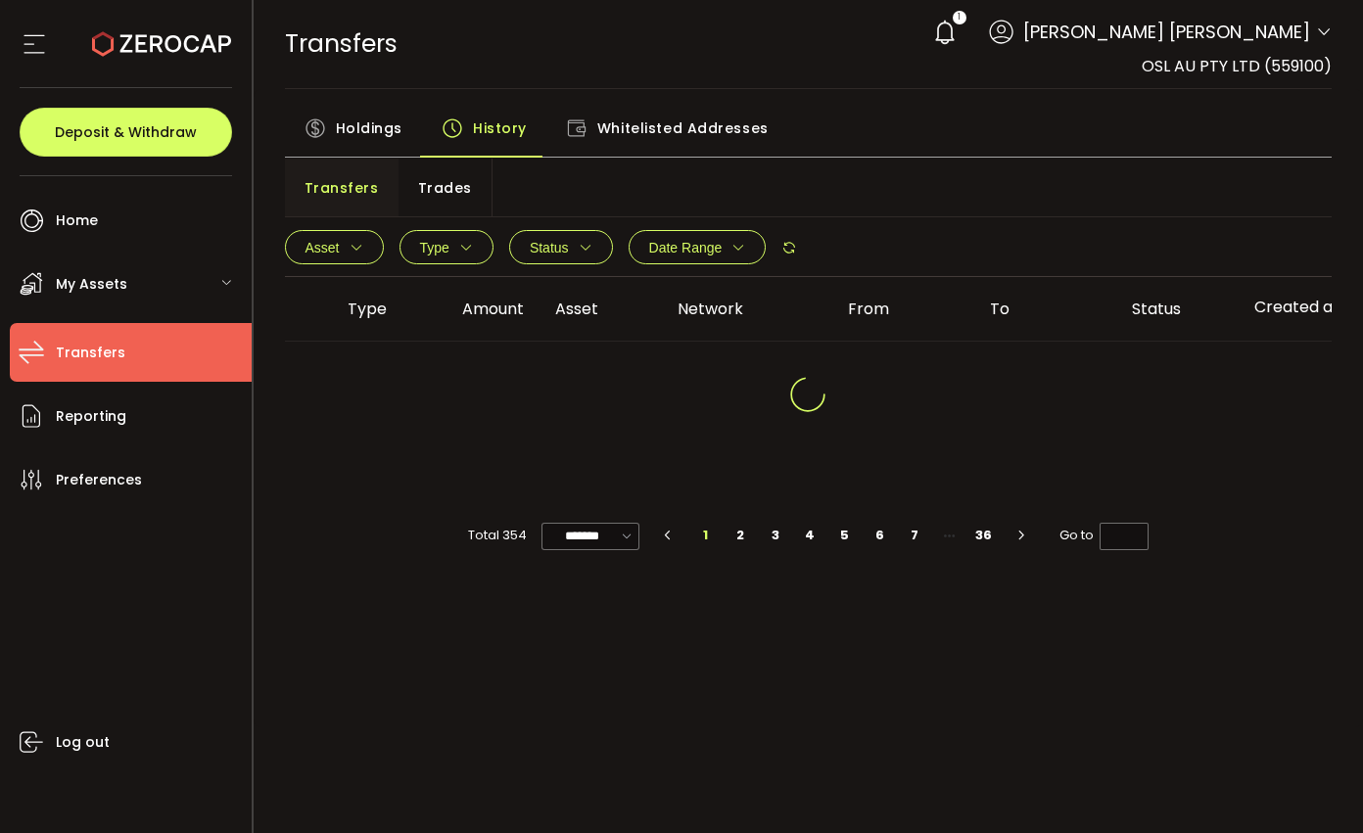
click at [793, 250] on icon at bounding box center [790, 248] width 16 height 16
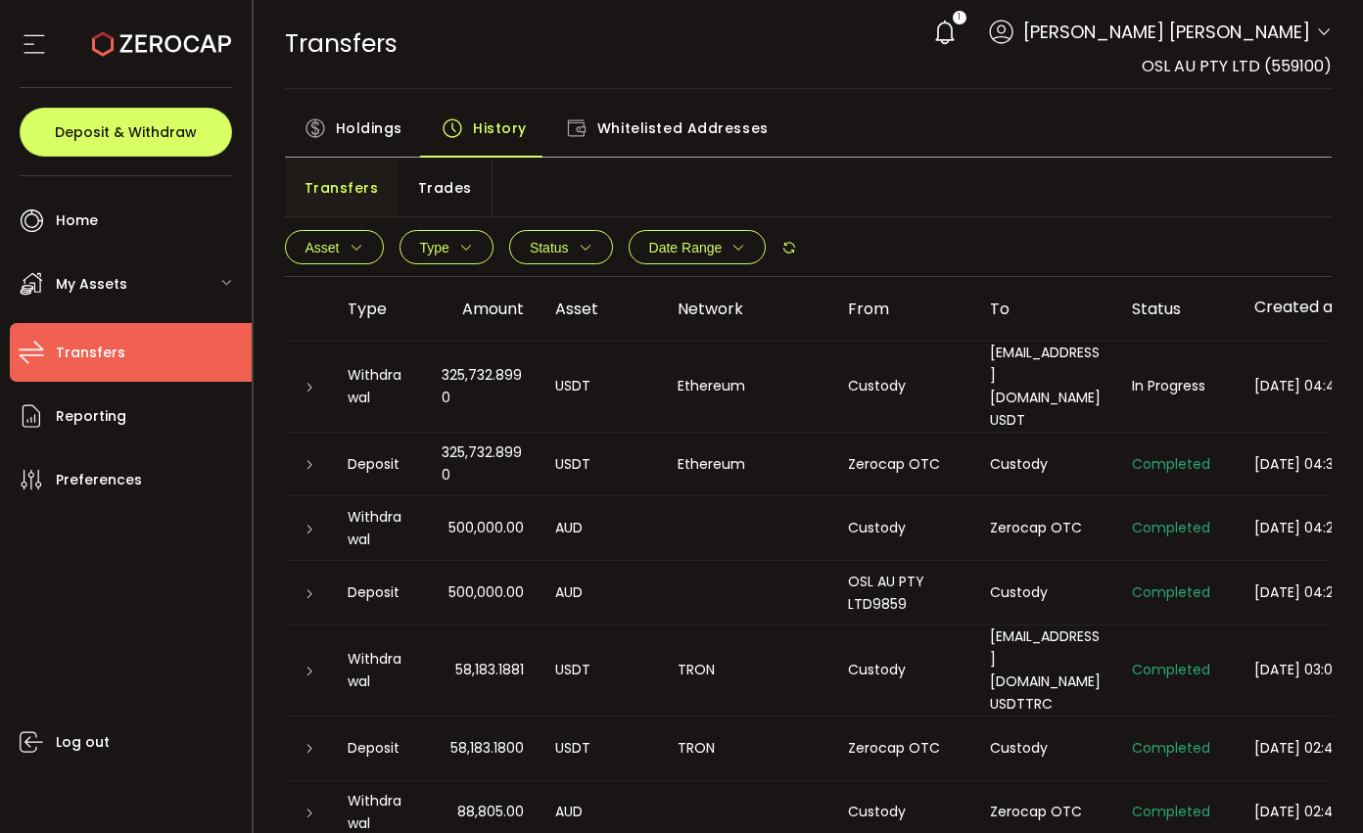
click at [784, 248] on icon at bounding box center [790, 248] width 16 height 16
click at [784, 252] on icon at bounding box center [790, 248] width 16 height 16
click at [795, 243] on icon at bounding box center [790, 248] width 16 height 16
click at [1174, 383] on span "Completed" at bounding box center [1171, 386] width 78 height 20
click at [1028, 375] on div "ext.global.zerocap@osl.com USDT" at bounding box center [1045, 387] width 142 height 90
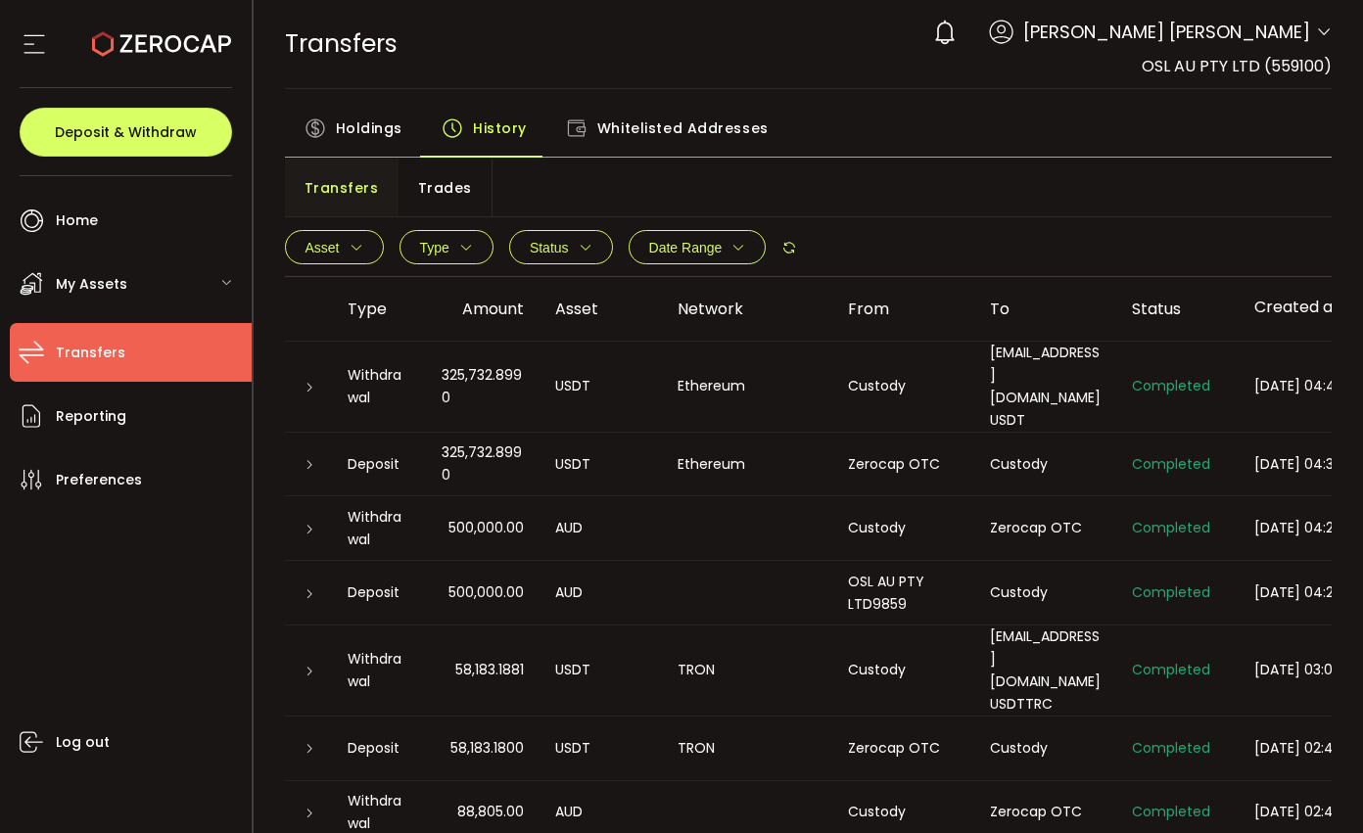
click at [1260, 376] on span "2025-09-03 04:49:56" at bounding box center [1310, 386] width 110 height 20
click at [1180, 360] on td "Completed" at bounding box center [1177, 387] width 122 height 91
click at [1048, 364] on div "ext.global.zerocap@osl.com USDT" at bounding box center [1045, 387] width 142 height 90
click at [1052, 389] on div "ext.global.zerocap@osl.com USDT" at bounding box center [1045, 387] width 142 height 90
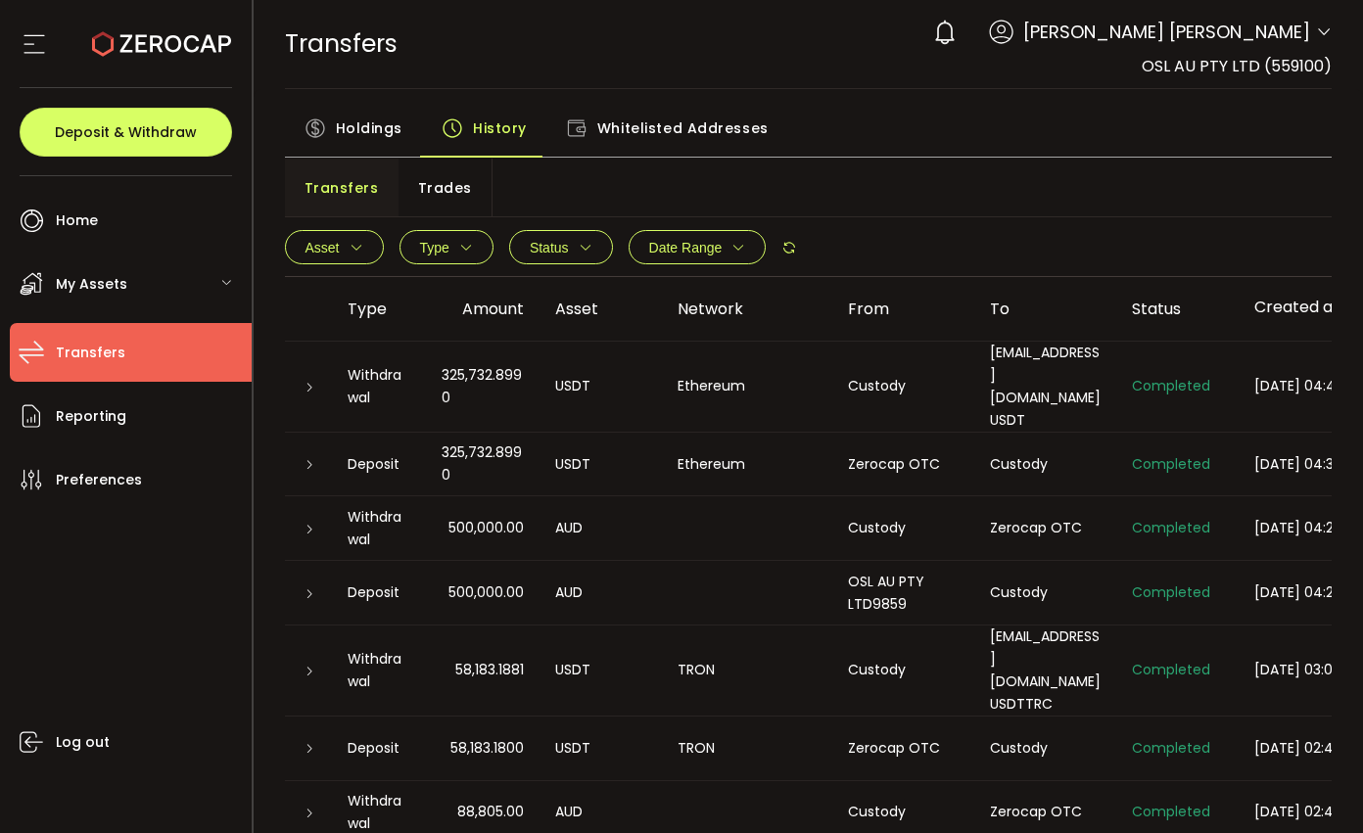
click at [313, 382] on icon at bounding box center [310, 388] width 12 height 12
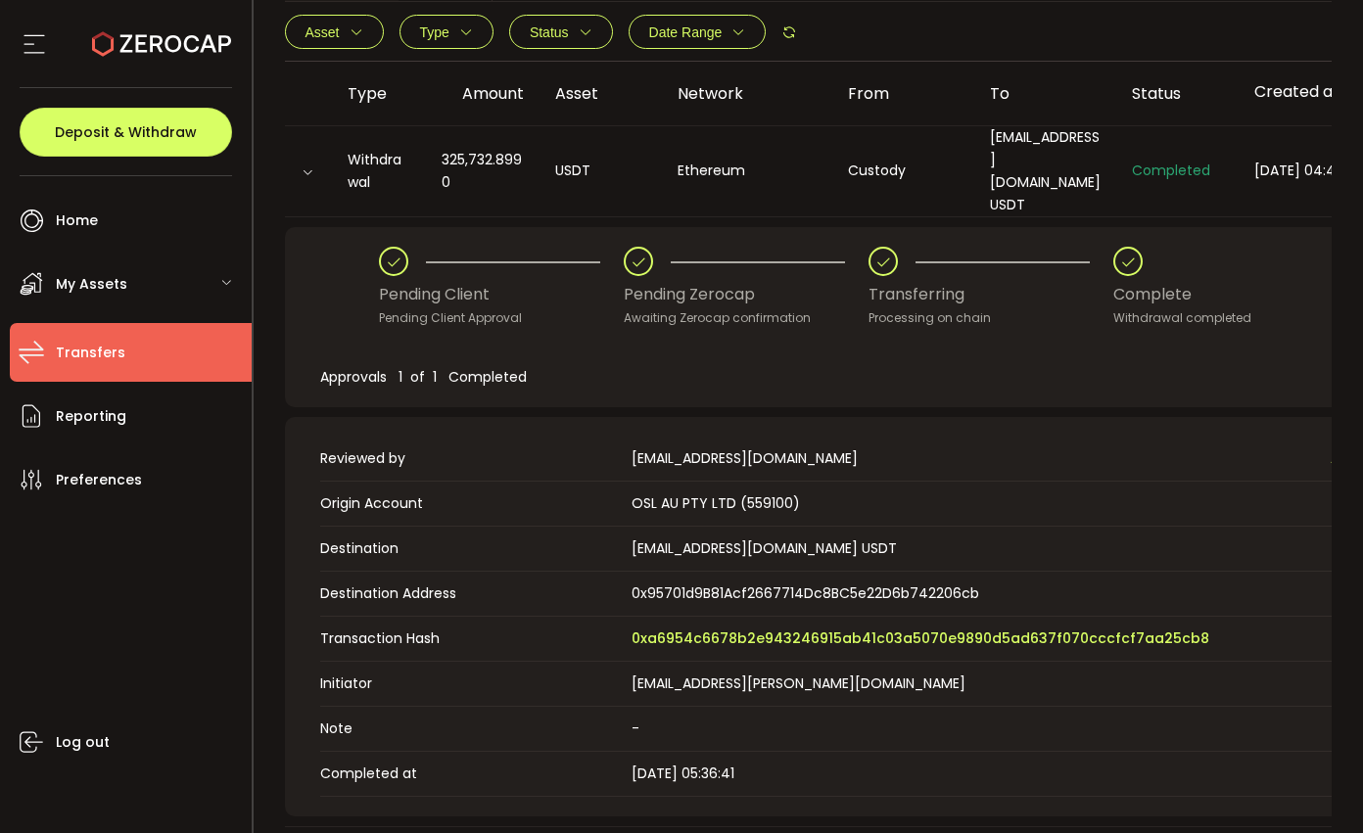
scroll to position [303, 0]
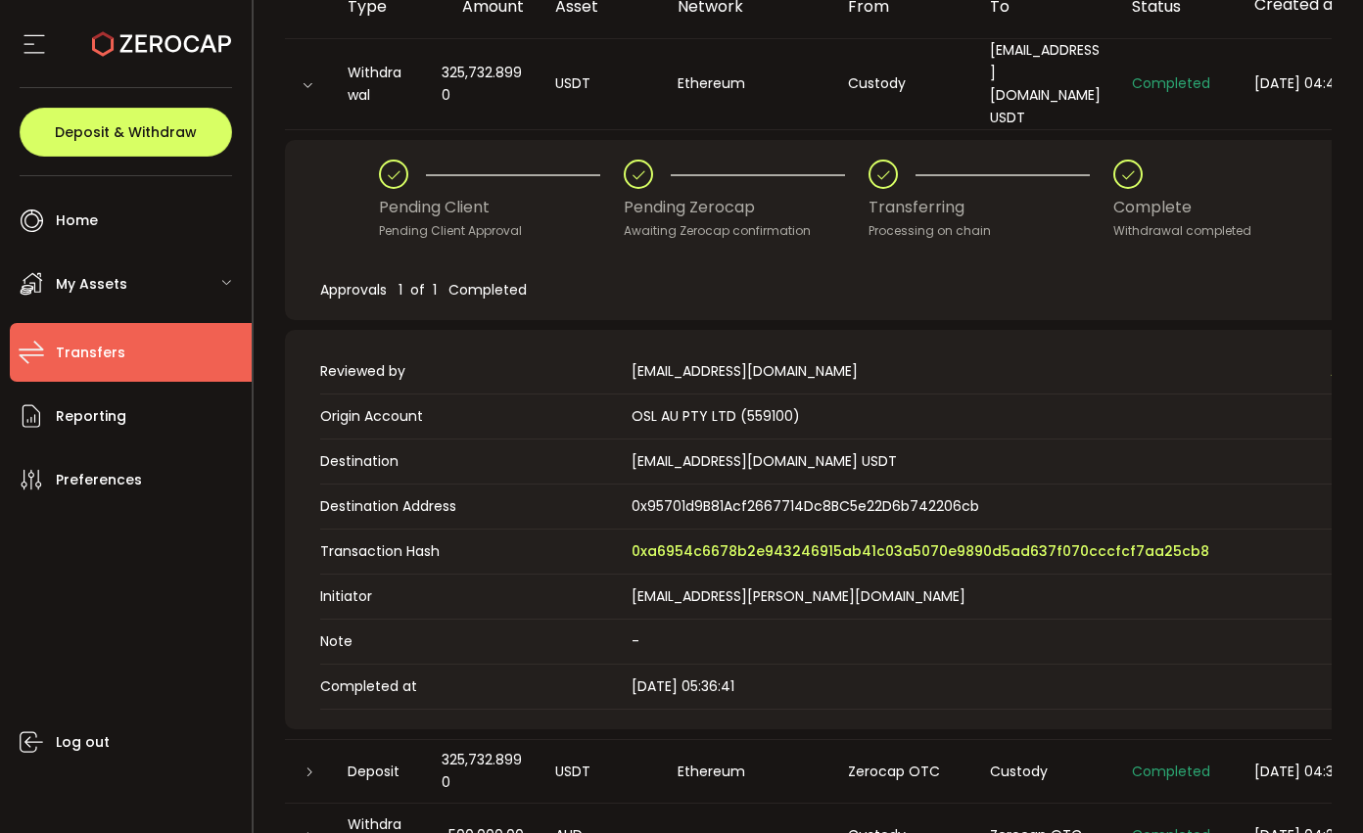
click at [546, 542] on span "Transaction Hash" at bounding box center [471, 552] width 303 height 21
click at [705, 542] on span "0xa6954c6678b2e943246915ab41c03a5070e9890d5ad637f070cccfcf7aa25cb8" at bounding box center [921, 552] width 578 height 21
